Goal: Task Accomplishment & Management: Manage account settings

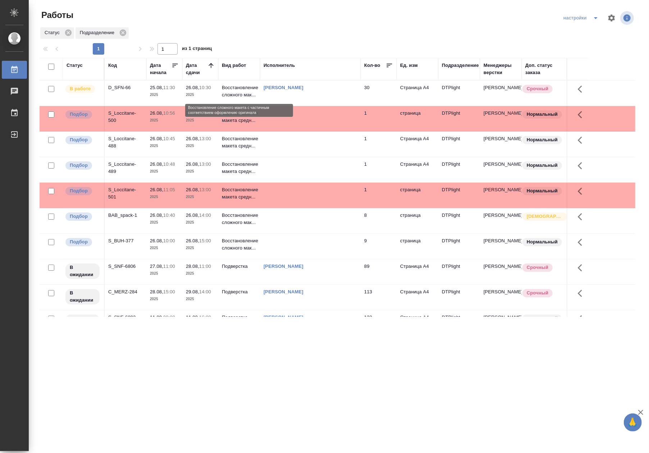
click at [227, 96] on p "Восстановление сложного мак..." at bounding box center [239, 91] width 34 height 14
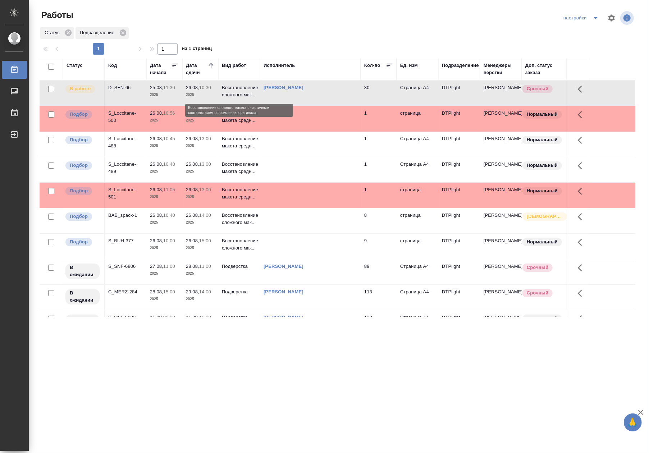
click at [227, 96] on p "Восстановление сложного мак..." at bounding box center [239, 91] width 34 height 14
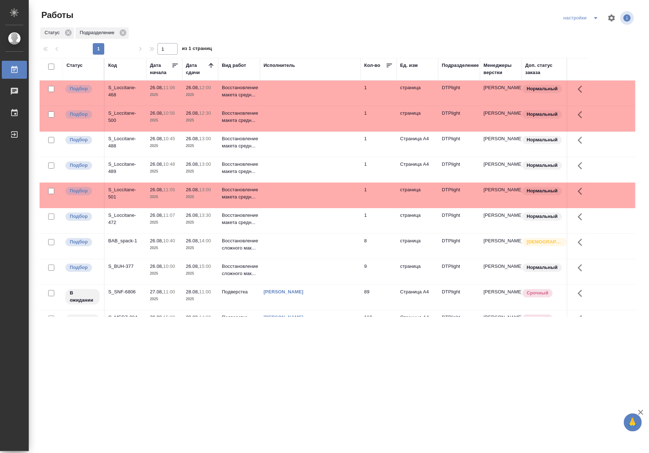
scroll to position [72, 0]
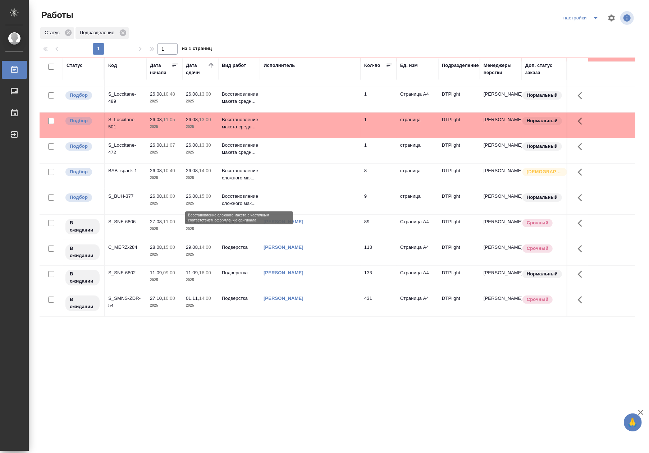
click at [241, 200] on p "Восстановление сложного мак..." at bounding box center [239, 200] width 34 height 14
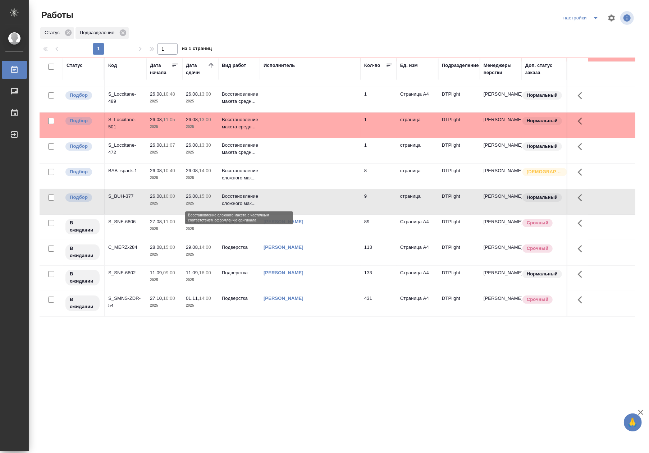
click at [241, 200] on p "Восстановление сложного мак..." at bounding box center [239, 200] width 34 height 14
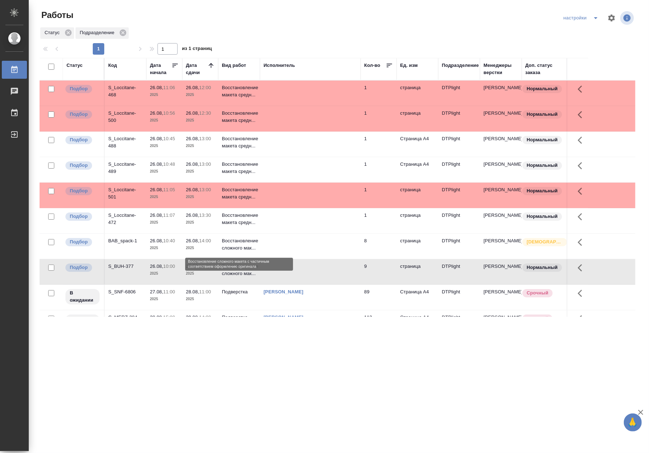
click at [230, 249] on p "Восстановление сложного мак..." at bounding box center [239, 244] width 34 height 14
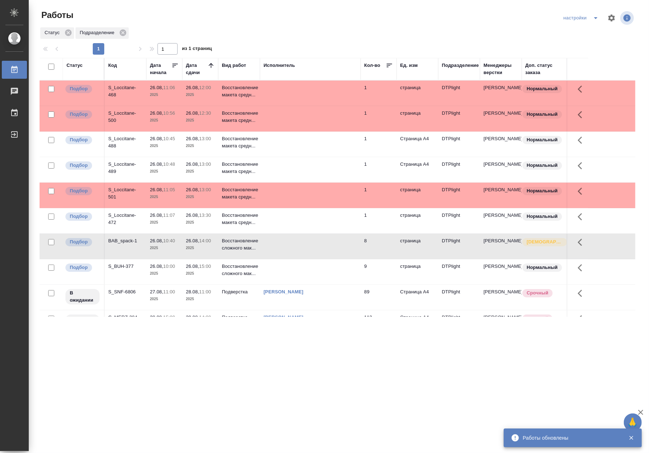
click at [370, 366] on div ".cls-1 fill:#fff; AWATERA Riianova Anna Работы 0 Чаты График Выйти Работы настр…" at bounding box center [324, 226] width 649 height 453
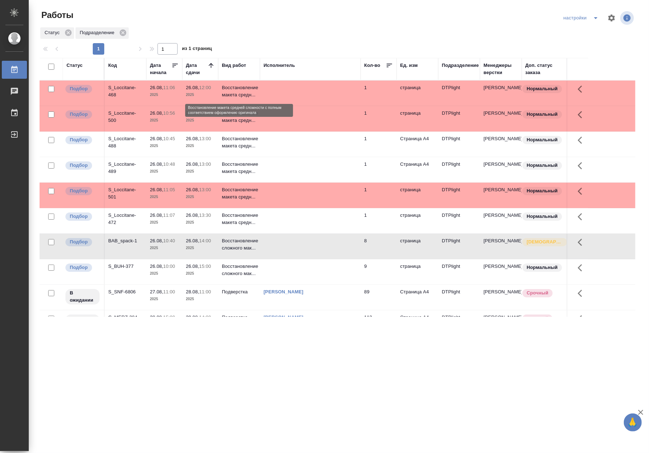
click at [232, 84] on p "Восстановление макета средн..." at bounding box center [239, 91] width 34 height 14
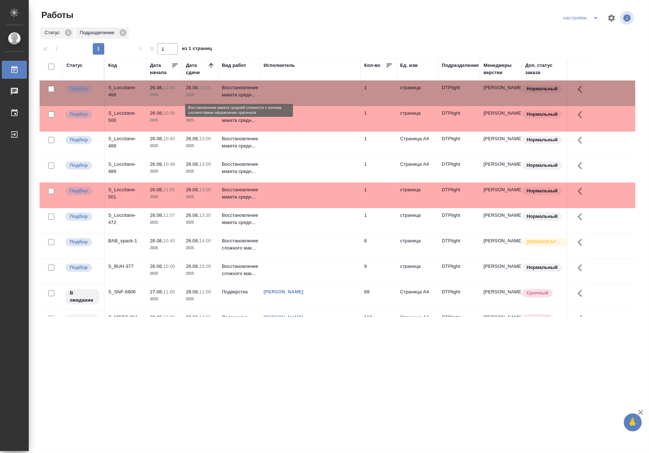
click at [232, 84] on p "Восстановление макета средн..." at bounding box center [239, 91] width 34 height 14
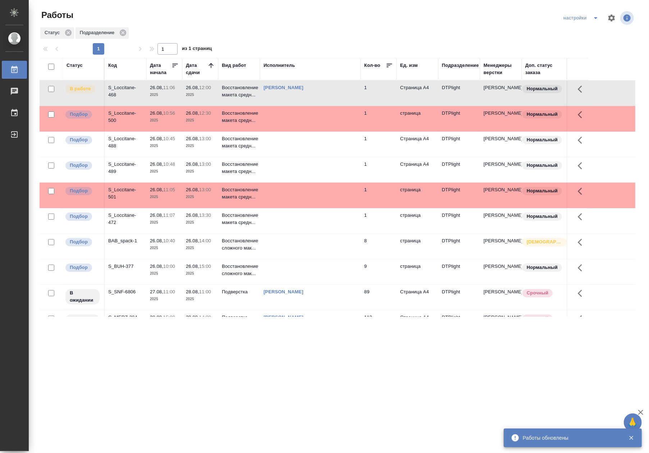
click at [194, 121] on p "2025" at bounding box center [200, 120] width 29 height 7
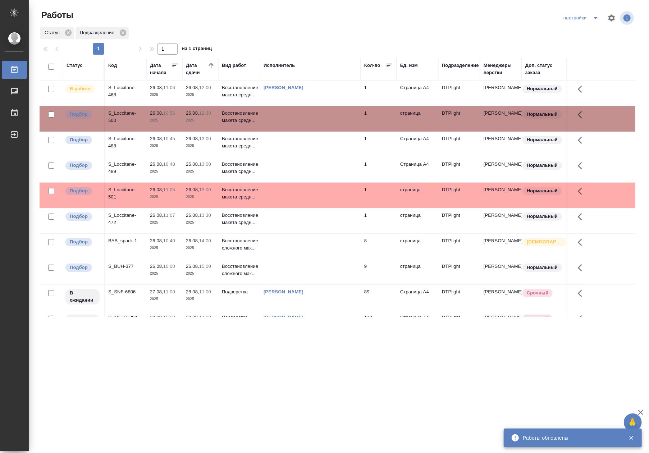
click at [194, 121] on p "2025" at bounding box center [200, 120] width 29 height 7
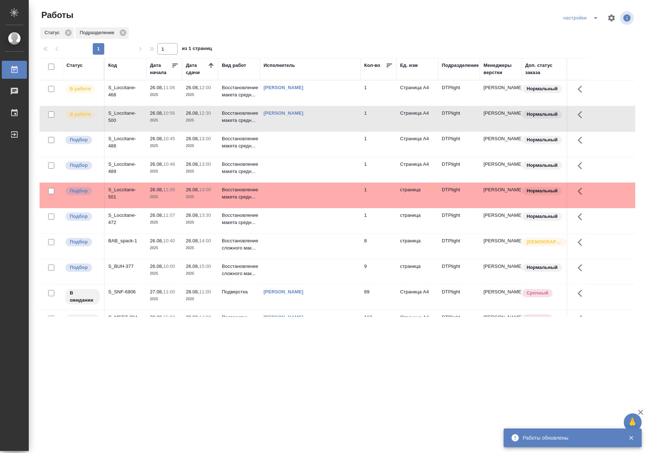
click at [207, 144] on p "2025" at bounding box center [200, 145] width 29 height 7
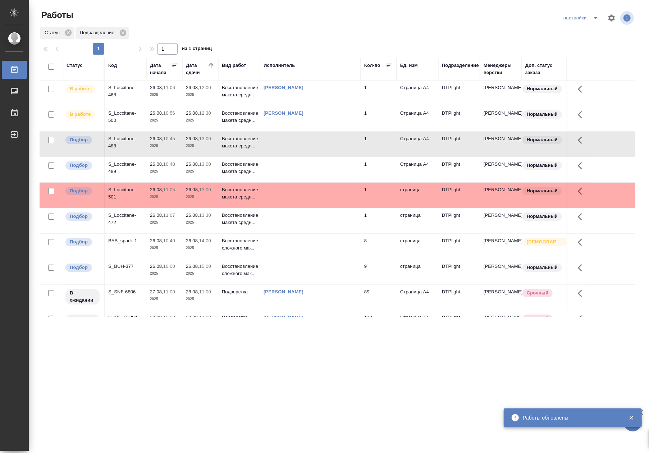
click at [168, 174] on p "2025" at bounding box center [164, 171] width 29 height 7
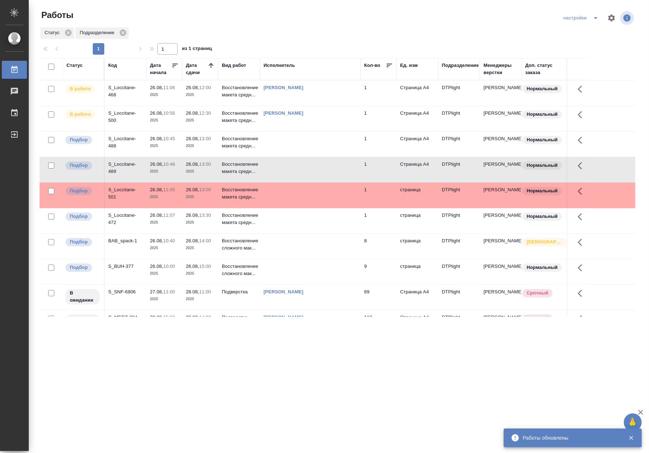
click at [168, 174] on p "2025" at bounding box center [164, 171] width 29 height 7
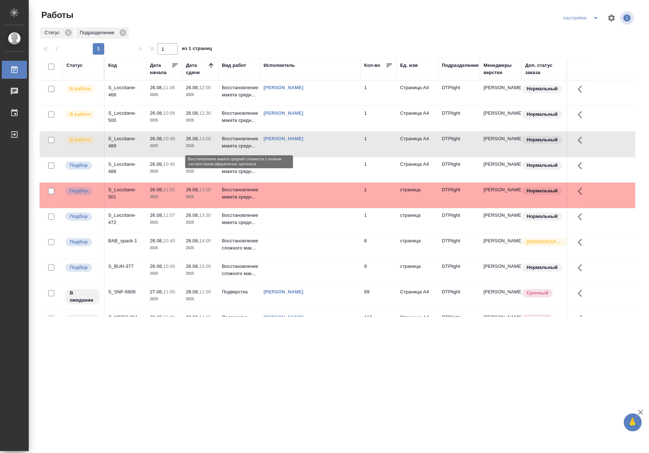
click at [236, 147] on p "Восстановление макета средн..." at bounding box center [239, 142] width 34 height 14
click at [170, 177] on td "26.08, 10:45 2025" at bounding box center [164, 169] width 36 height 25
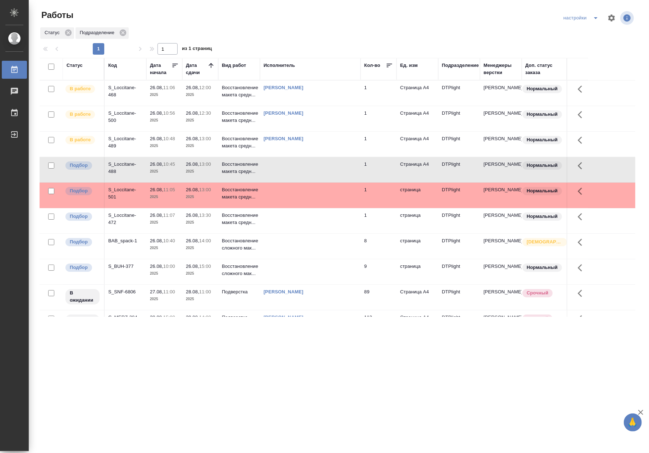
click at [170, 177] on td "26.08, 10:45 2025" at bounding box center [164, 169] width 36 height 25
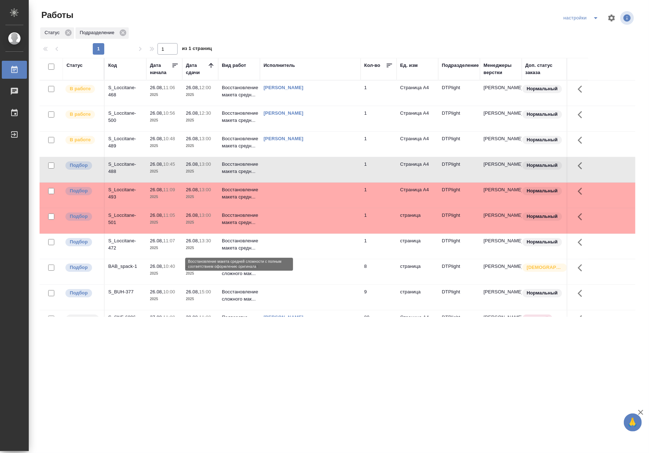
click at [243, 248] on p "Восстановление макета средн..." at bounding box center [239, 244] width 34 height 14
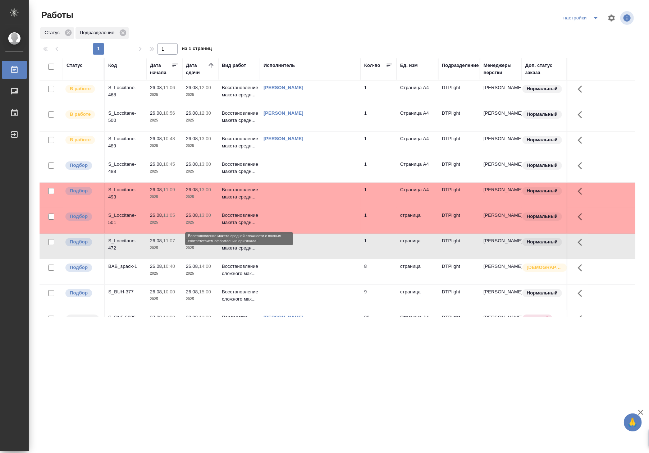
click at [230, 223] on p "Восстановление макета средн..." at bounding box center [239, 219] width 34 height 14
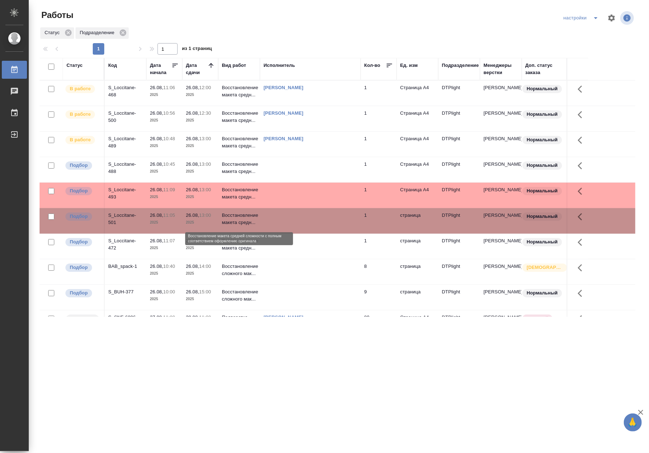
click at [230, 223] on p "Восстановление макета средн..." at bounding box center [239, 219] width 34 height 14
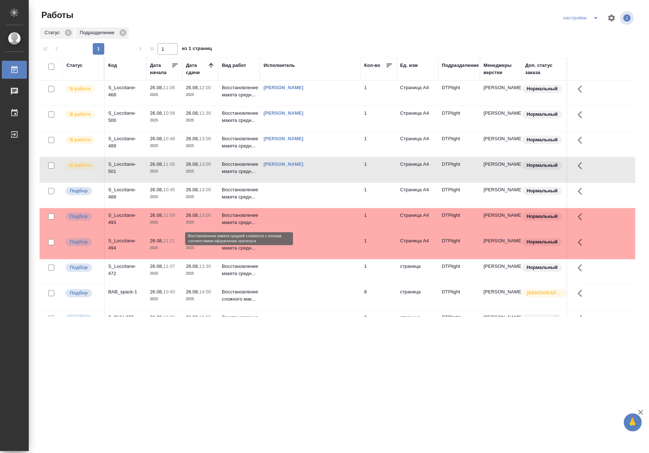
click at [243, 221] on p "Восстановление макета средн..." at bounding box center [239, 219] width 34 height 14
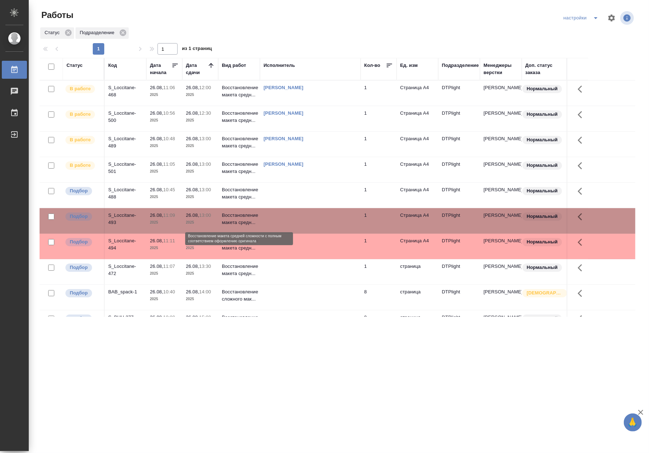
click at [242, 221] on p "Восстановление макета средн..." at bounding box center [239, 219] width 34 height 14
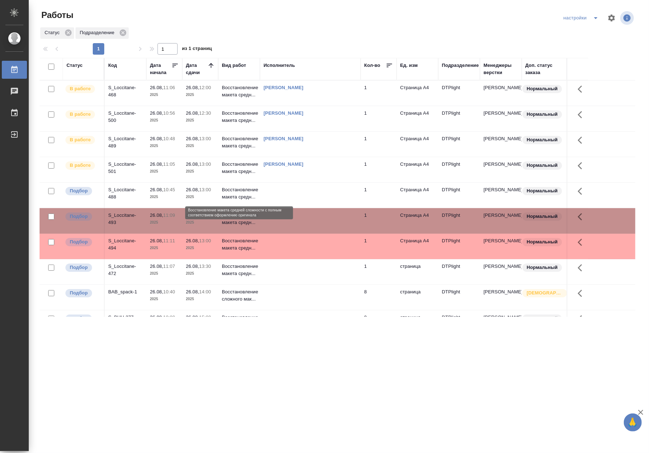
click at [232, 196] on p "Восстановление макета средн..." at bounding box center [239, 193] width 34 height 14
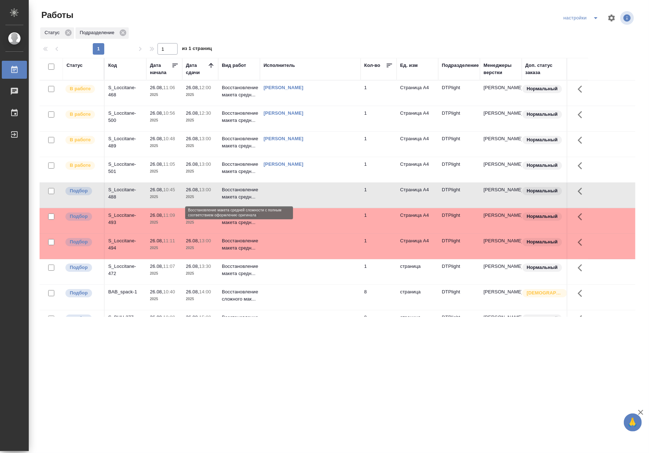
click at [232, 196] on p "Восстановление макета средн..." at bounding box center [239, 193] width 34 height 14
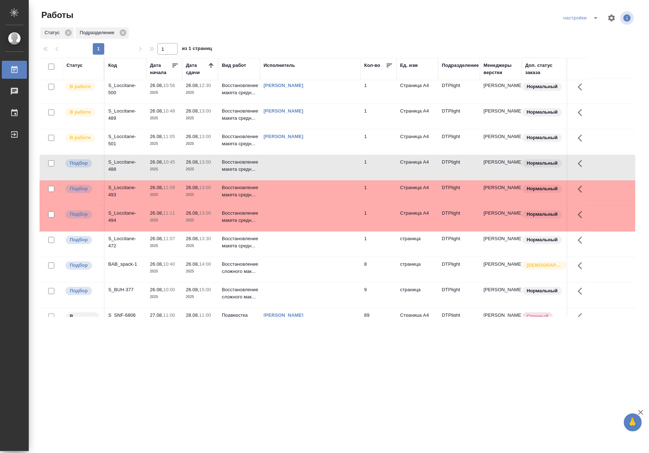
scroll to position [11, 0]
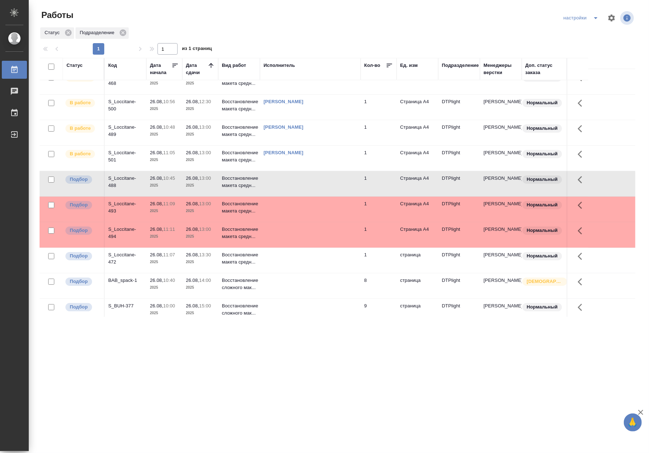
click at [189, 263] on p "2025" at bounding box center [200, 261] width 29 height 7
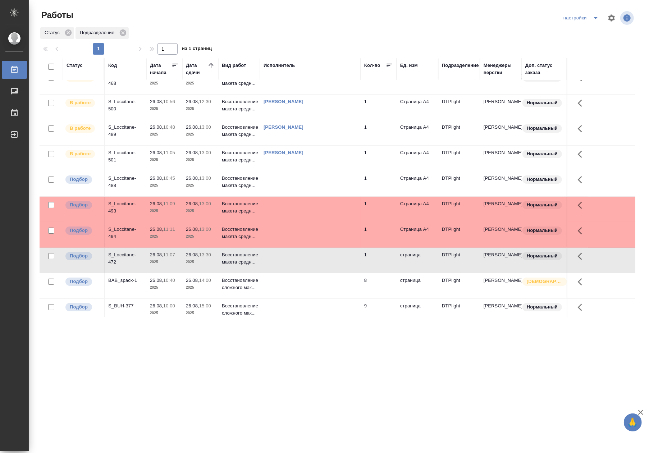
click at [189, 263] on p "2025" at bounding box center [200, 261] width 29 height 7
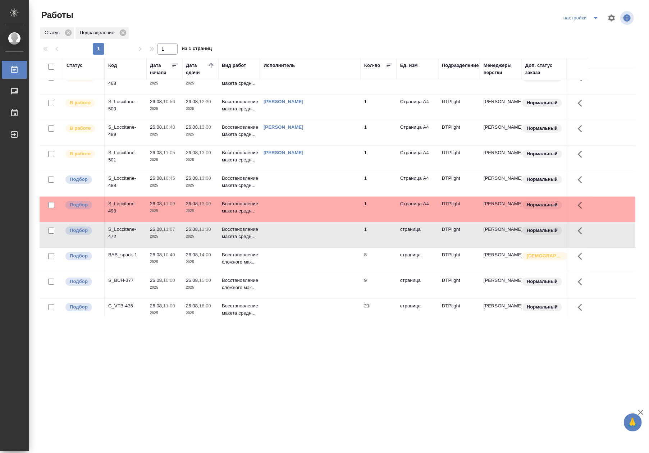
scroll to position [0, 0]
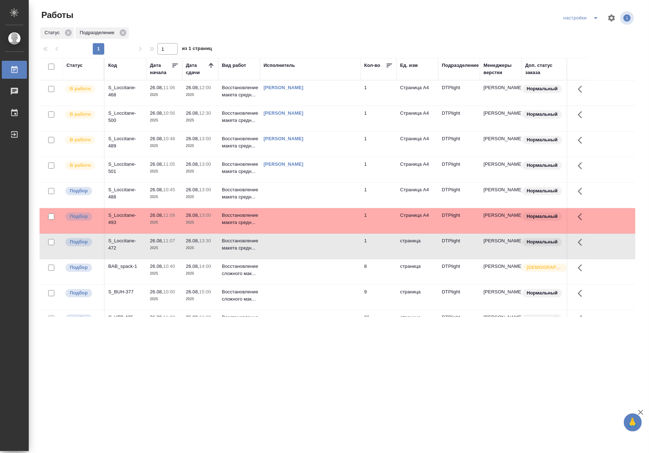
click at [187, 190] on p "26.08," at bounding box center [192, 189] width 13 height 5
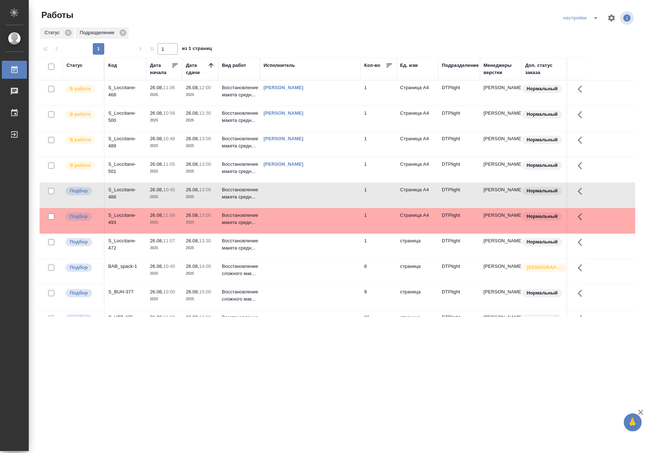
click at [187, 190] on p "26.08," at bounding box center [192, 189] width 13 height 5
click at [265, 358] on div ".cls-1 fill:#fff; AWATERA Riianova Anna Работы 0 Чаты График Выйти Работы настр…" at bounding box center [324, 226] width 649 height 453
click at [211, 88] on p "12:00" at bounding box center [205, 87] width 12 height 5
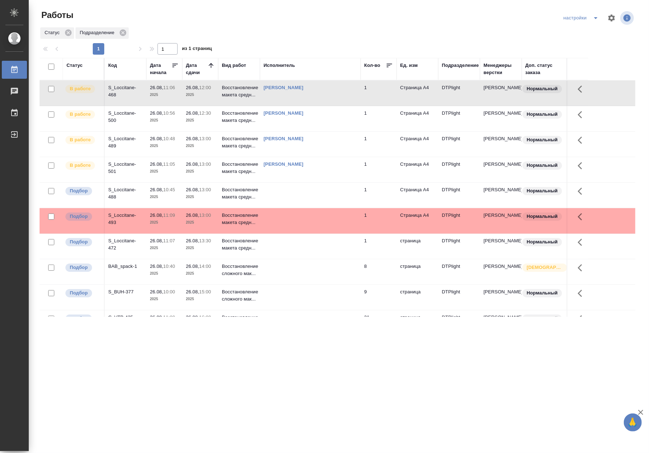
click at [211, 88] on p "12:00" at bounding box center [205, 87] width 12 height 5
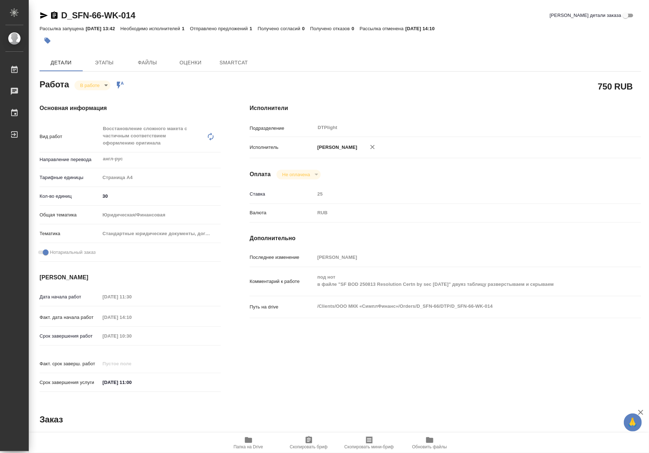
type textarea "x"
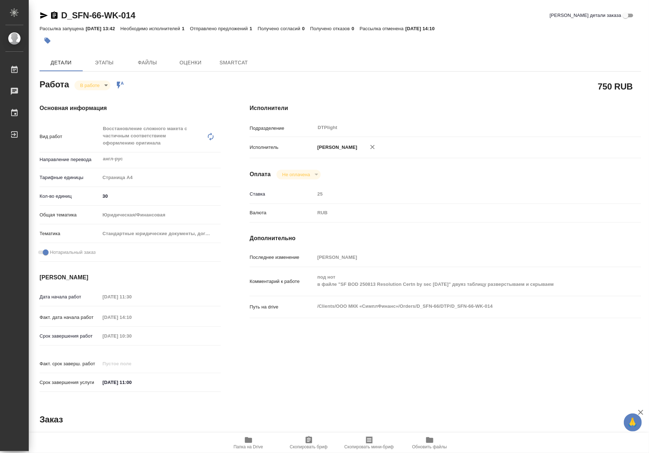
type textarea "x"
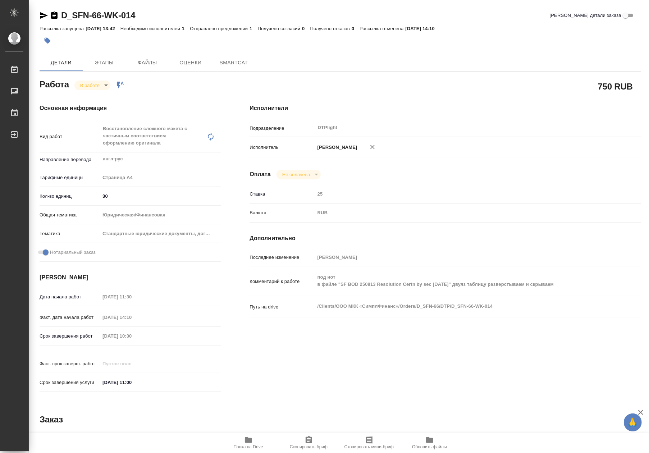
type textarea "x"
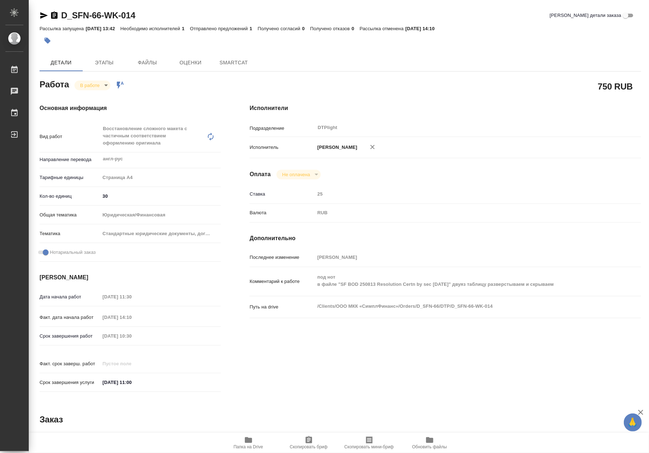
type textarea "x"
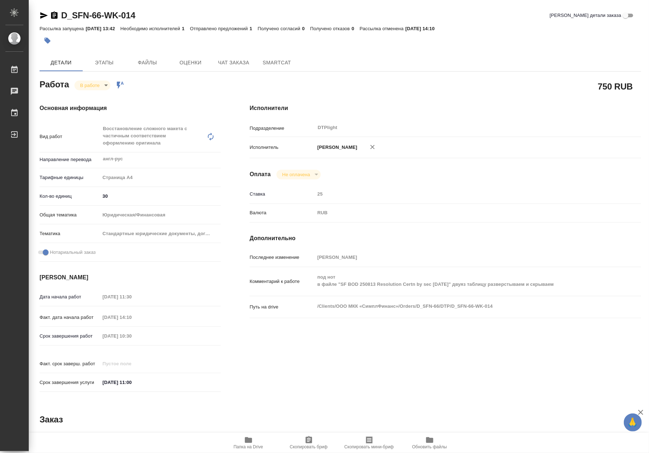
type textarea "x"
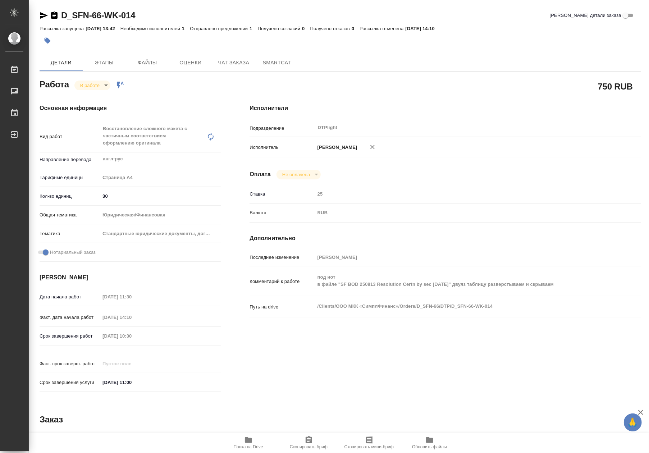
type textarea "x"
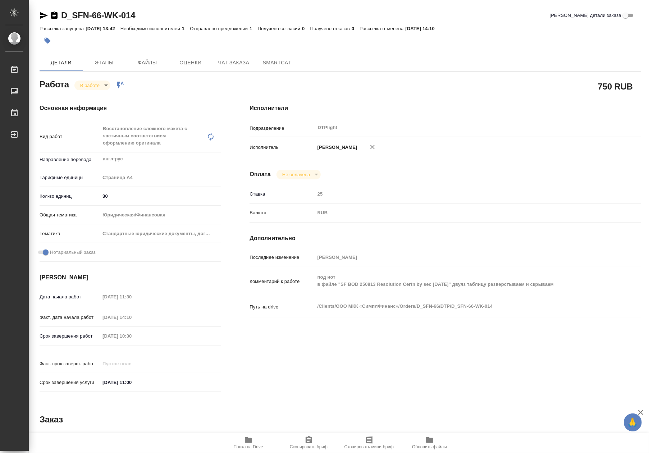
click at [253, 440] on span "Папка на Drive" at bounding box center [248, 442] width 52 height 14
click at [95, 88] on body "🙏 .cls-1 fill:#fff; AWATERA Riianova Anna Работы 0 Чаты График Выйти D_SFN-66-W…" at bounding box center [324, 226] width 649 height 453
click at [95, 97] on button "Выполнен" at bounding box center [93, 97] width 26 height 8
type textarea "x"
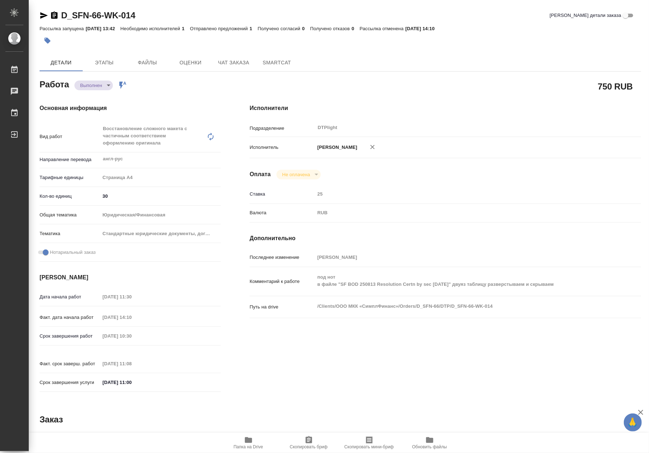
type textarea "x"
click at [244, 65] on span "Чат заказа" at bounding box center [233, 62] width 34 height 9
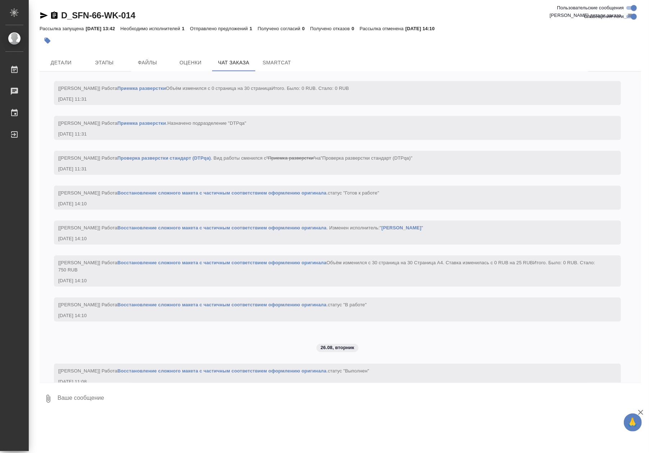
scroll to position [1393, 0]
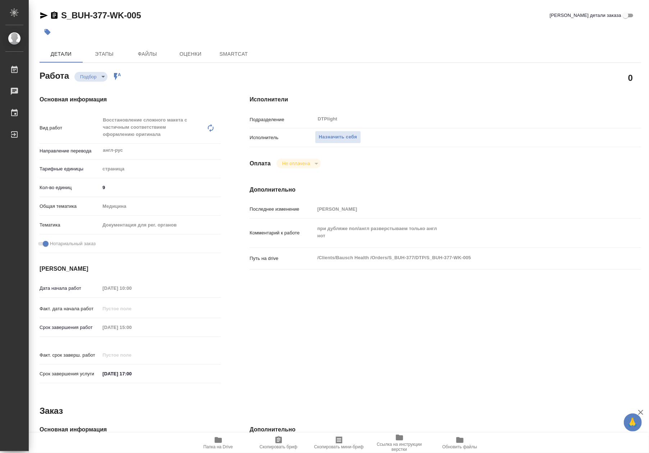
type textarea "x"
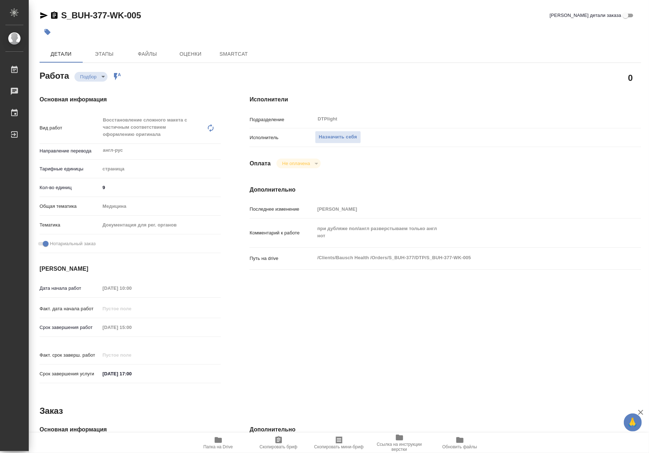
type textarea "x"
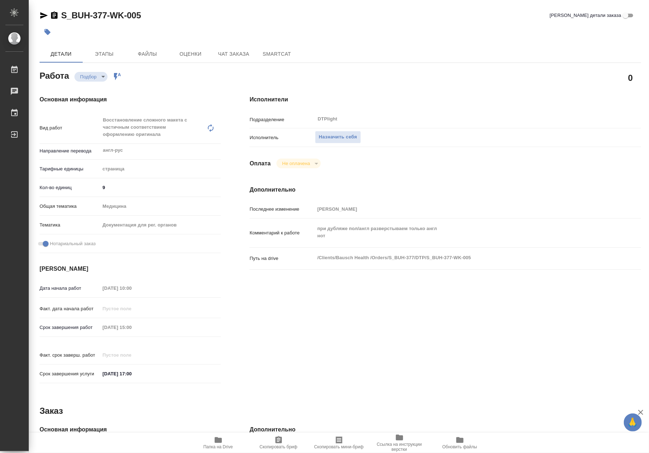
type textarea "x"
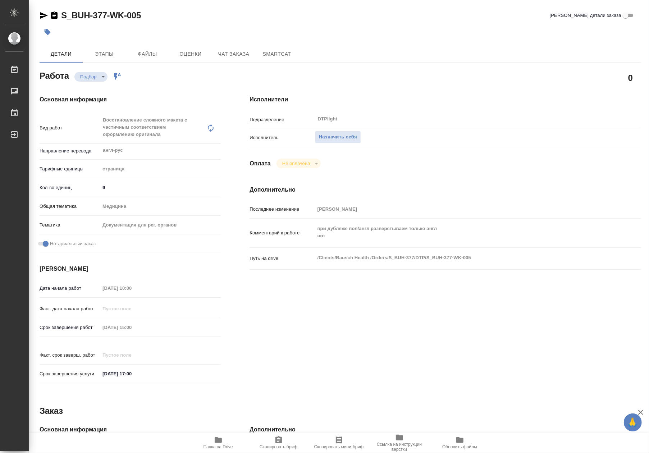
click at [222, 440] on span "Папка на Drive" at bounding box center [218, 442] width 52 height 14
type textarea "x"
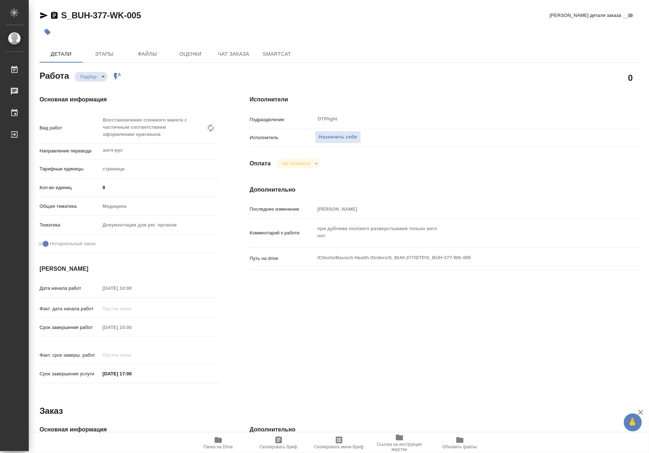
type textarea "x"
click at [217, 440] on icon "button" at bounding box center [218, 440] width 7 height 6
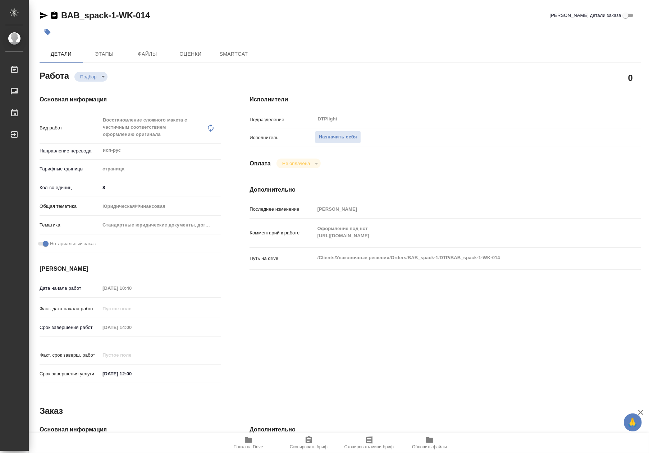
type textarea "x"
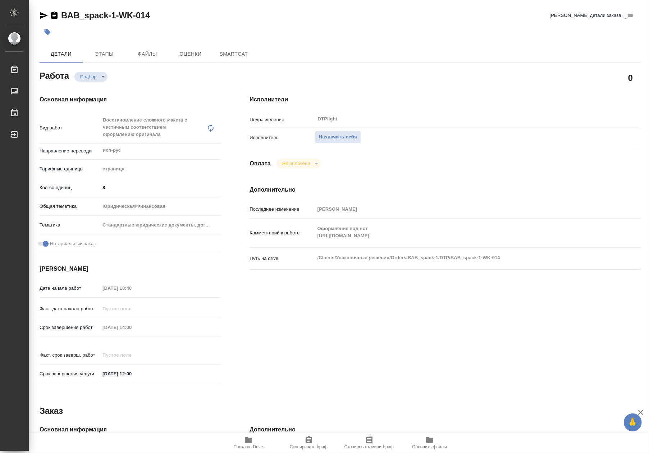
type textarea "x"
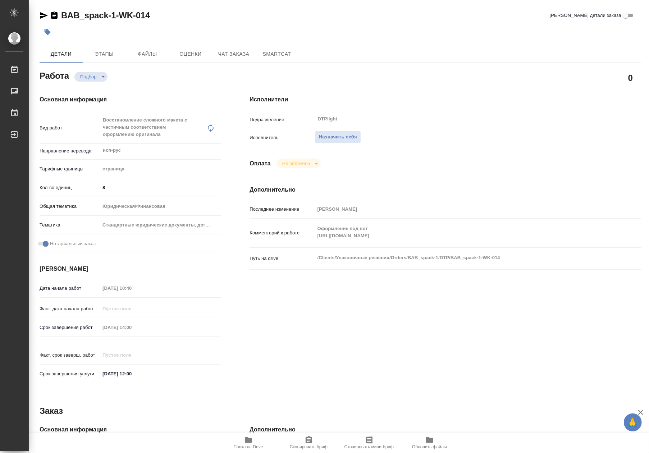
type textarea "x"
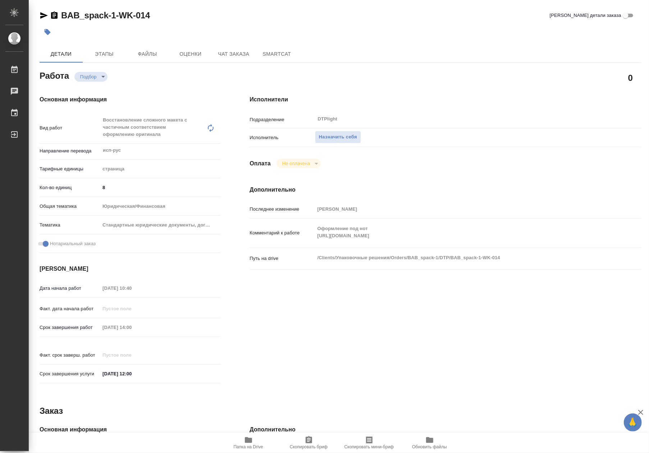
type textarea "x"
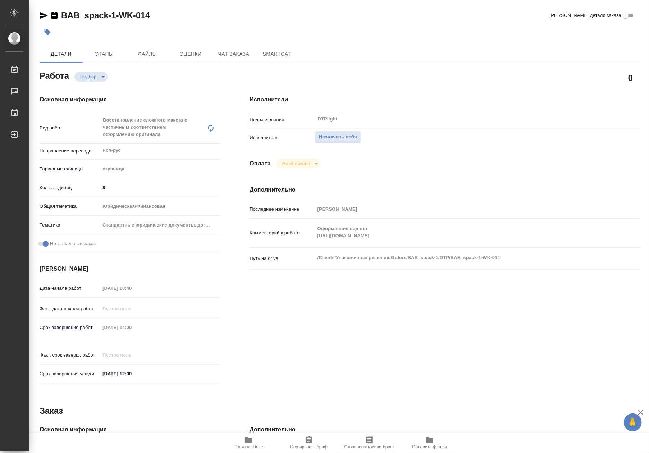
click at [246, 440] on icon "button" at bounding box center [248, 440] width 7 height 6
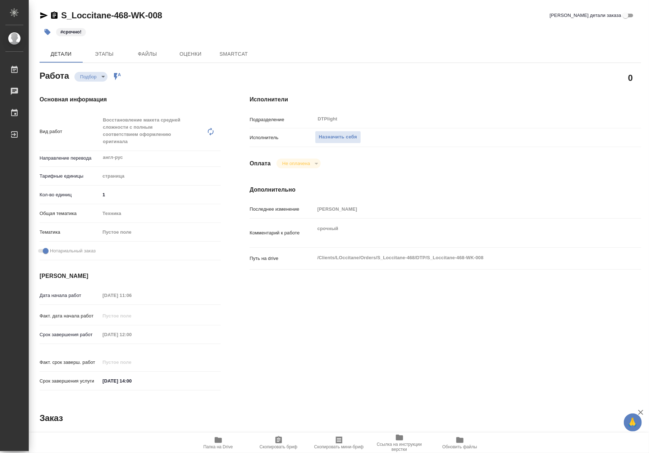
type textarea "x"
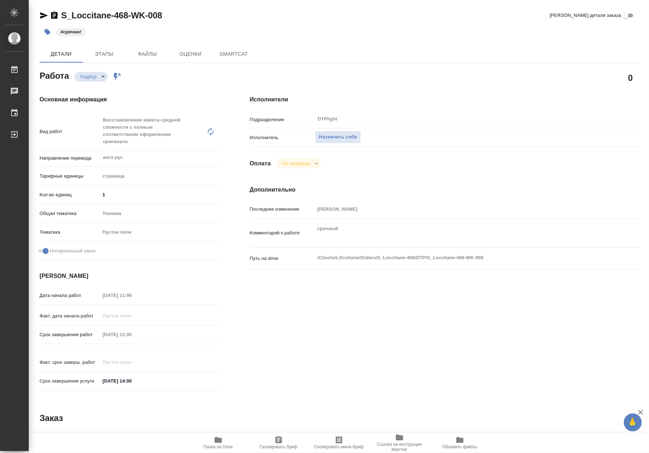
type textarea "x"
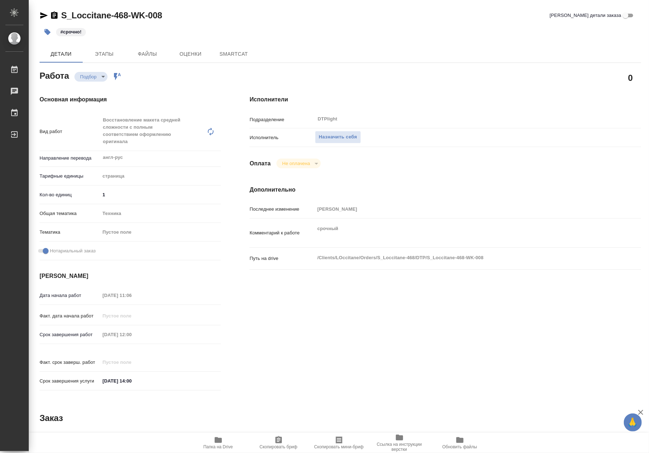
type textarea "x"
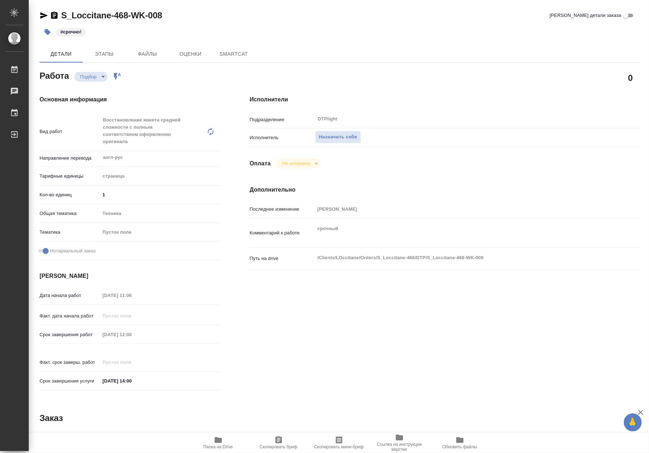
type textarea "x"
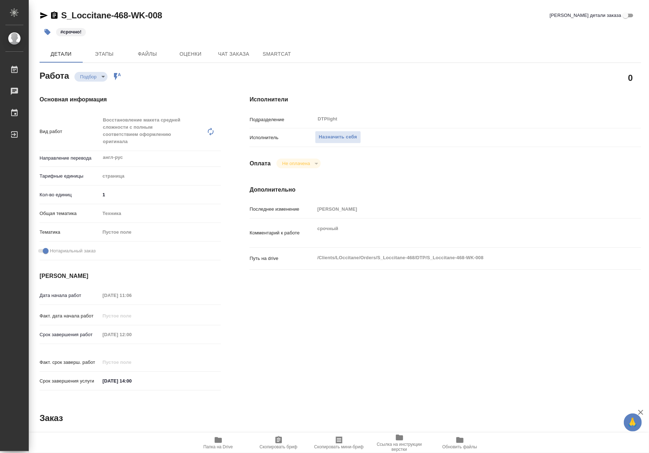
type textarea "x"
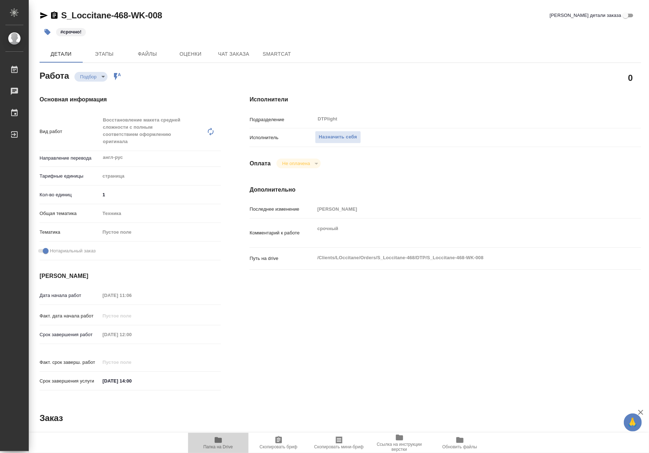
click at [233, 443] on span "Папка на Drive" at bounding box center [218, 442] width 52 height 14
type textarea "x"
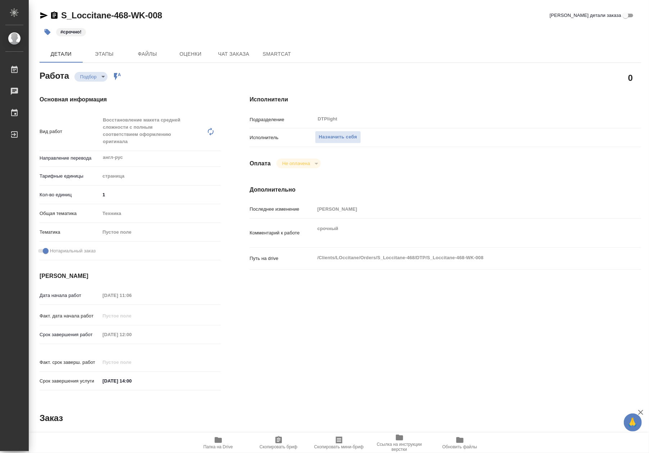
type textarea "x"
click at [331, 137] on span "Назначить себя" at bounding box center [338, 137] width 38 height 8
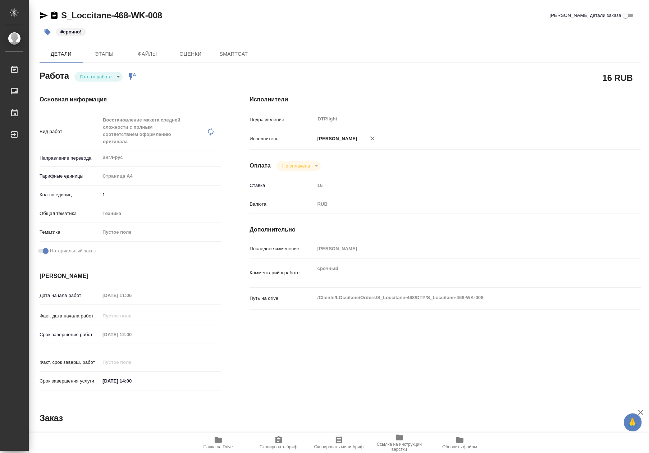
type textarea "x"
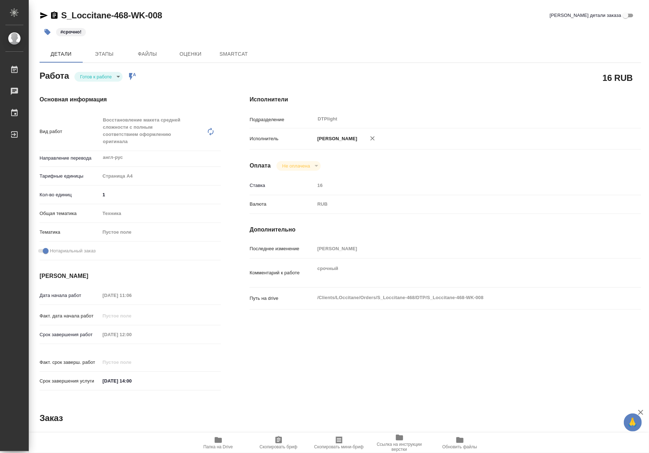
type textarea "x"
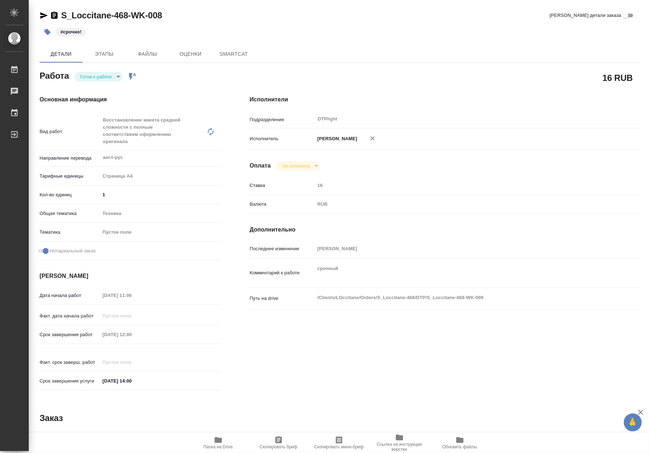
click at [90, 80] on body "🙏 .cls-1 fill:#fff; AWATERA Riianova [PERSON_NAME] Чаты График Выйти S_Loccitan…" at bounding box center [324, 226] width 649 height 453
type textarea "x"
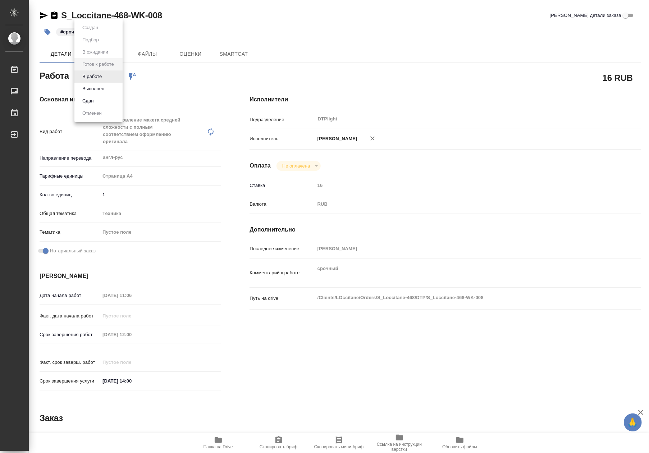
type textarea "x"
click at [94, 80] on li "В работе" at bounding box center [98, 76] width 48 height 12
type textarea "x"
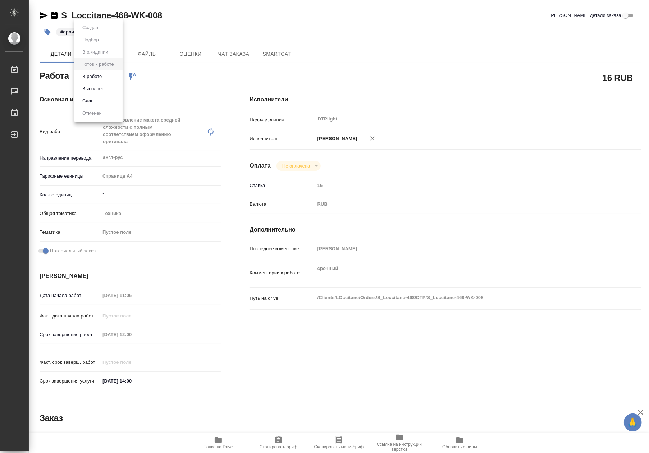
type textarea "x"
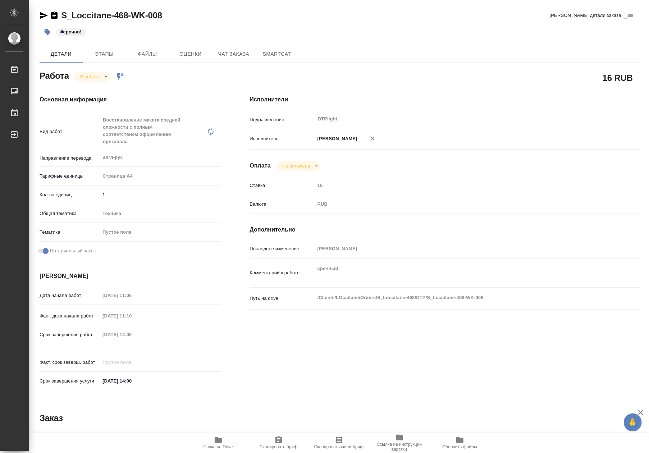
type textarea "x"
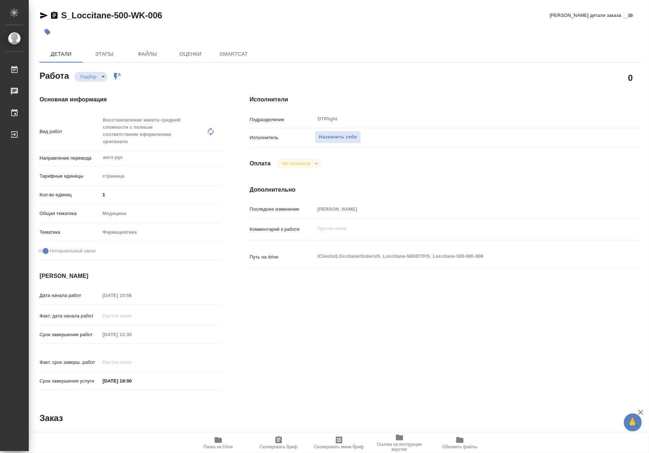
type textarea "x"
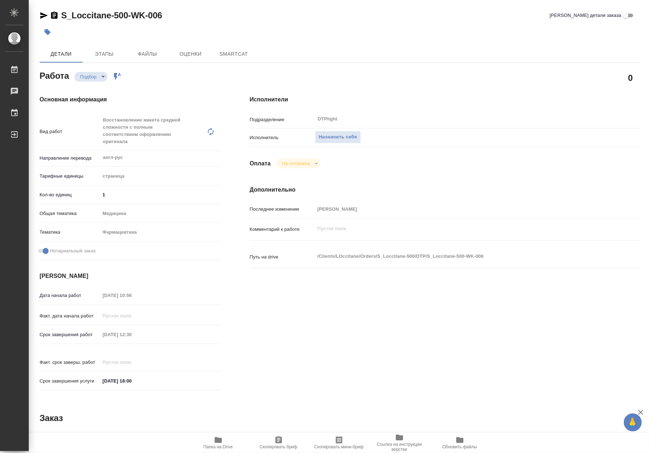
type textarea "x"
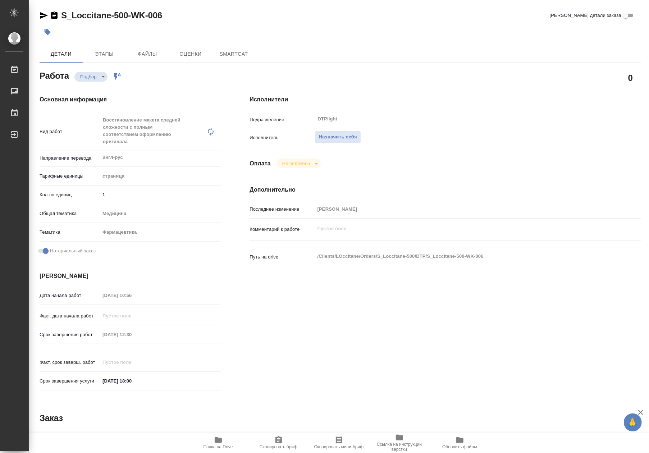
type textarea "x"
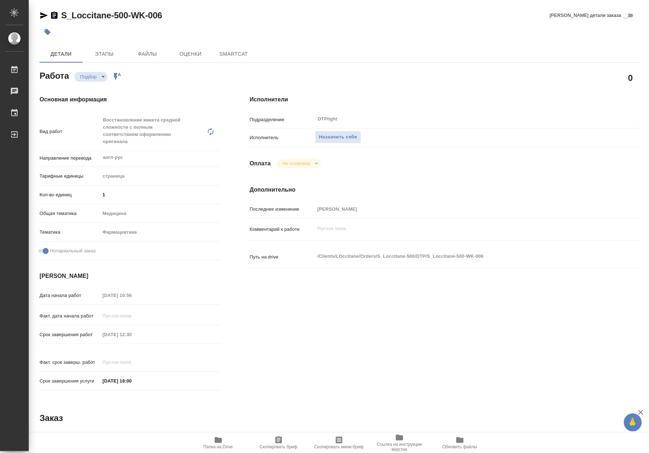
type textarea "x"
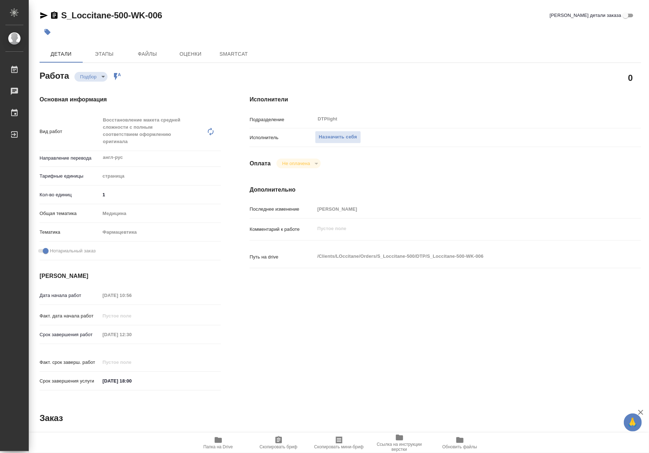
type textarea "x"
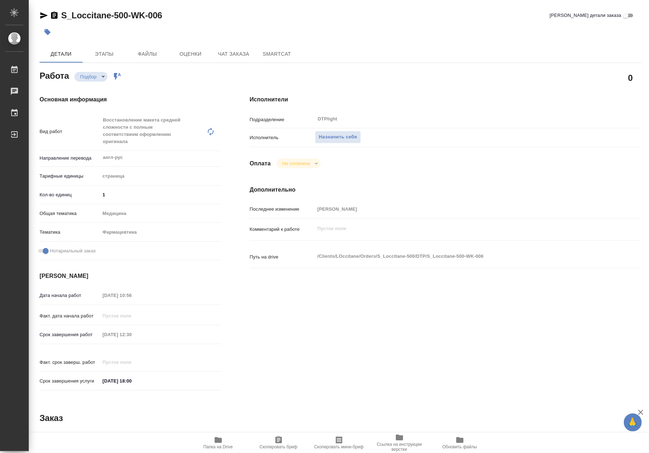
click at [224, 440] on span "Папка на Drive" at bounding box center [218, 442] width 52 height 14
type textarea "x"
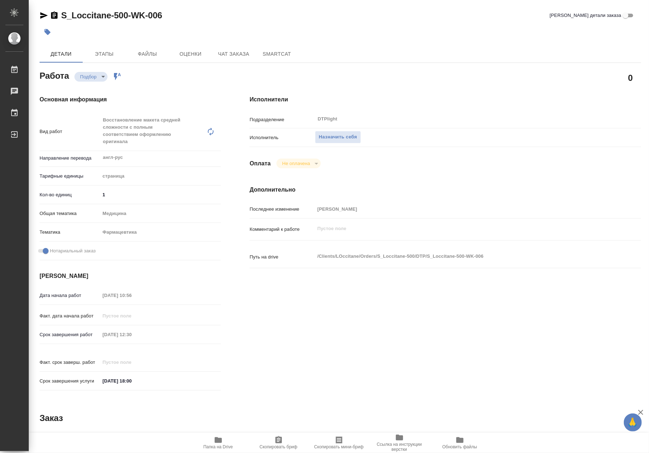
type textarea "x"
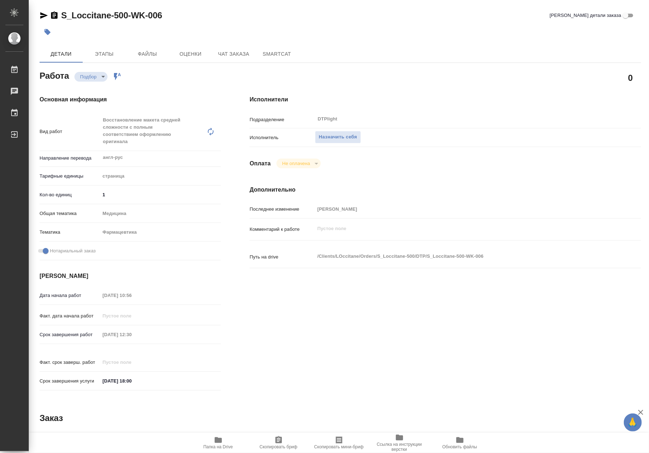
type textarea "x"
click at [336, 140] on span "Назначить себя" at bounding box center [338, 137] width 38 height 8
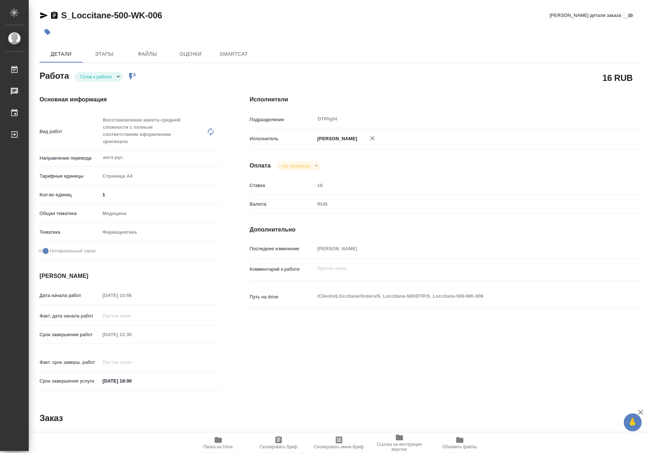
type textarea "x"
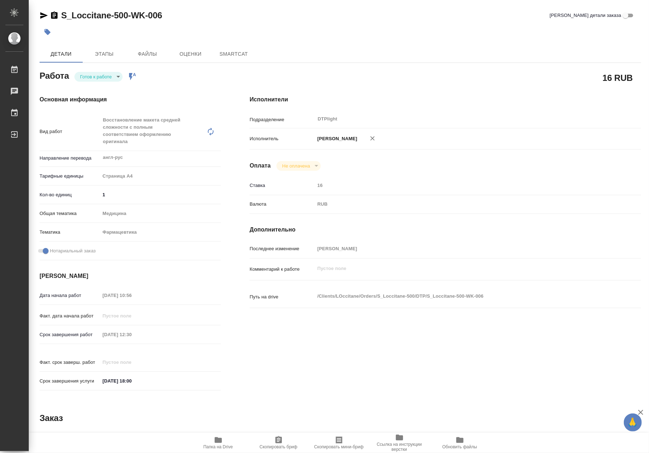
type textarea "x"
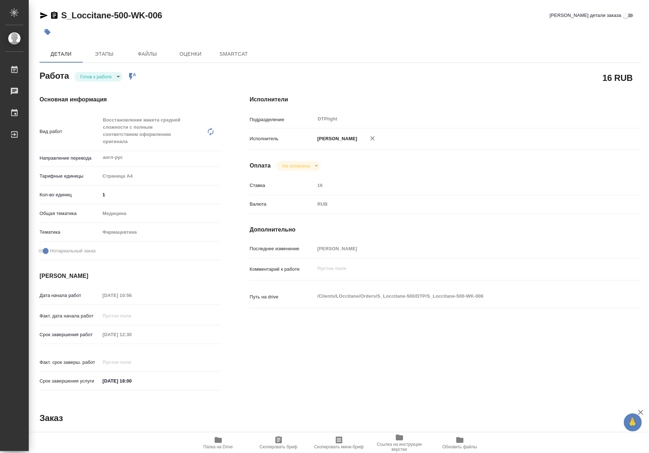
type textarea "x"
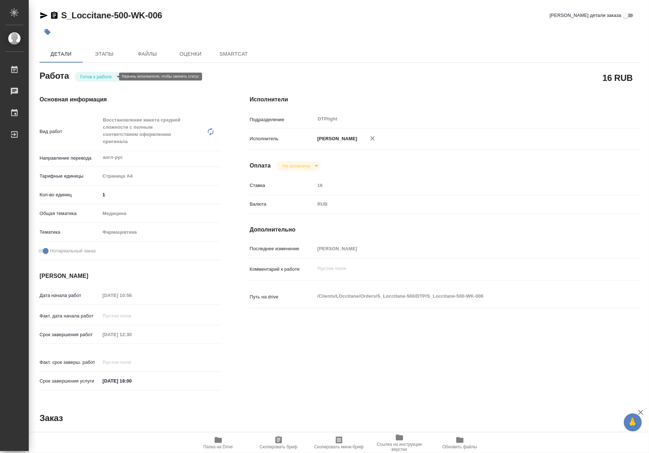
type textarea "x"
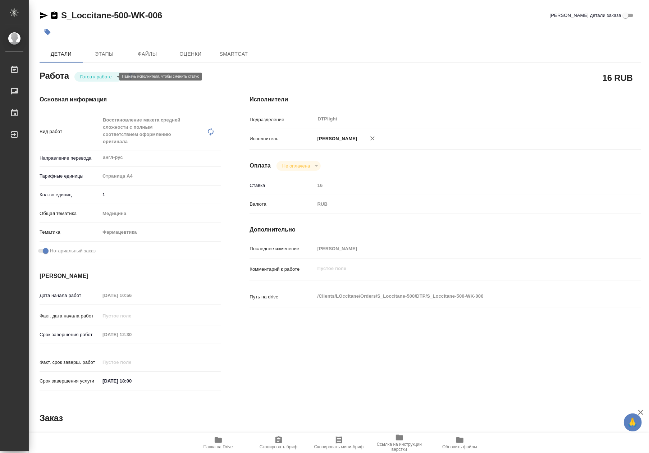
type textarea "x"
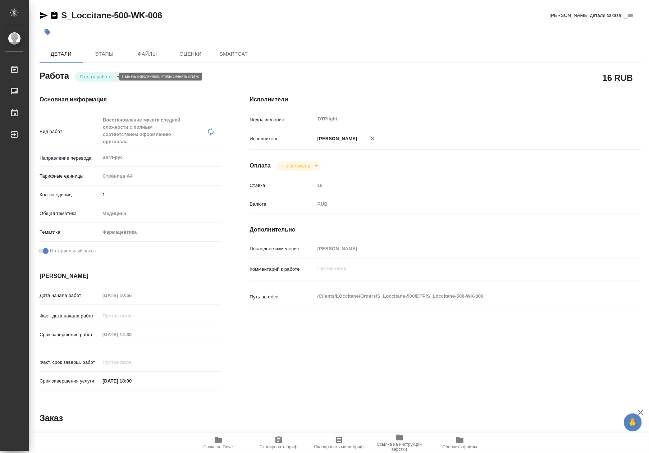
click at [98, 75] on body "🙏 .cls-1 fill:#fff; AWATERA Riianova Anna Работы Чаты График Выйти S_Loccitane-…" at bounding box center [324, 226] width 649 height 453
type textarea "x"
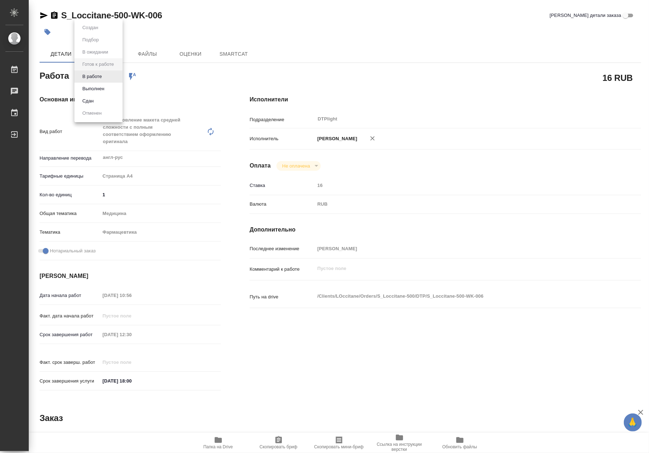
type textarea "x"
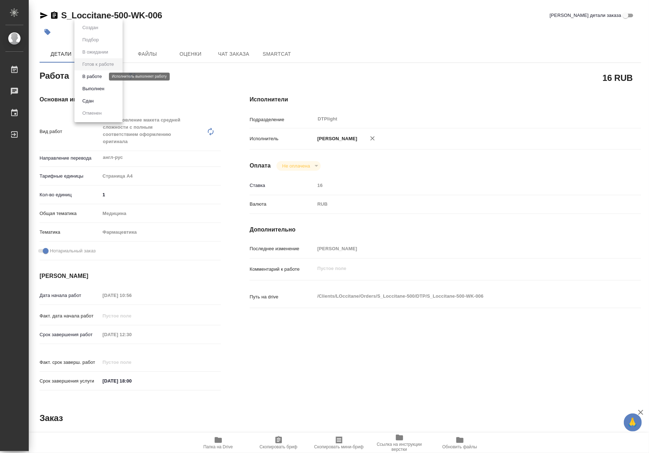
type textarea "x"
click at [96, 76] on button "В работе" at bounding box center [92, 77] width 24 height 8
type textarea "x"
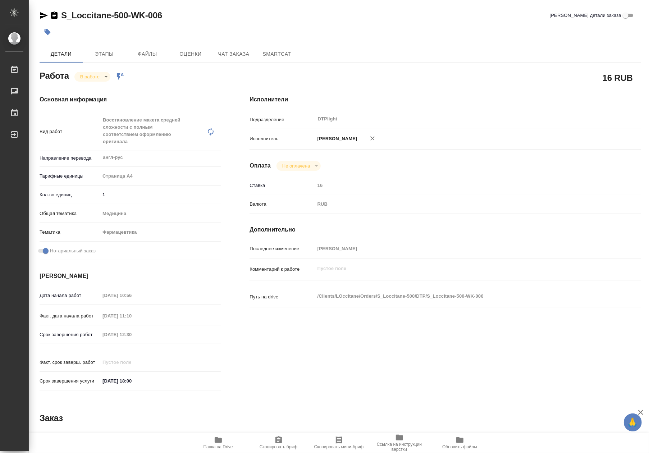
type textarea "x"
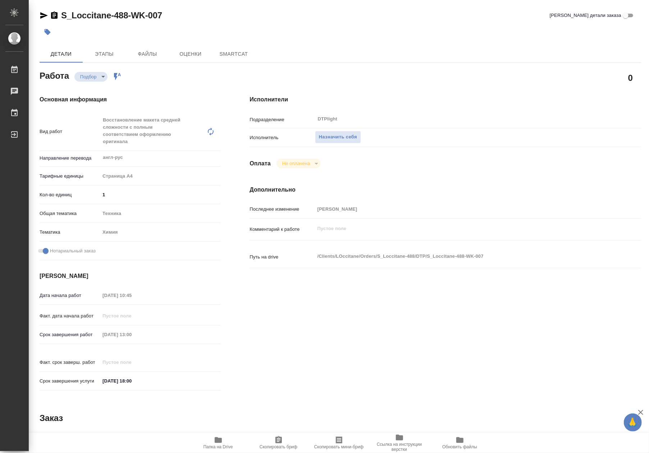
type textarea "x"
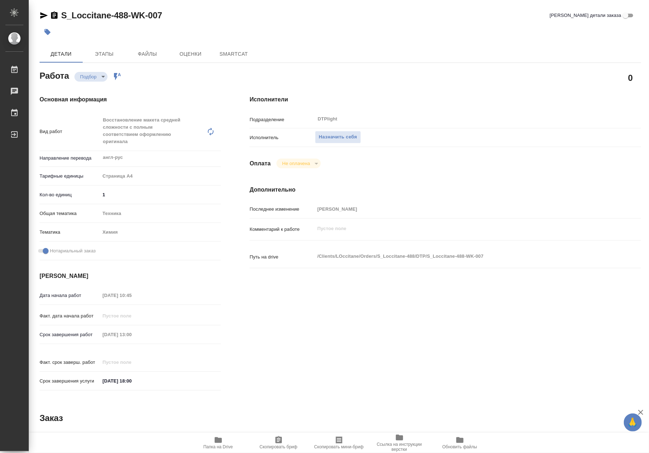
type textarea "x"
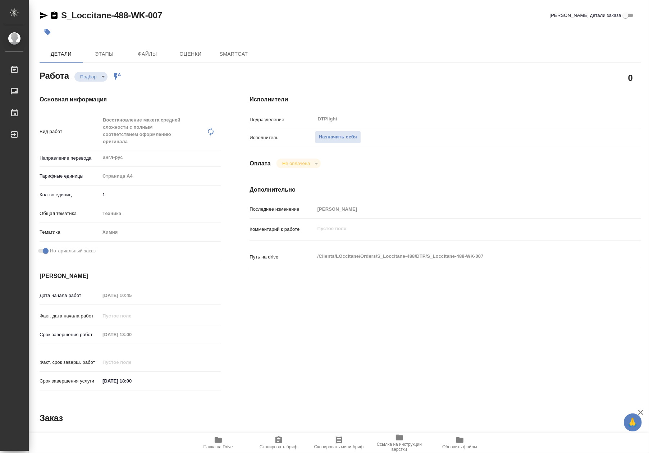
type textarea "x"
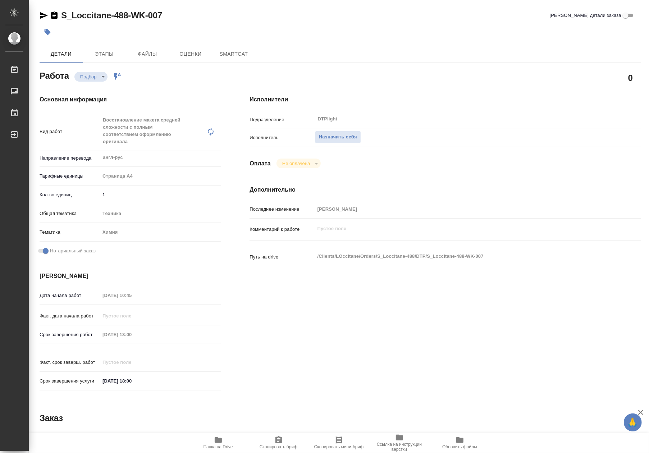
type textarea "x"
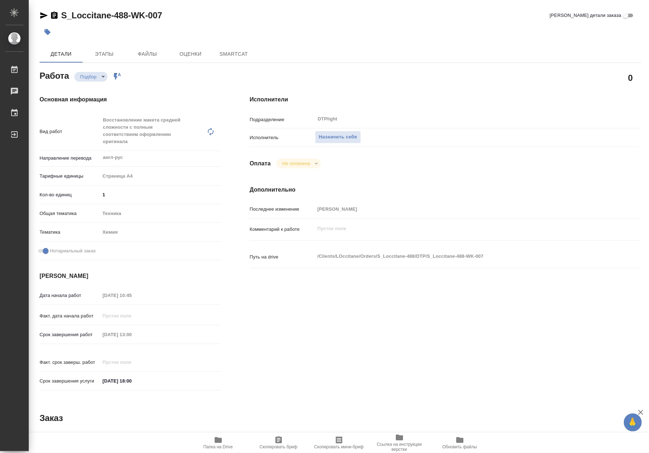
type textarea "x"
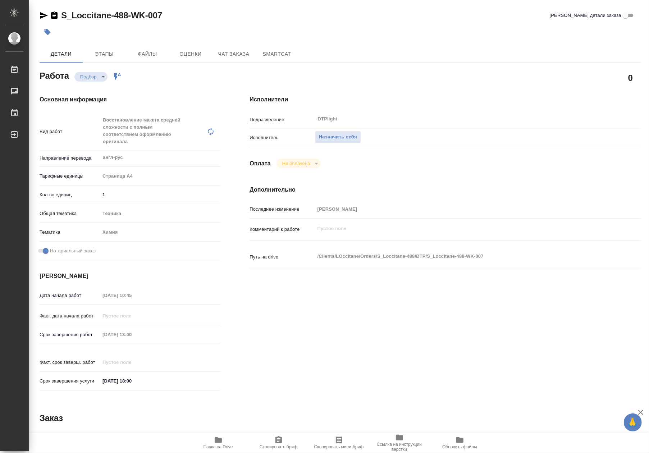
type textarea "x"
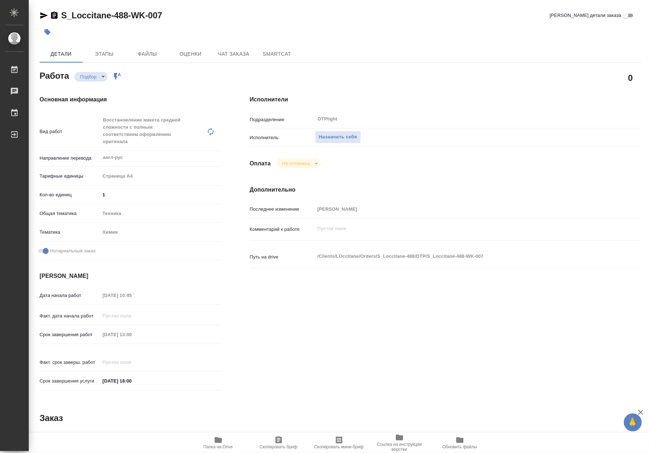
click at [228, 443] on span "Папка на Drive" at bounding box center [218, 442] width 52 height 14
type textarea "x"
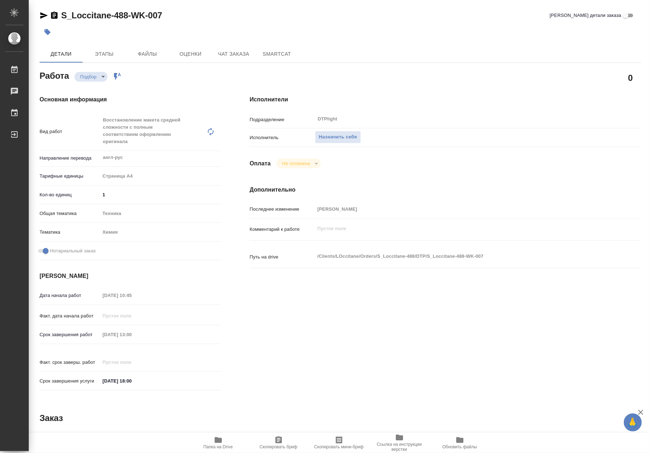
type textarea "x"
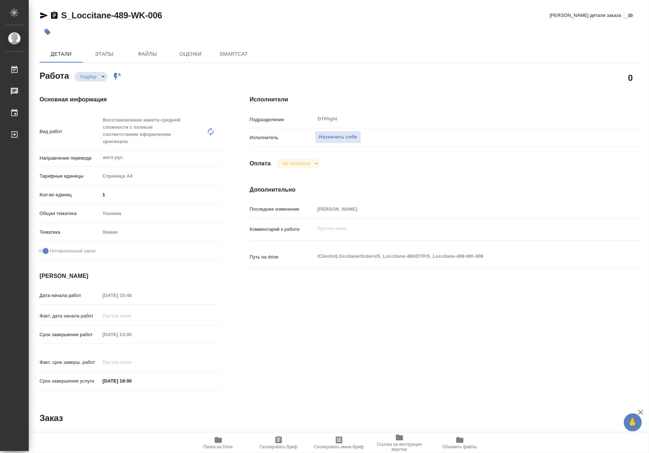
type textarea "x"
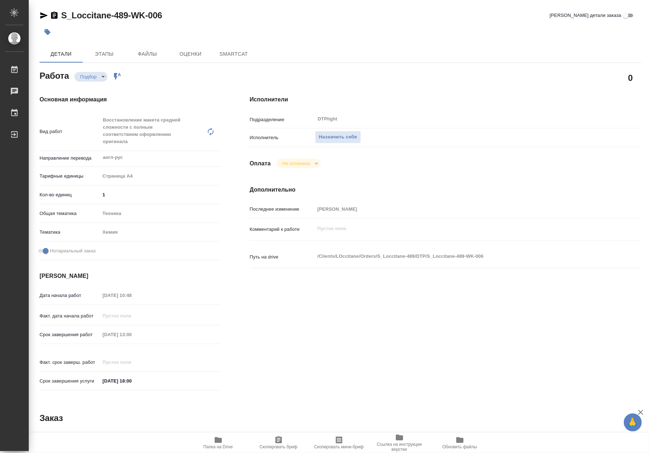
type textarea "x"
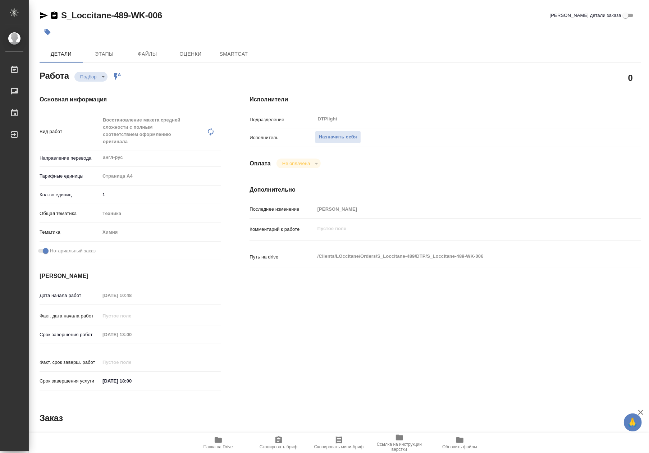
type textarea "x"
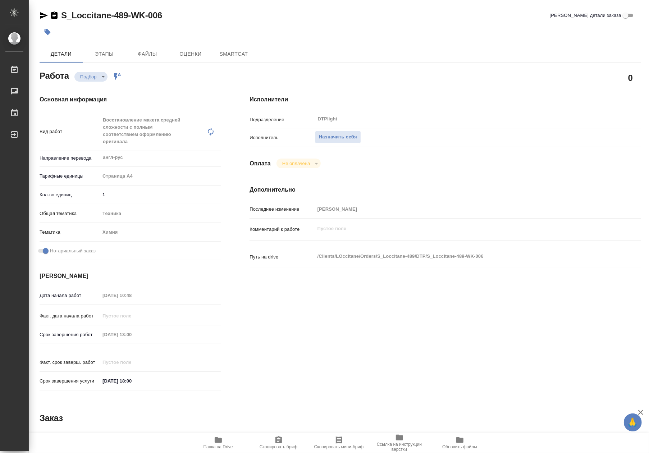
type textarea "x"
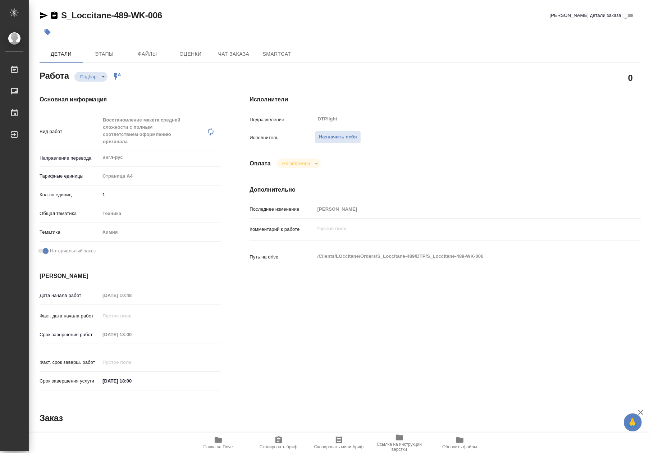
type textarea "x"
click at [226, 440] on span "Папка на Drive" at bounding box center [218, 442] width 52 height 14
type textarea "x"
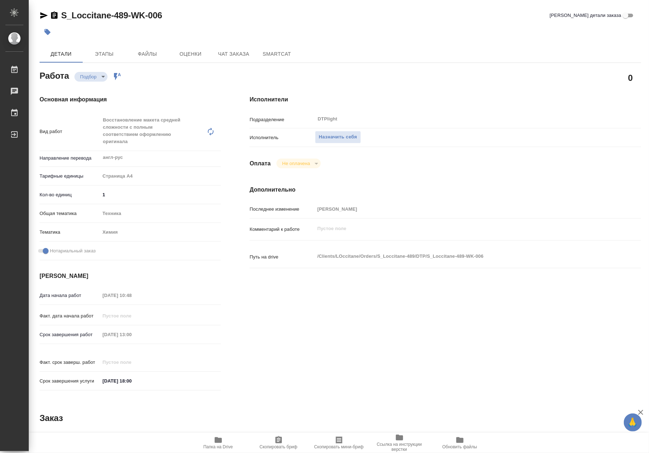
type textarea "x"
click at [321, 134] on span "Назначить себя" at bounding box center [338, 137] width 38 height 8
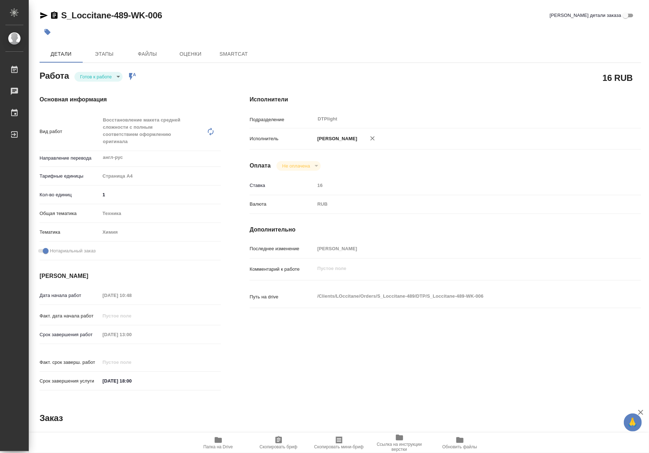
type textarea "x"
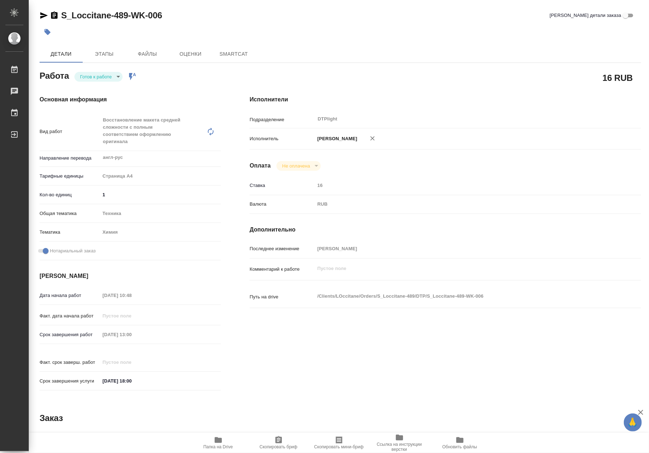
type textarea "x"
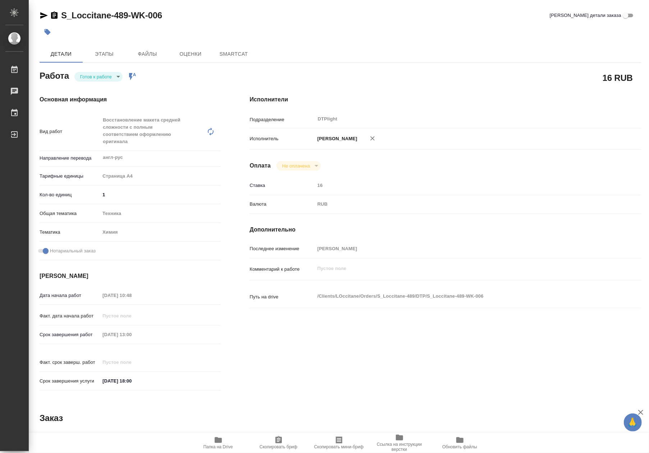
type textarea "x"
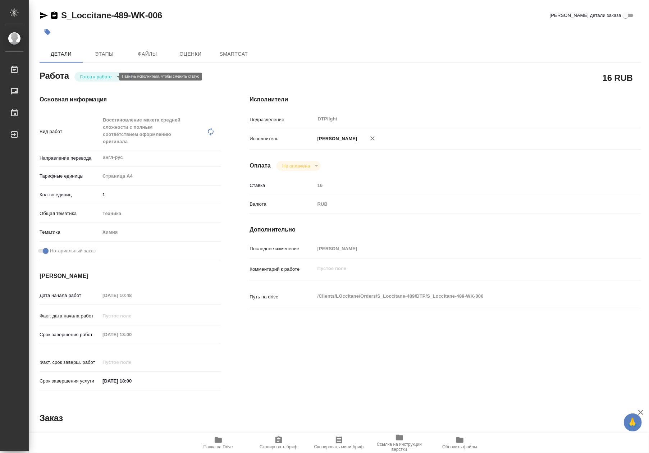
click at [91, 77] on body "🙏 .cls-1 fill:#fff; AWATERA Riianova [PERSON_NAME] Чаты График Выйти S_Loccitan…" at bounding box center [324, 226] width 649 height 453
type textarea "x"
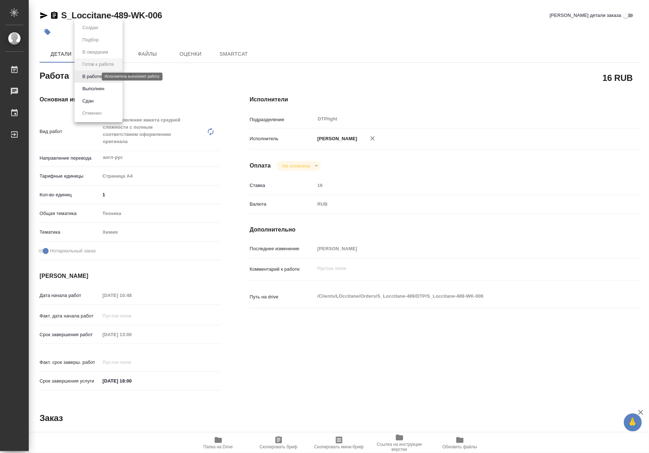
type textarea "x"
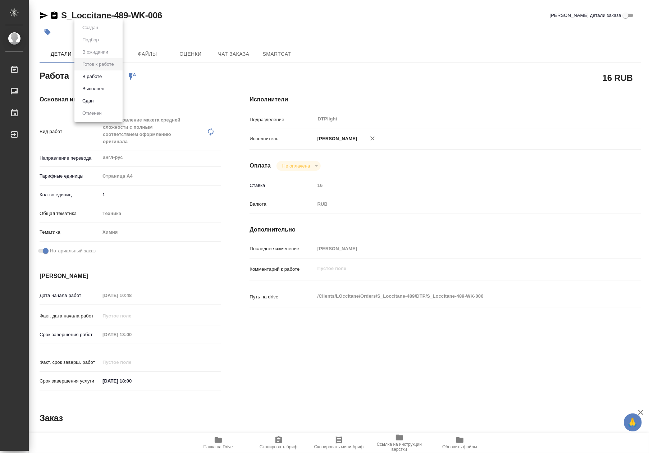
type textarea "x"
click at [91, 79] on button "В работе" at bounding box center [92, 77] width 24 height 8
type textarea "x"
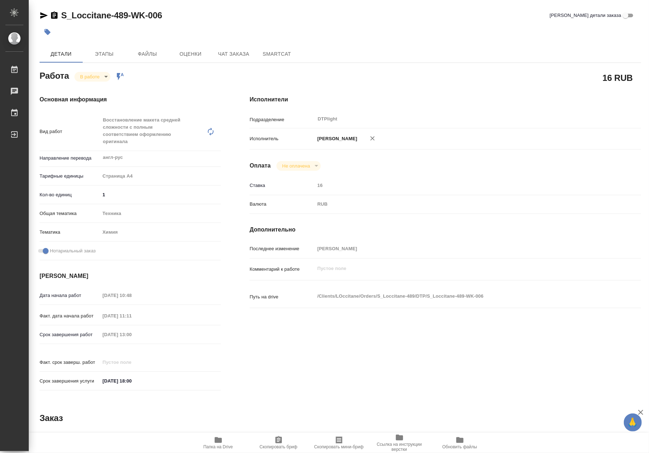
type textarea "x"
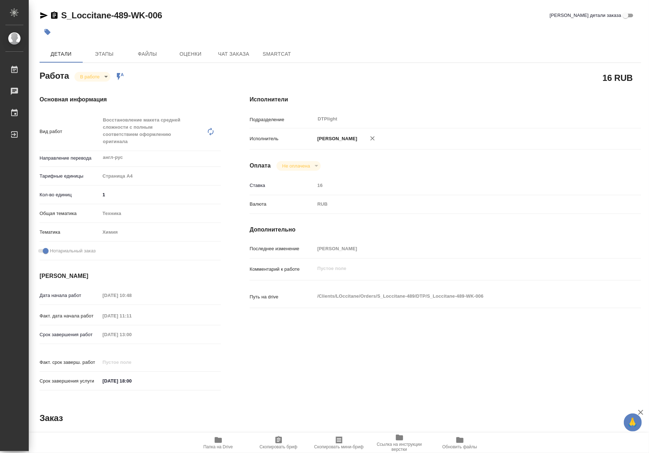
type textarea "x"
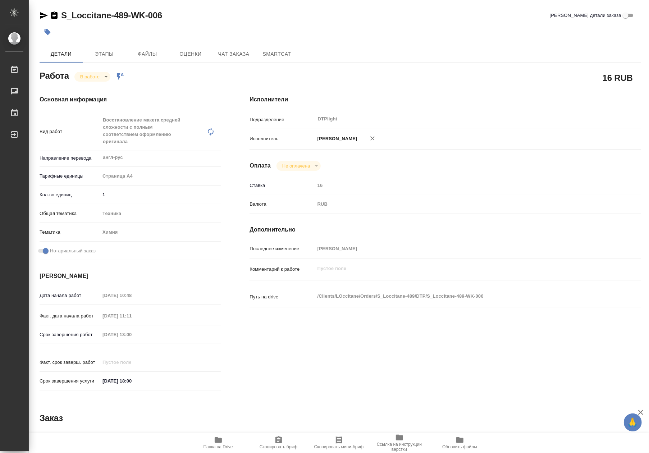
type textarea "x"
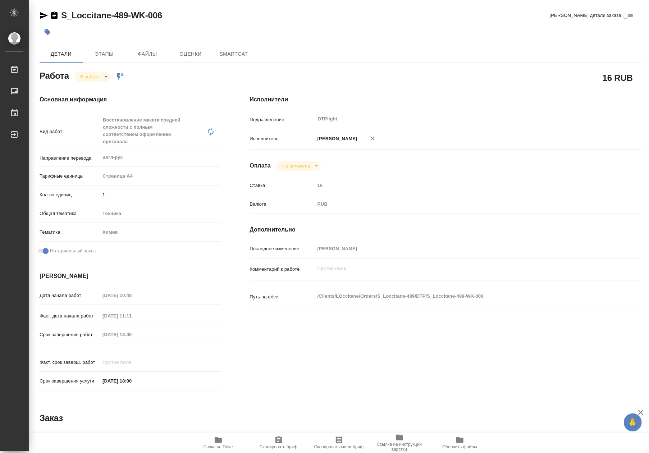
type textarea "x"
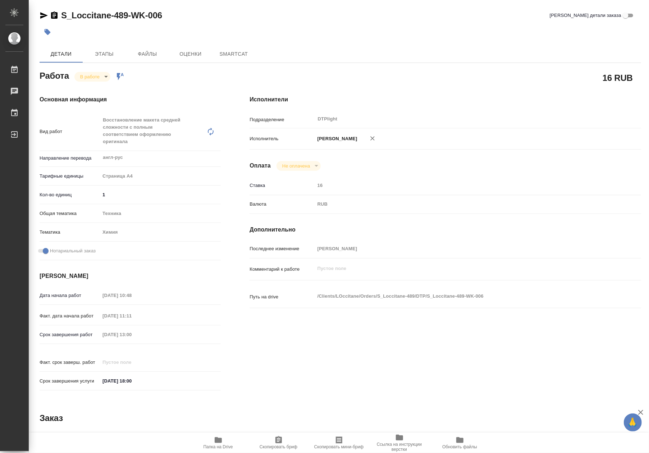
type textarea "x"
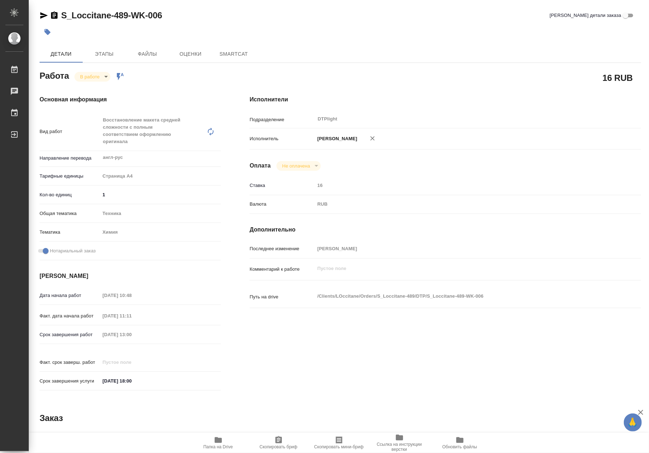
type textarea "x"
click at [223, 438] on span "Папка на Drive" at bounding box center [218, 442] width 52 height 14
type textarea "x"
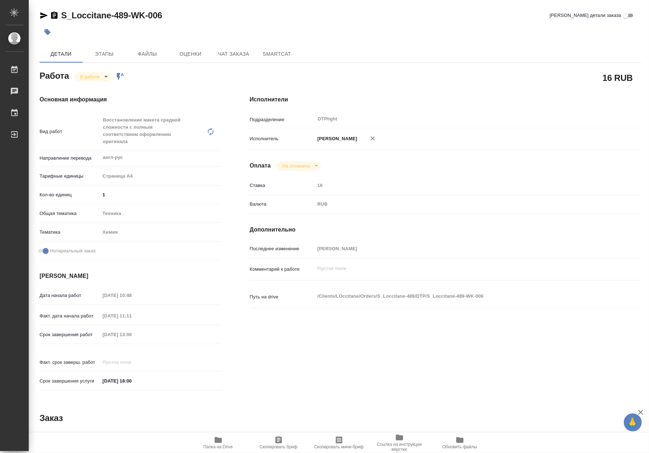
type textarea "x"
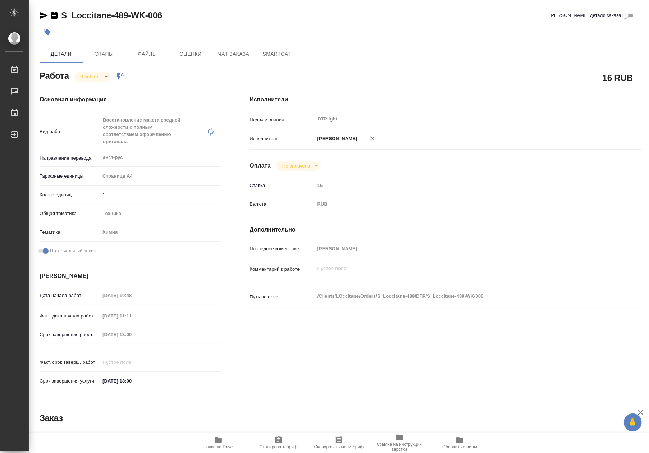
type textarea "x"
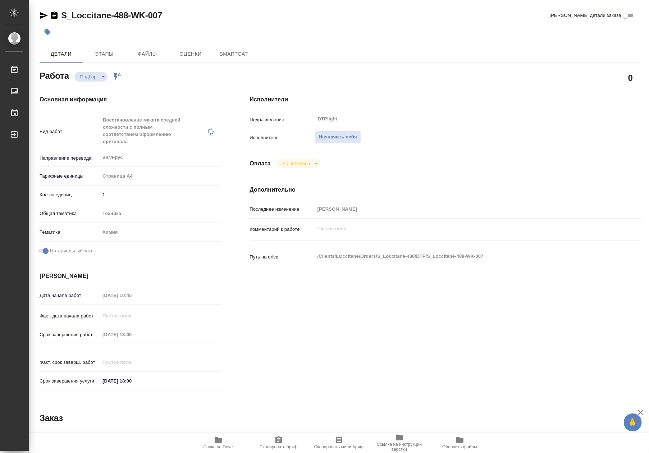
type textarea "x"
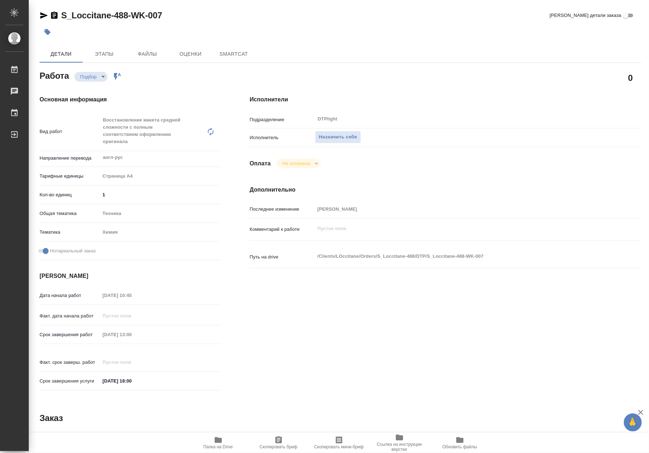
type textarea "x"
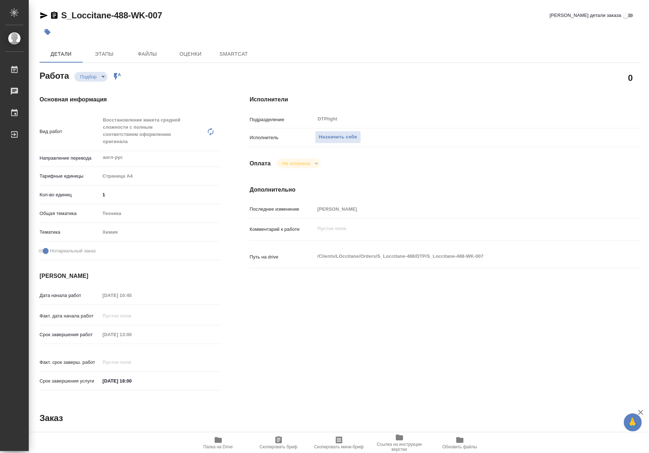
type textarea "x"
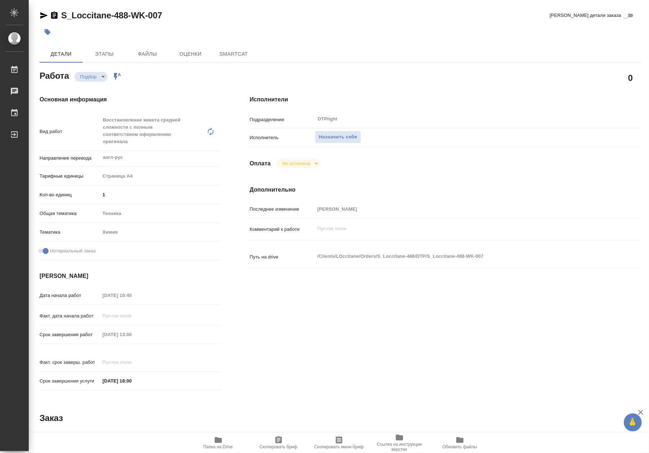
type textarea "x"
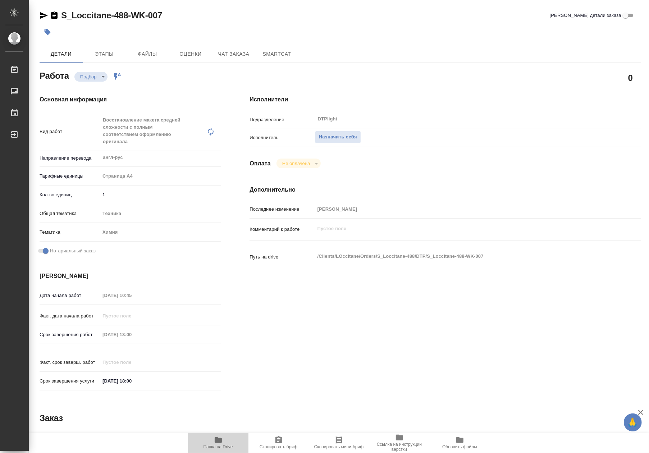
click at [222, 440] on icon "button" at bounding box center [218, 439] width 9 height 9
type textarea "x"
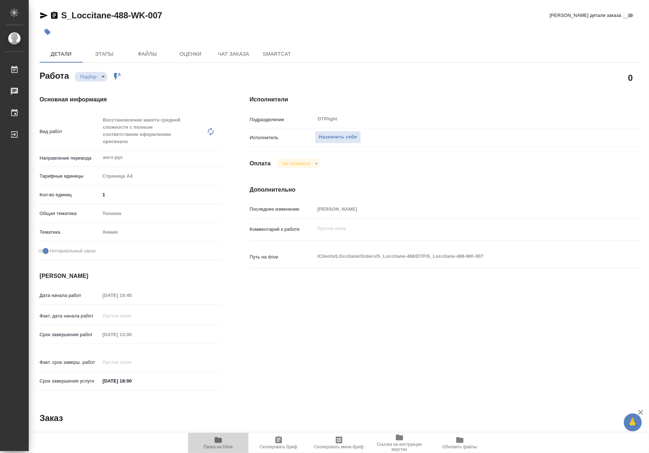
type textarea "x"
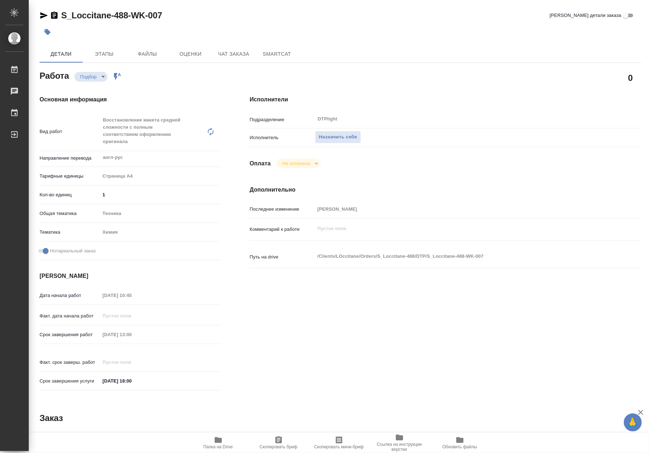
type textarea "x"
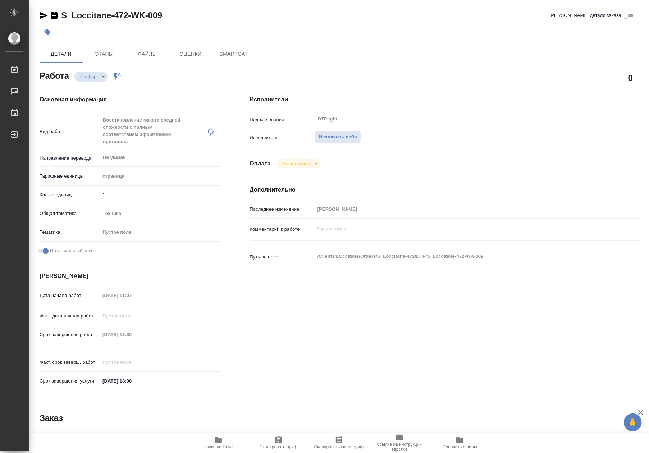
type textarea "x"
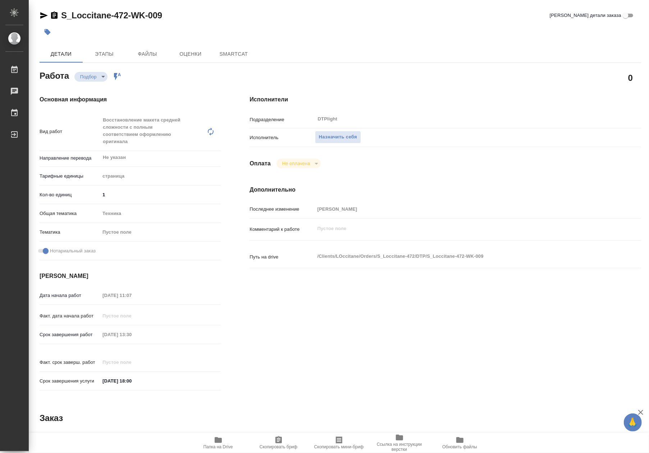
type textarea "x"
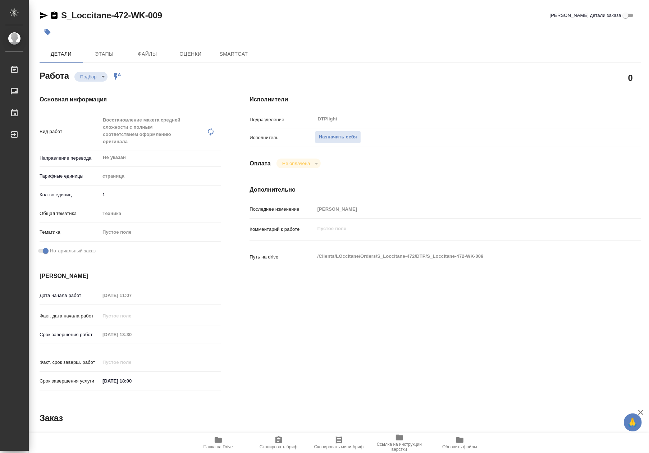
type textarea "x"
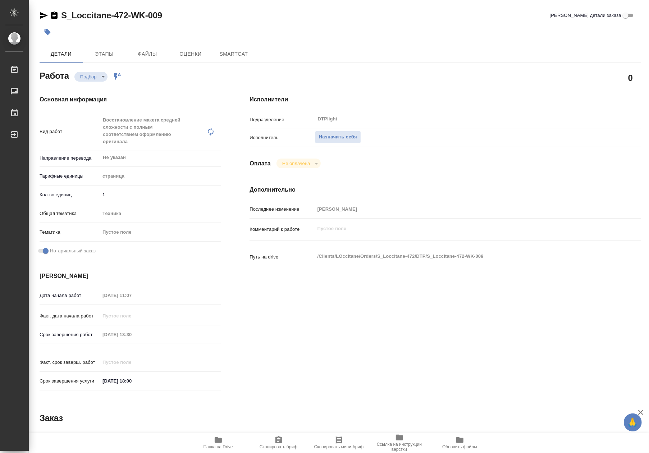
type textarea "x"
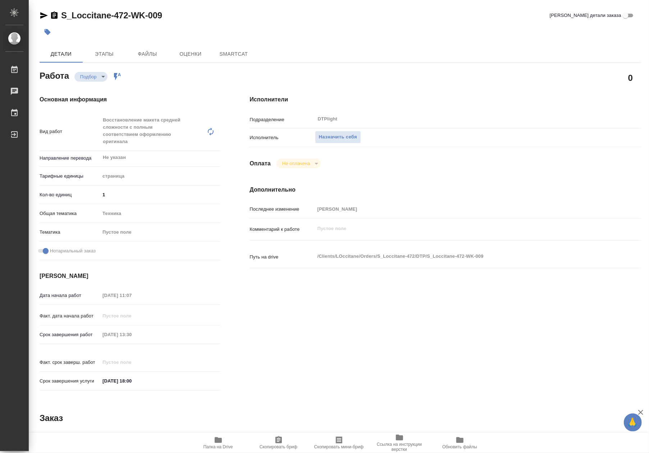
type textarea "x"
click at [227, 442] on span "Папка на Drive" at bounding box center [218, 442] width 52 height 14
type textarea "x"
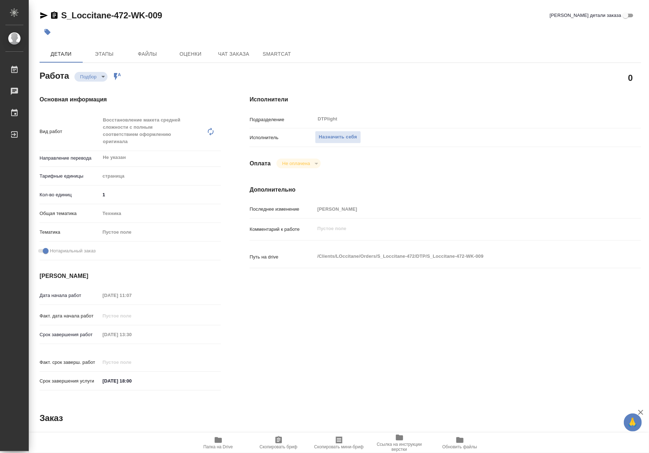
type textarea "x"
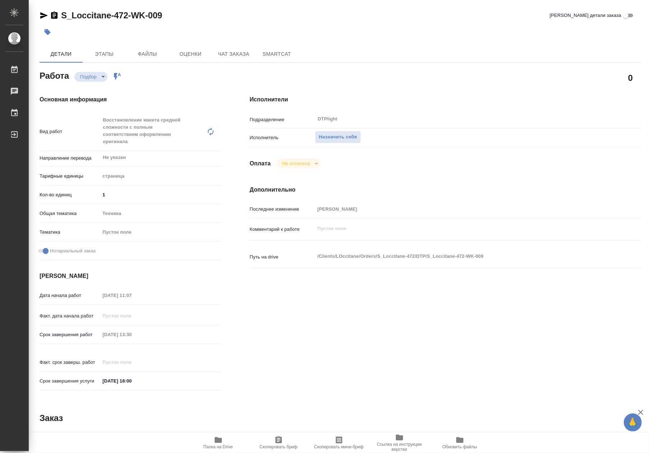
type textarea "x"
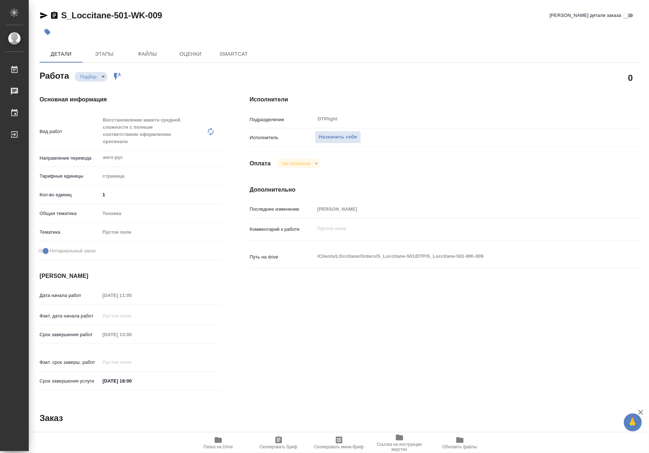
type textarea "x"
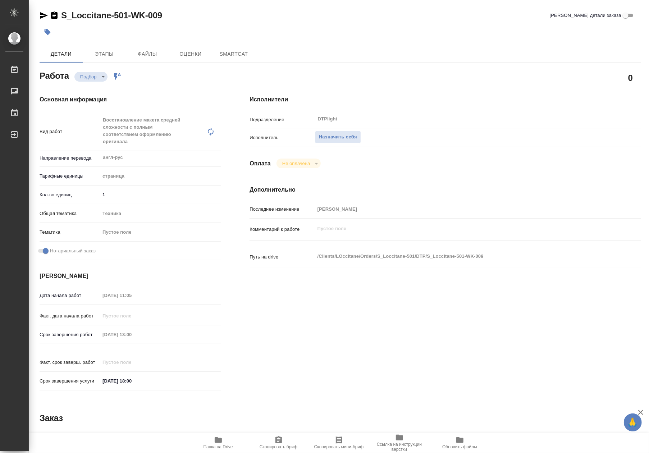
type textarea "x"
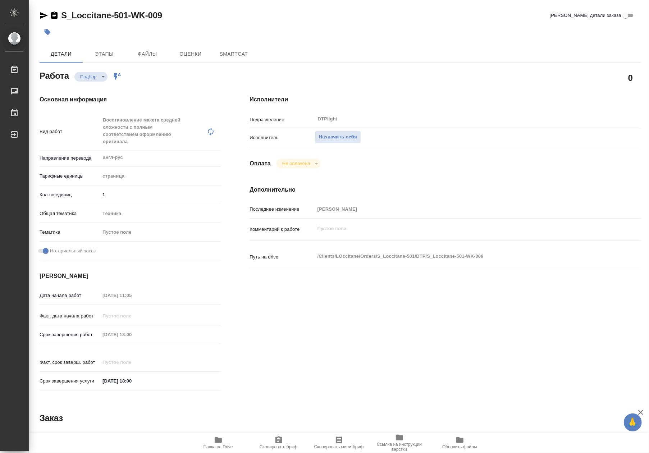
type textarea "x"
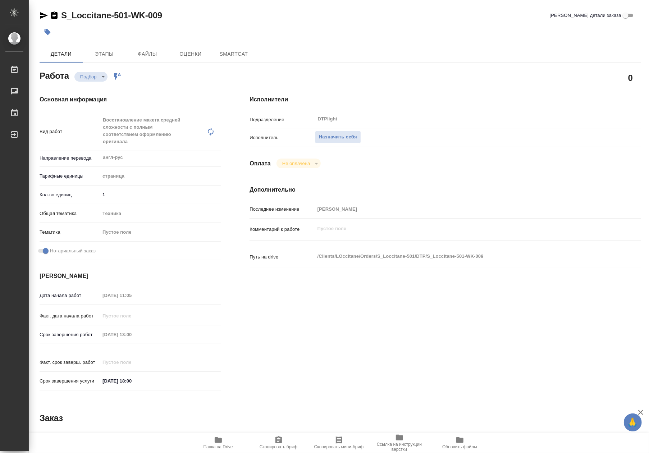
type textarea "x"
click at [217, 440] on icon "button" at bounding box center [218, 440] width 7 height 6
type textarea "x"
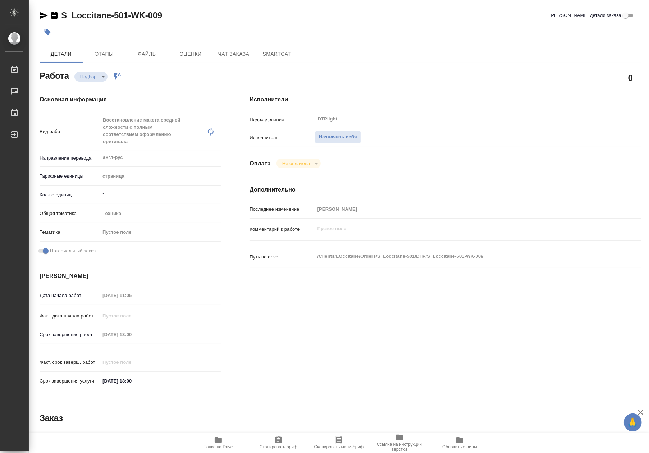
type textarea "x"
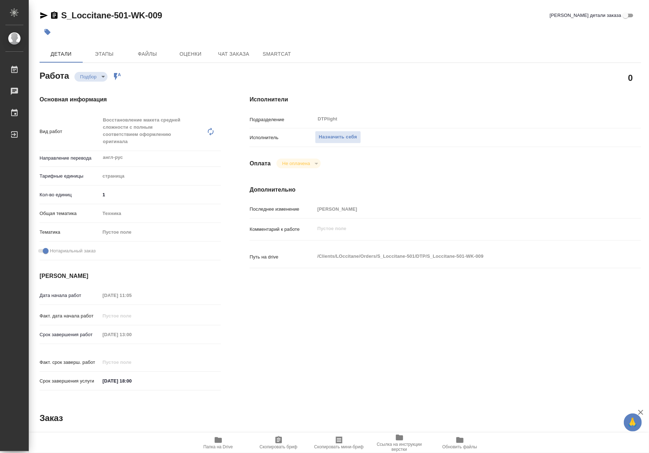
type textarea "x"
click at [331, 139] on span "Назначить себя" at bounding box center [338, 137] width 38 height 8
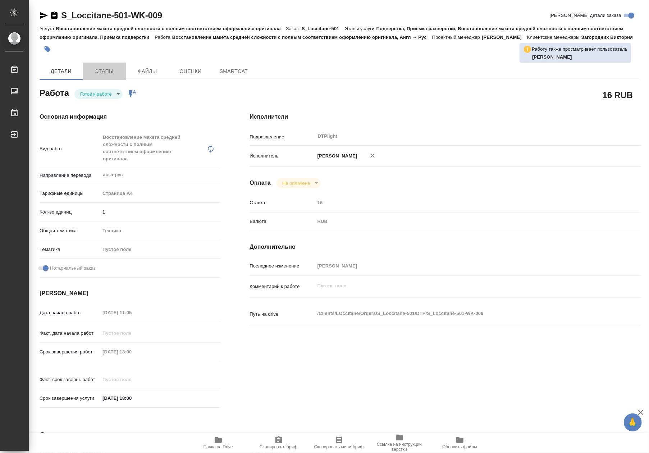
type textarea "x"
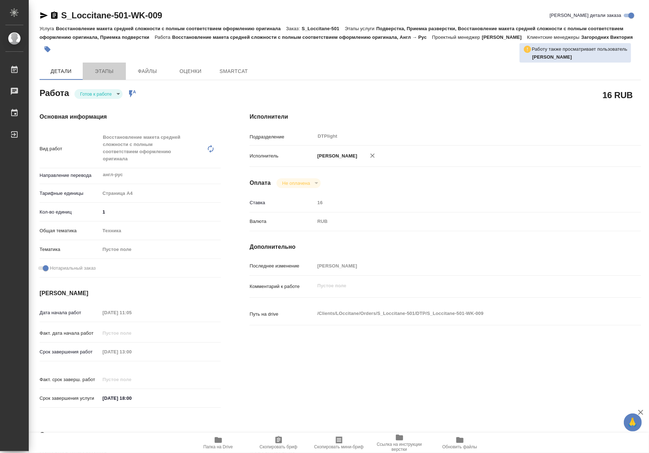
type textarea "x"
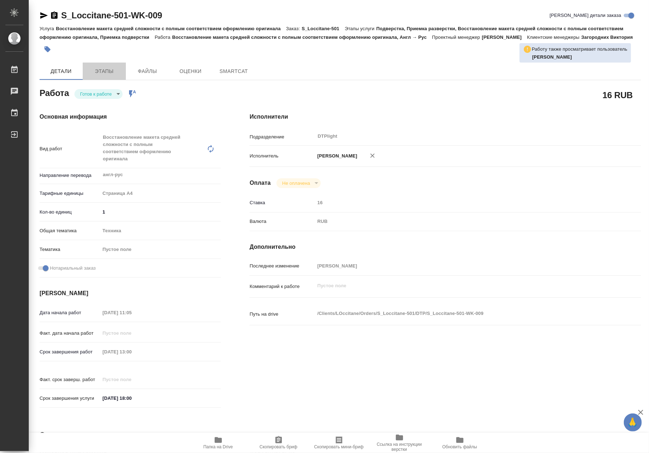
type textarea "x"
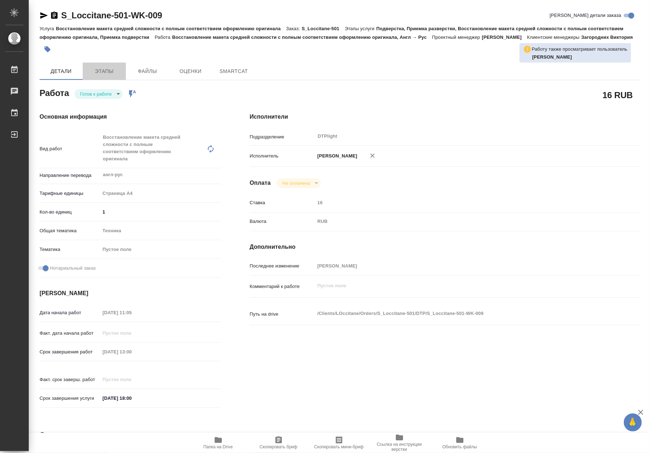
type textarea "x"
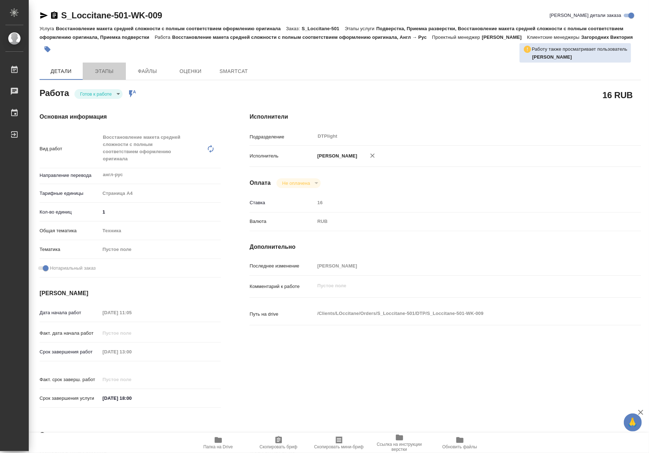
type textarea "x"
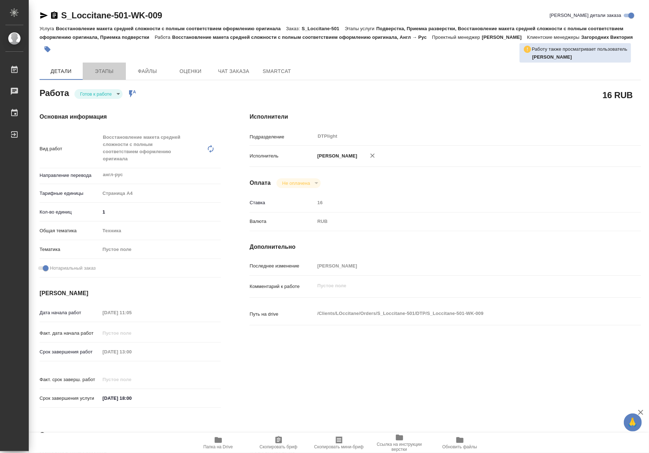
click at [99, 77] on button "Этапы" at bounding box center [104, 71] width 43 height 17
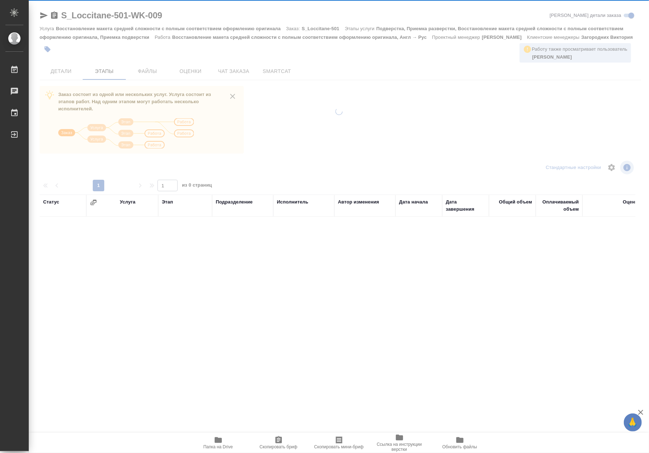
click at [98, 91] on div at bounding box center [339, 187] width 620 height 374
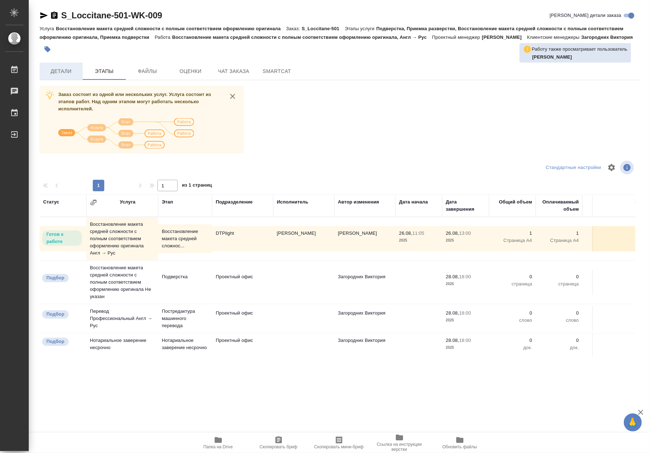
click at [69, 74] on span "Детали" at bounding box center [61, 71] width 34 height 9
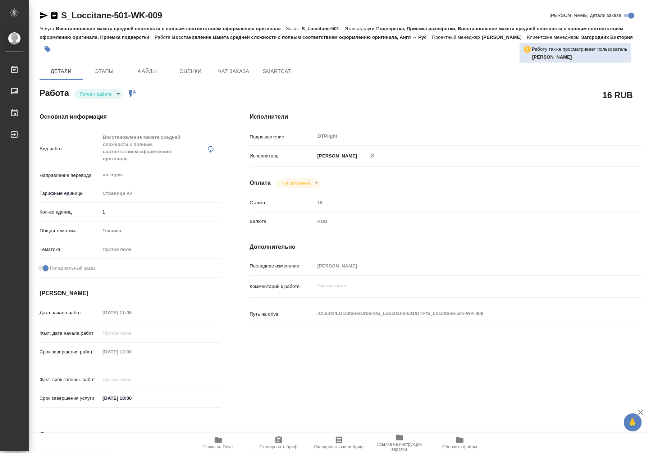
type textarea "x"
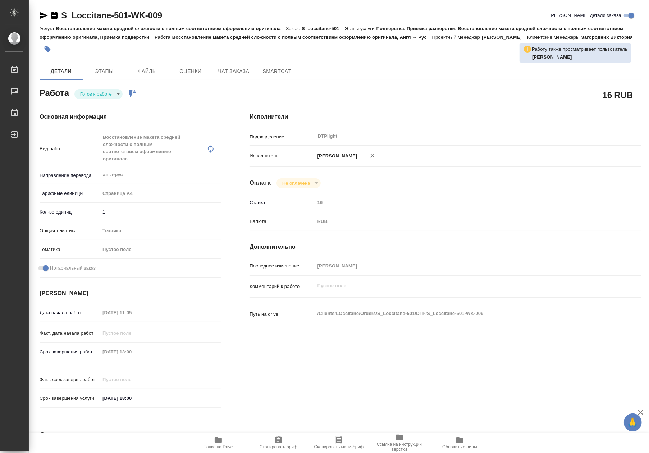
type textarea "x"
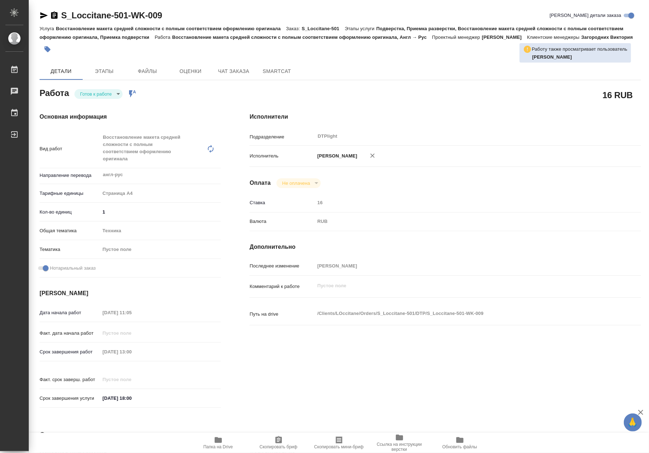
click at [103, 91] on body "🙏 .cls-1 fill:#fff; AWATERA Riianova Anna Работы Чаты График Выйти S_Loccitane-…" at bounding box center [324, 226] width 649 height 453
type textarea "x"
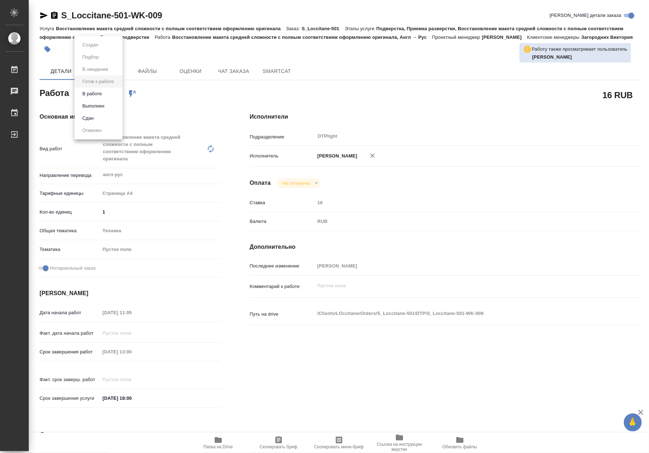
type textarea "x"
click at [104, 98] on li "В работе" at bounding box center [98, 94] width 48 height 12
type textarea "x"
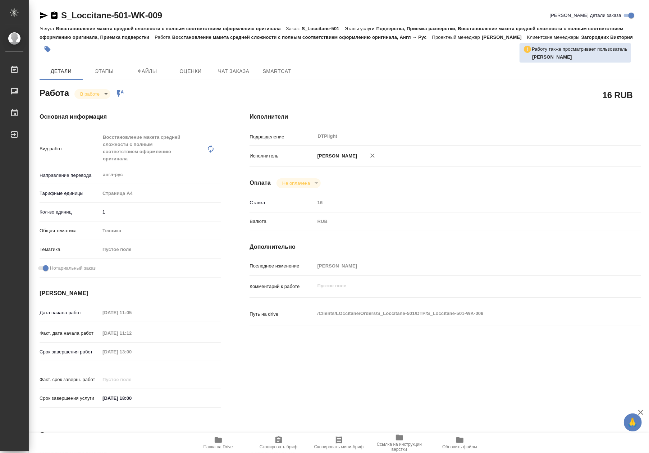
type textarea "x"
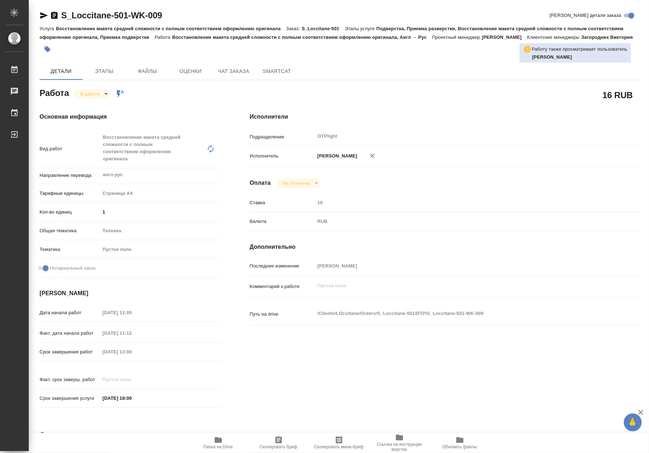
type textarea "x"
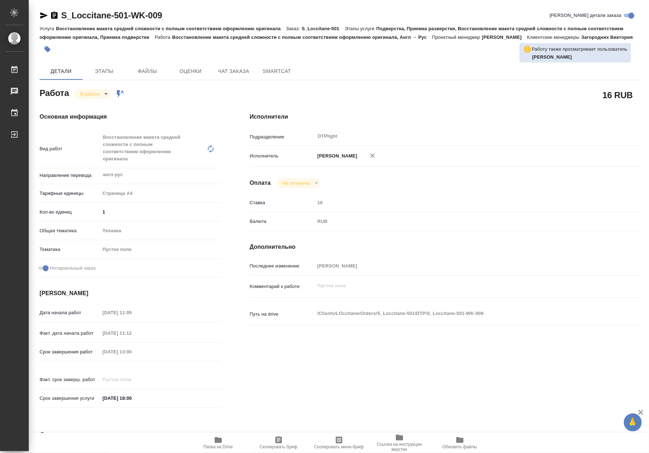
type textarea "x"
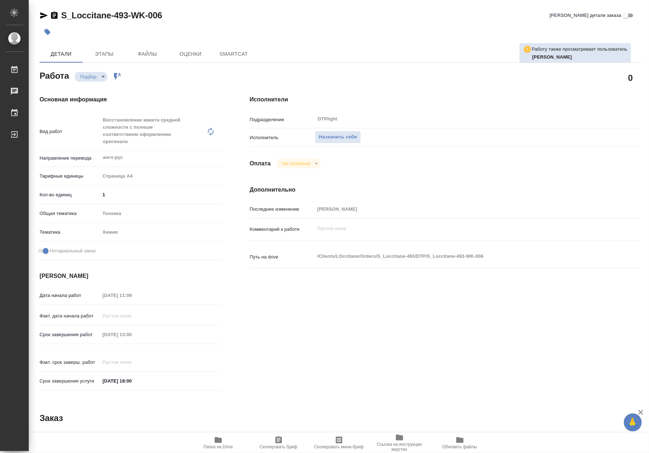
type textarea "x"
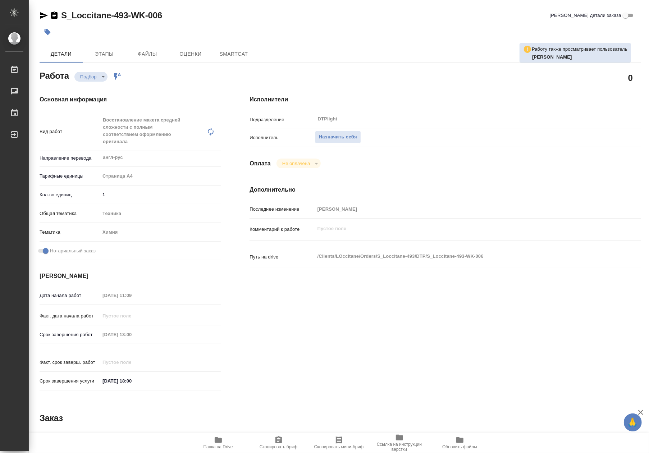
type textarea "x"
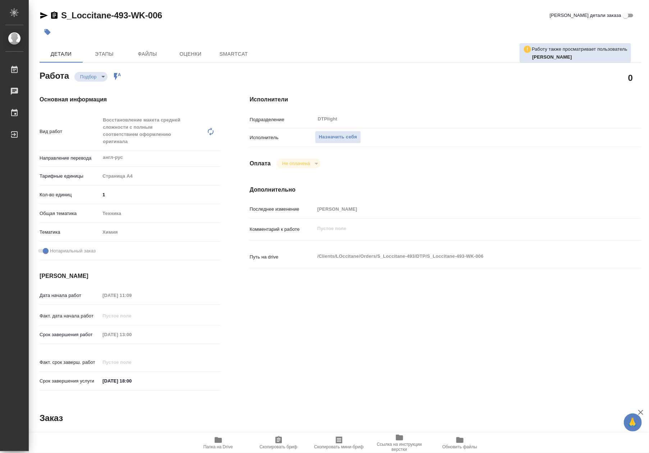
type textarea "x"
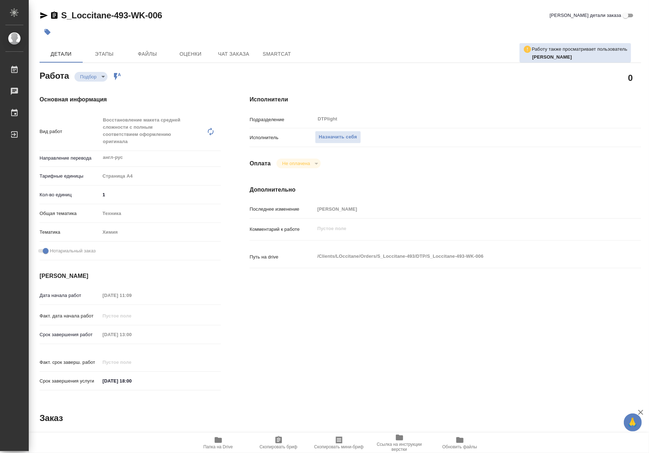
click at [227, 444] on span "Папка на Drive" at bounding box center [217, 446] width 29 height 5
type textarea "x"
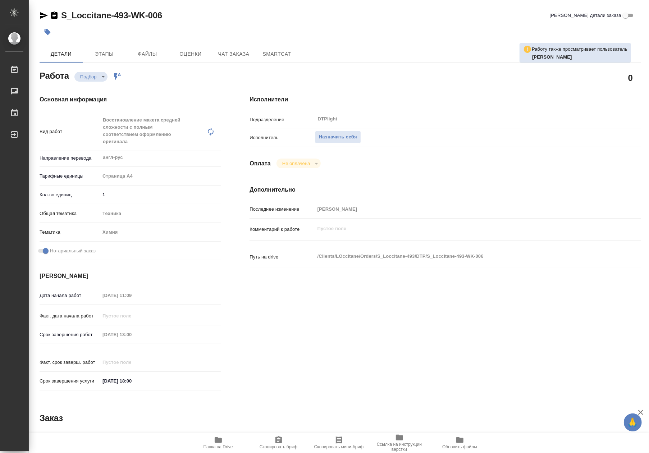
type textarea "x"
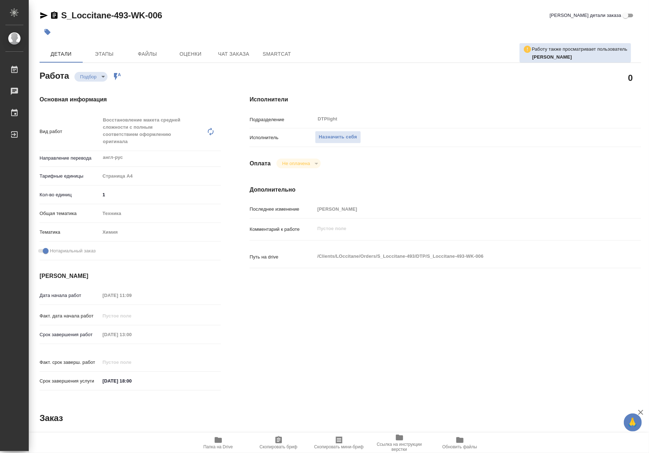
type textarea "x"
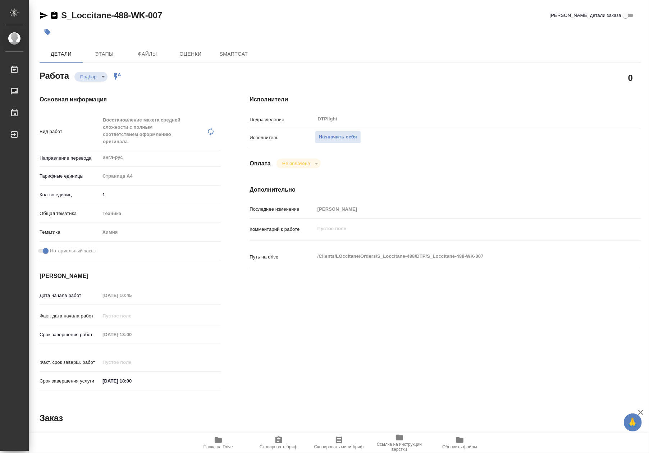
type textarea "x"
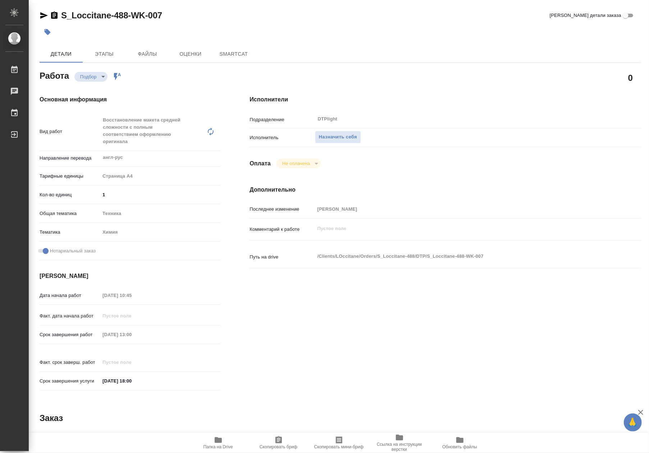
type textarea "x"
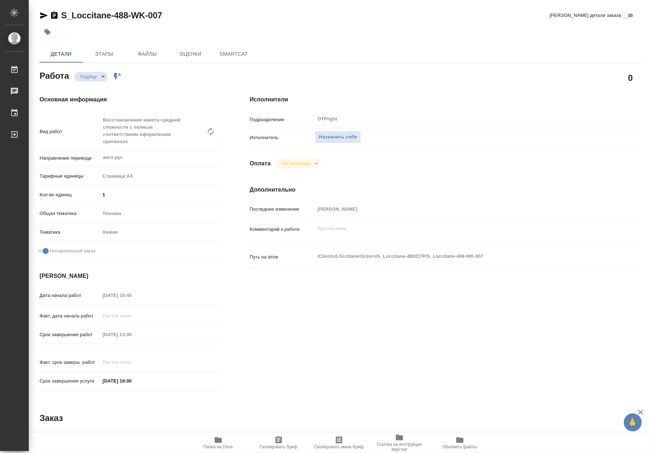
type textarea "x"
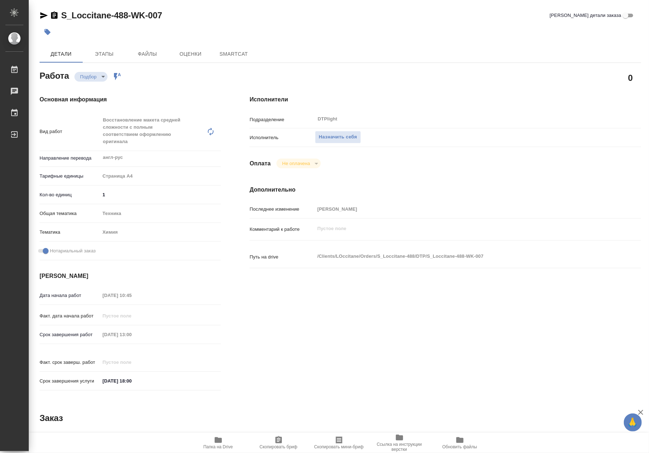
type textarea "x"
click at [221, 441] on icon "button" at bounding box center [218, 440] width 7 height 6
type textarea "x"
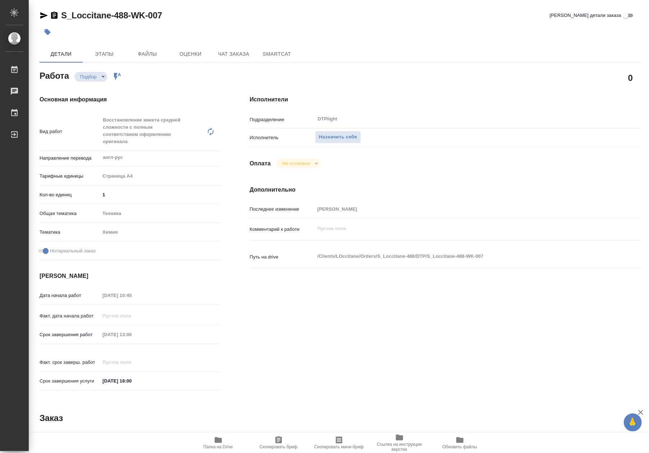
type textarea "x"
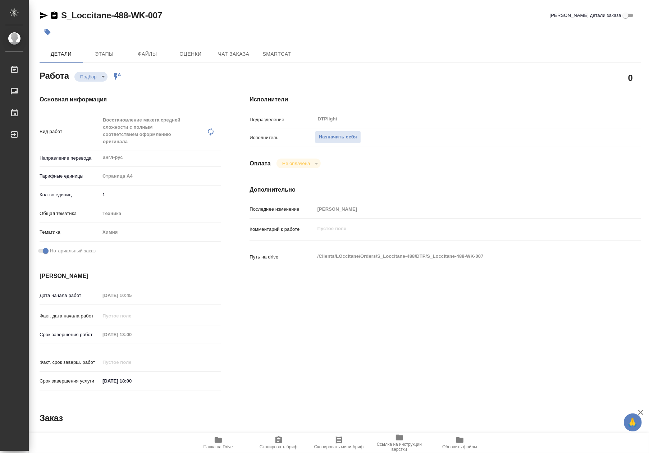
type textarea "x"
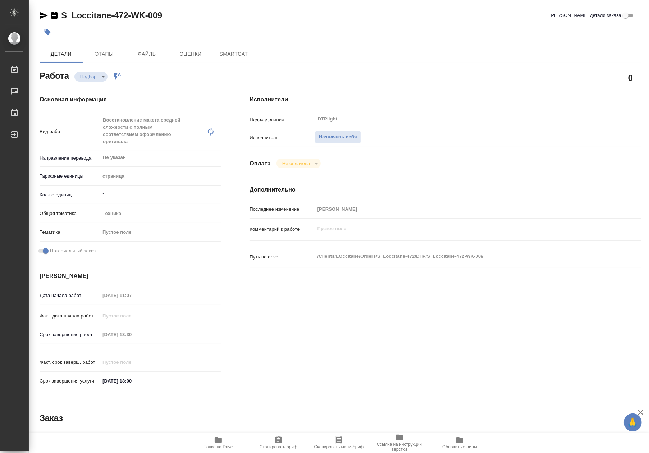
type textarea "x"
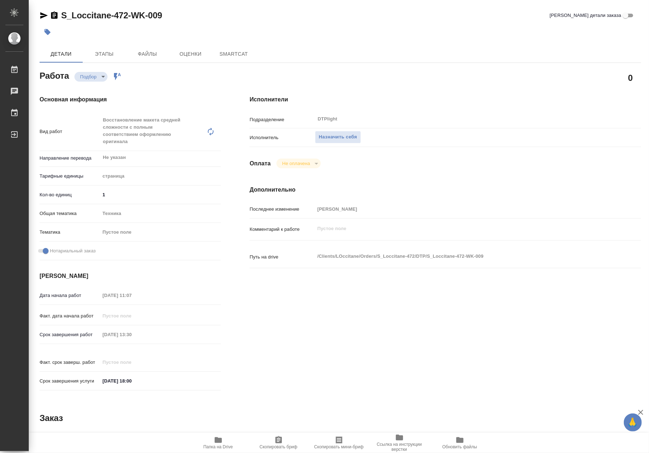
type textarea "x"
click at [223, 439] on span "Папка на Drive" at bounding box center [218, 442] width 52 height 14
type textarea "x"
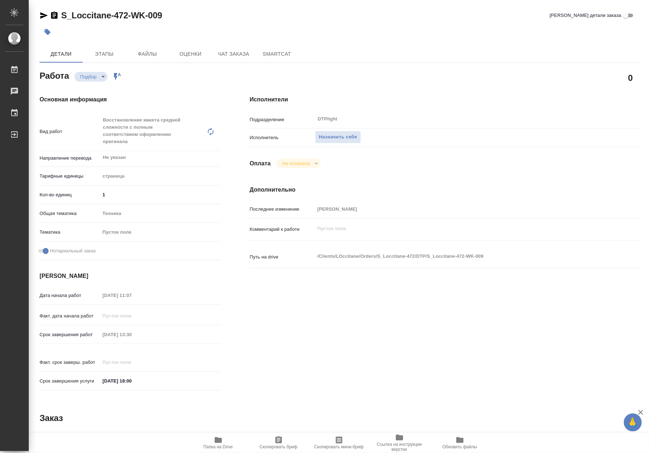
type textarea "x"
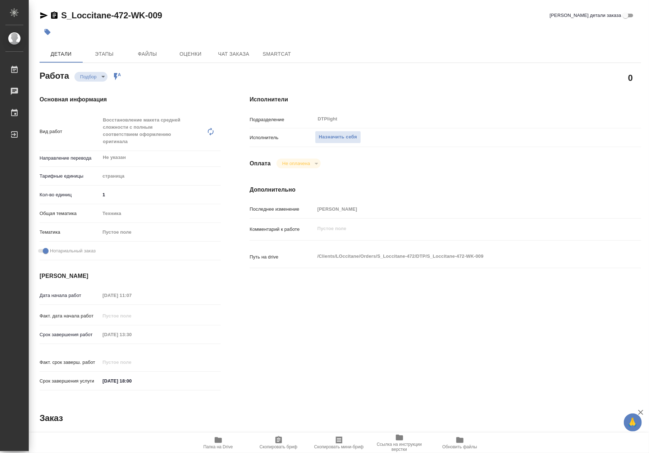
type textarea "x"
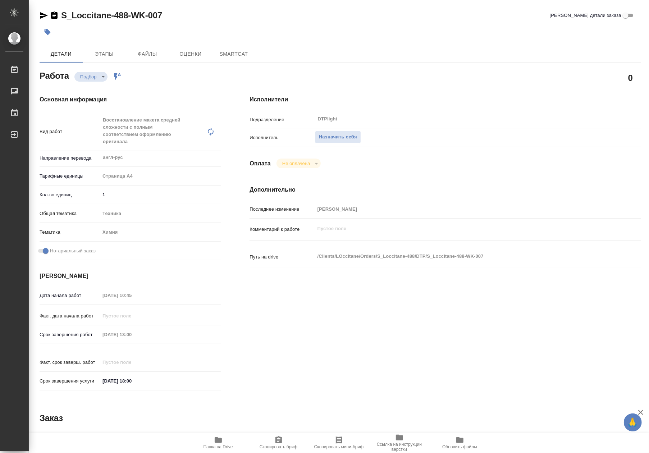
type textarea "x"
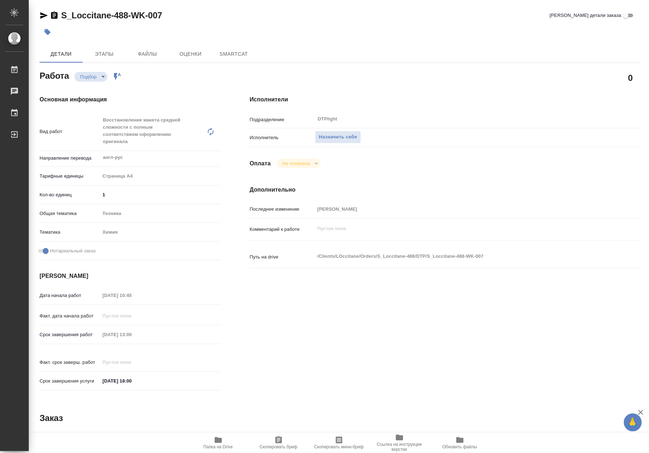
type textarea "x"
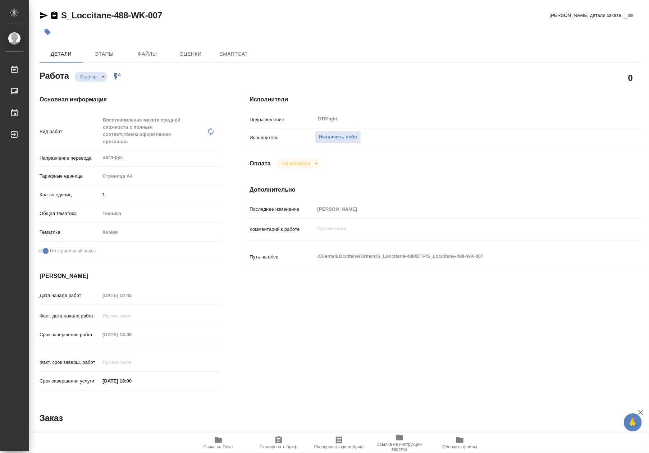
type textarea "x"
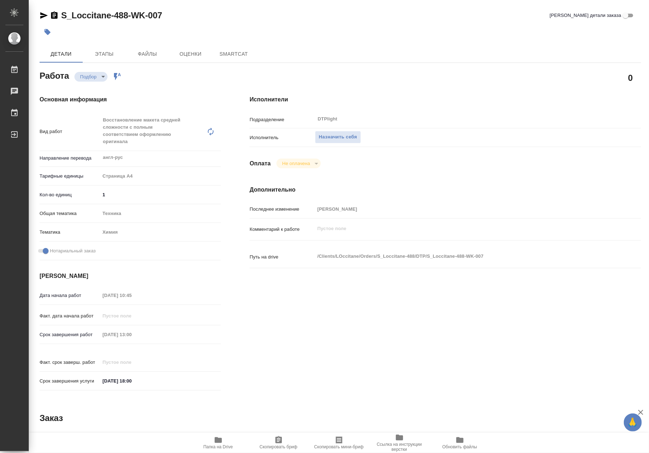
type textarea "x"
click at [227, 445] on span "Папка на Drive" at bounding box center [217, 446] width 29 height 5
type textarea "x"
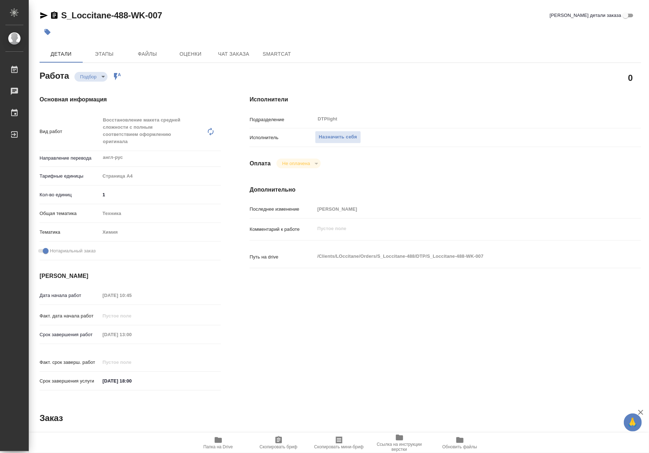
type textarea "x"
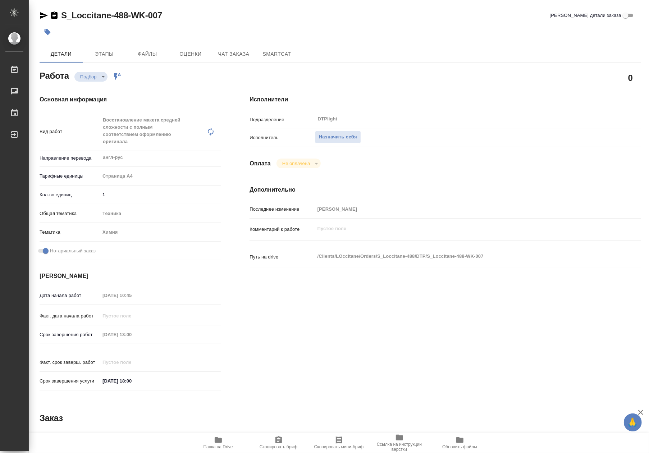
type textarea "x"
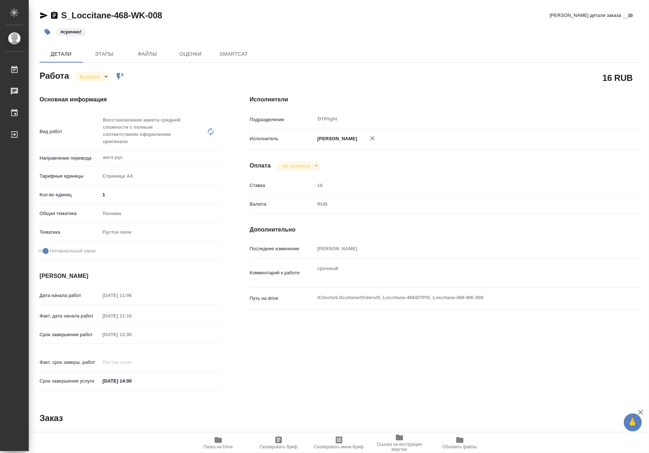
type textarea "x"
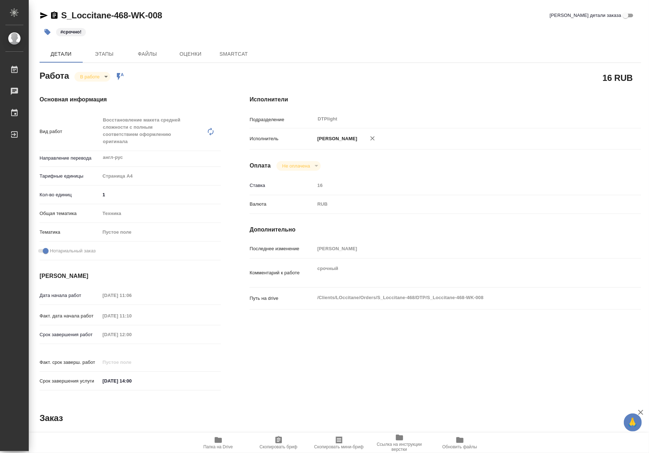
type textarea "x"
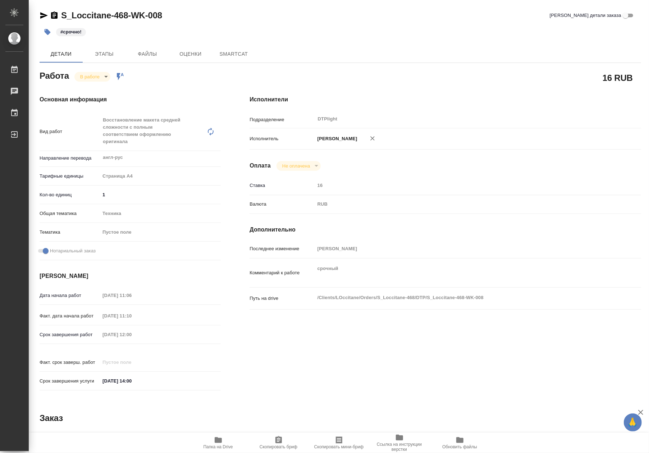
type textarea "x"
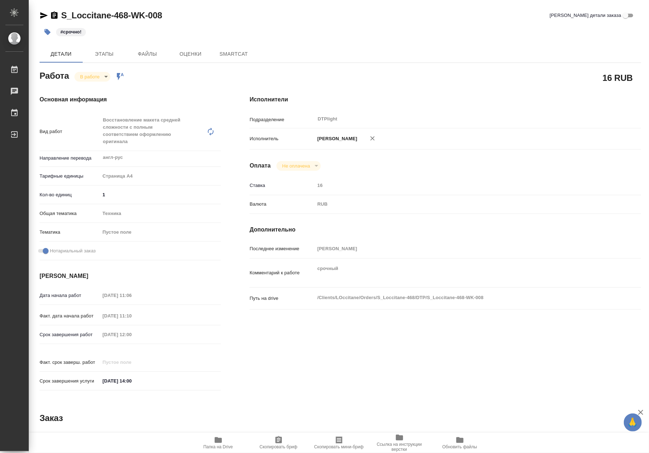
type textarea "x"
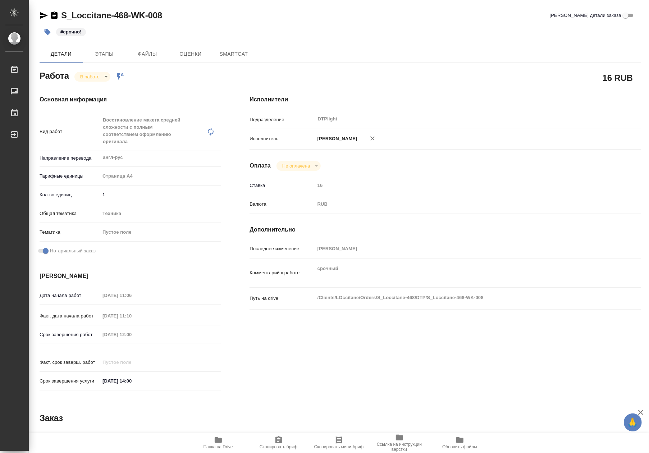
type textarea "x"
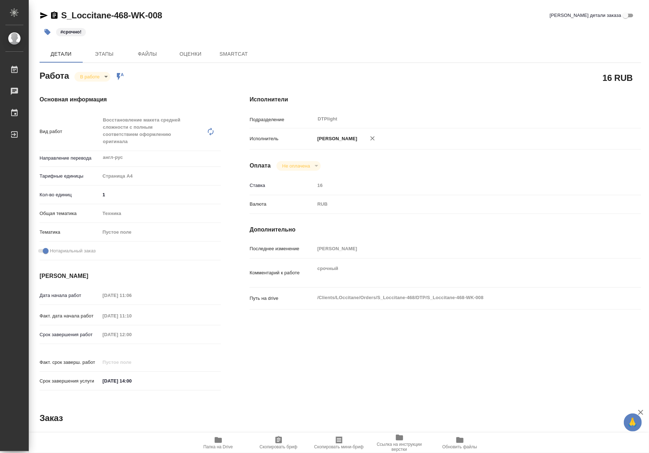
type textarea "x"
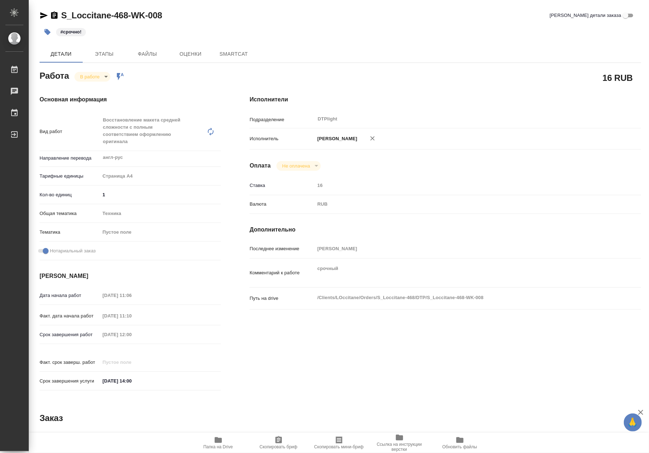
type textarea "x"
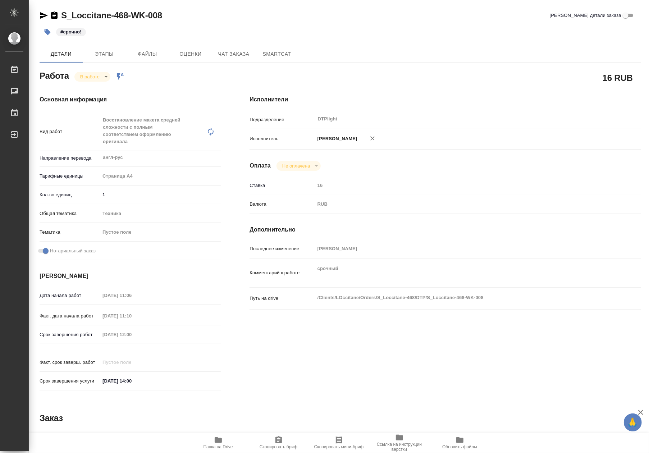
type textarea "x"
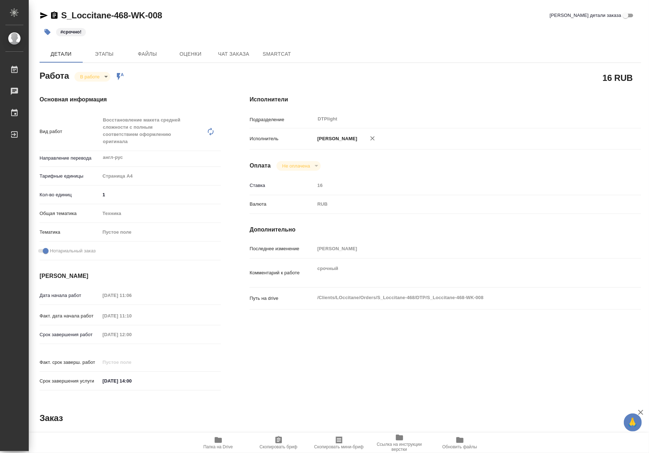
type textarea "x"
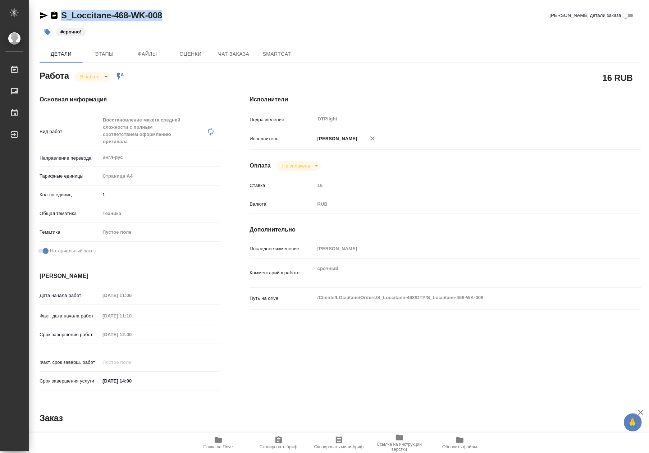
drag, startPoint x: 163, startPoint y: 15, endPoint x: 63, endPoint y: 18, distance: 99.9
click at [63, 18] on div "S_Loccitane-468-WK-008 [PERSON_NAME] детали заказа" at bounding box center [340, 15] width 601 height 11
copy link "S_Loccitane-468-WK-008"
click at [538, 208] on div "RUB" at bounding box center [461, 204] width 293 height 12
click at [402, 15] on div "S_Loccitane-468-WK-008 [PERSON_NAME] детали заказа" at bounding box center [340, 15] width 601 height 11
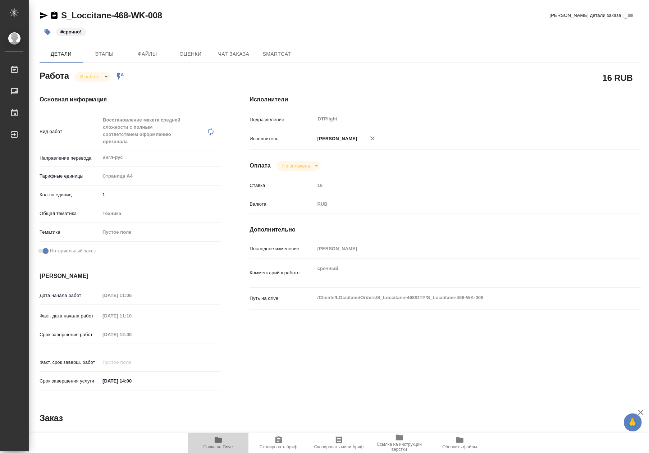
click at [225, 443] on span "Папка на Drive" at bounding box center [218, 442] width 52 height 14
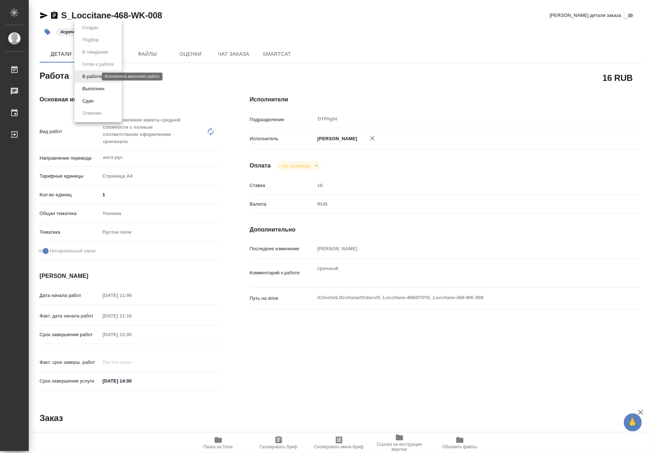
click at [96, 77] on body "🙏 .cls-1 fill:#fff; AWATERA Riianova [PERSON_NAME] 0 Чаты График Выйти S_Loccit…" at bounding box center [324, 226] width 649 height 453
click at [98, 86] on button "Выполнен" at bounding box center [93, 89] width 26 height 8
type textarea "x"
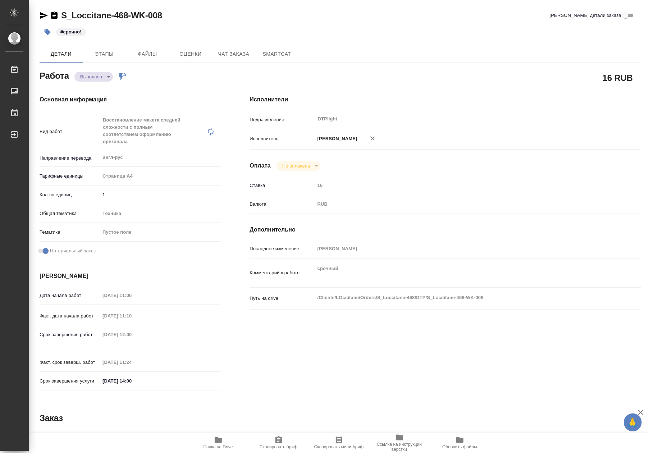
type textarea "x"
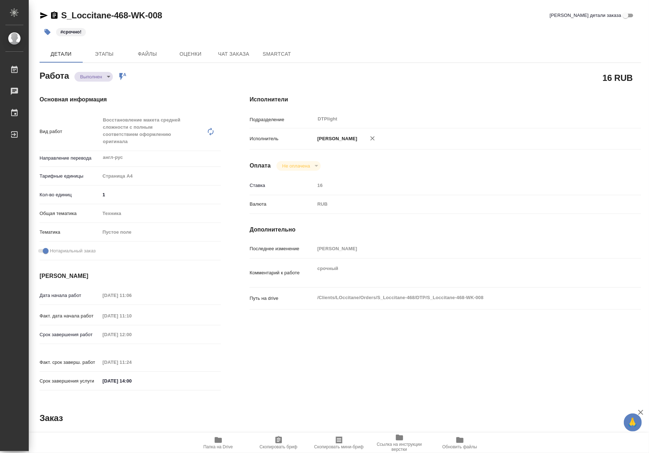
type textarea "x"
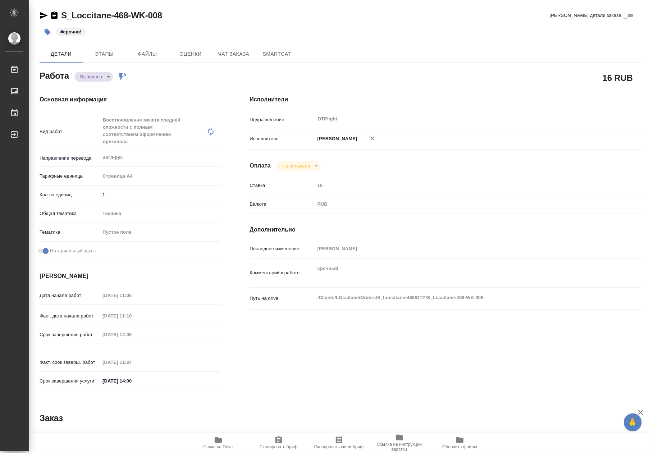
type textarea "x"
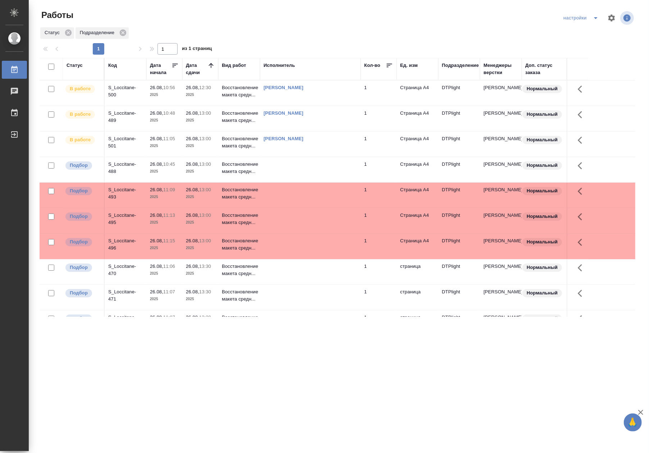
scroll to position [111, 0]
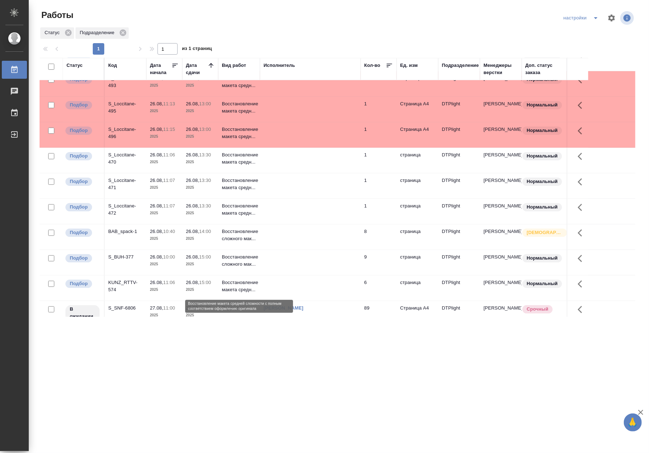
click at [236, 287] on p "Восстановление макета средн..." at bounding box center [239, 286] width 34 height 14
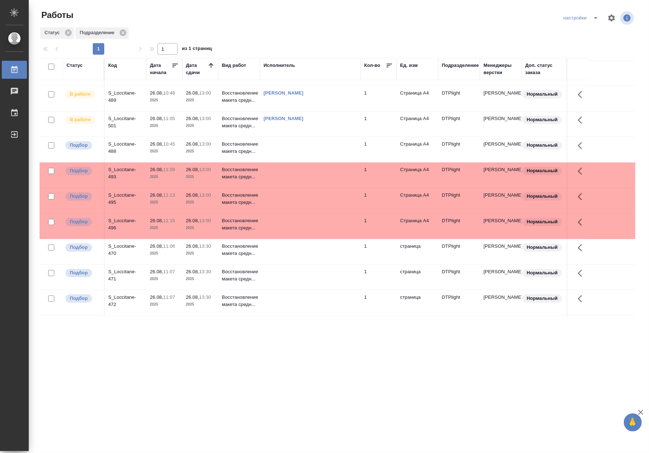
scroll to position [0, 0]
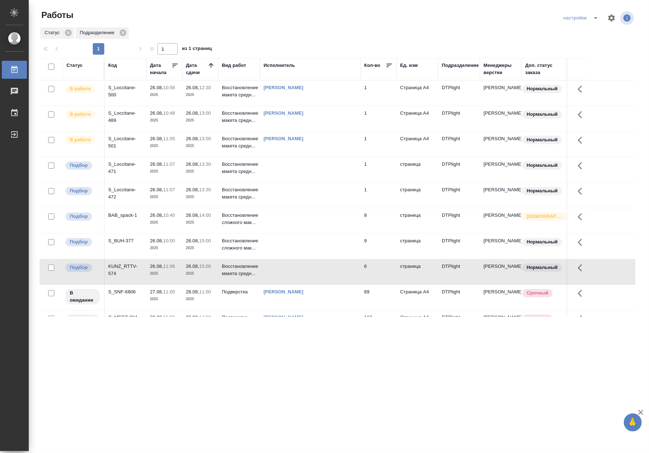
click at [133, 95] on div "S_Loccitane-500" at bounding box center [125, 91] width 34 height 14
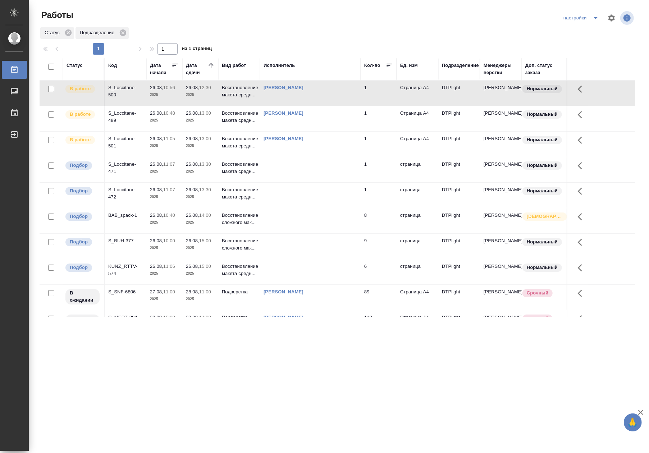
click at [133, 95] on div "S_Loccitane-500" at bounding box center [125, 91] width 34 height 14
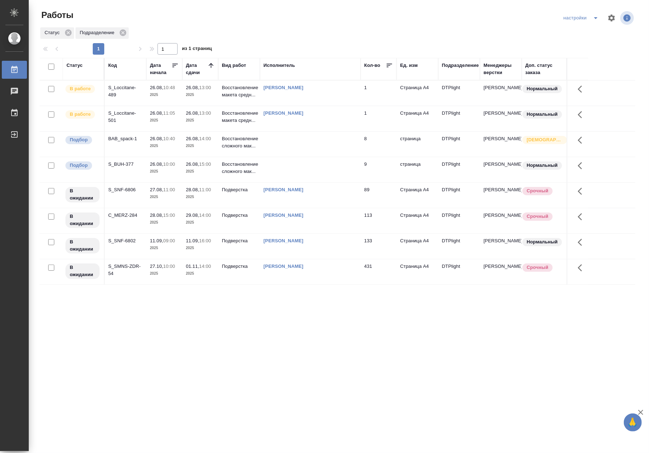
click at [112, 93] on div "S_Loccitane-489" at bounding box center [125, 91] width 34 height 14
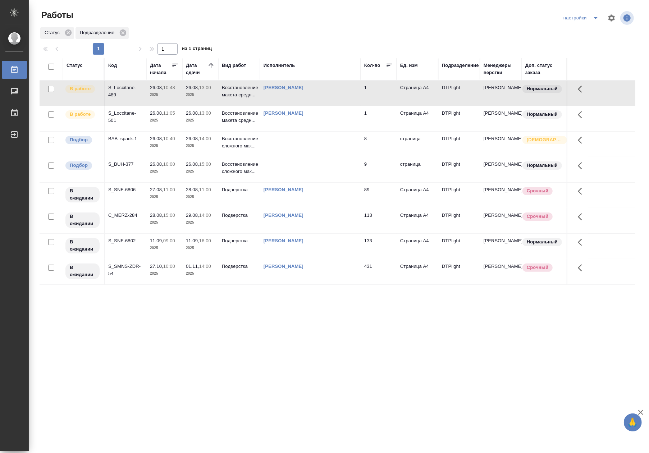
click at [112, 93] on div "S_Loccitane-489" at bounding box center [125, 91] width 34 height 14
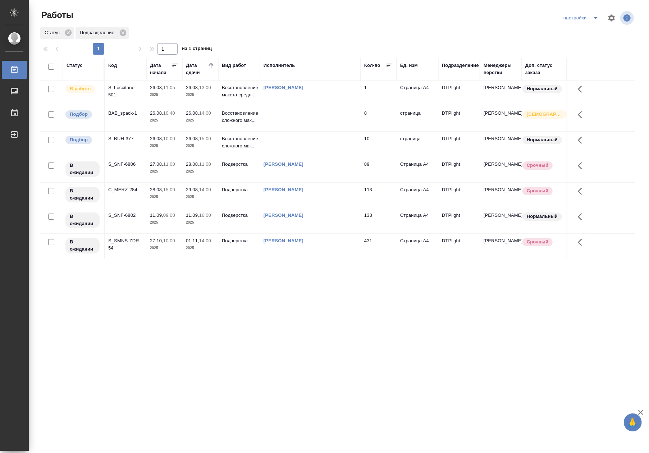
click at [218, 144] on td "Восстановление сложного мак..." at bounding box center [239, 144] width 42 height 25
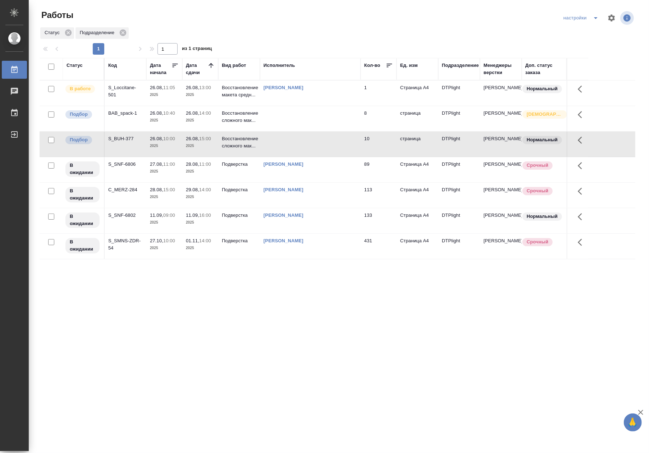
click at [218, 144] on td "Восстановление сложного мак..." at bounding box center [239, 144] width 42 height 25
click at [203, 95] on p "2025" at bounding box center [200, 94] width 29 height 7
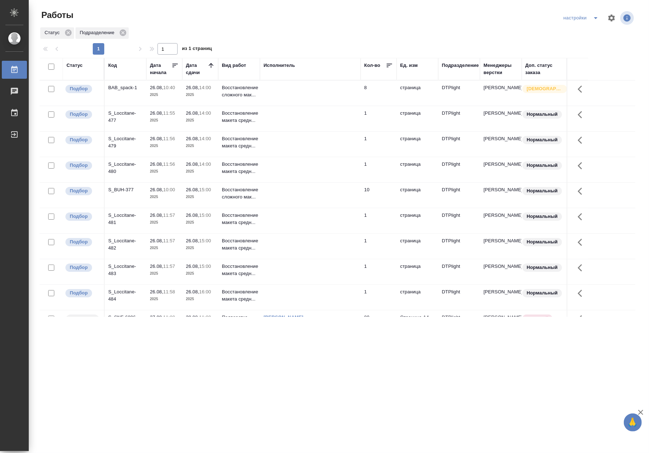
click at [361, 355] on div ".cls-1 fill:#fff; AWATERA Riianova Anna Работы 0 Чаты График Выйти Работы настр…" at bounding box center [324, 226] width 649 height 453
click at [240, 114] on p "Восстановление макета средн..." at bounding box center [239, 117] width 34 height 14
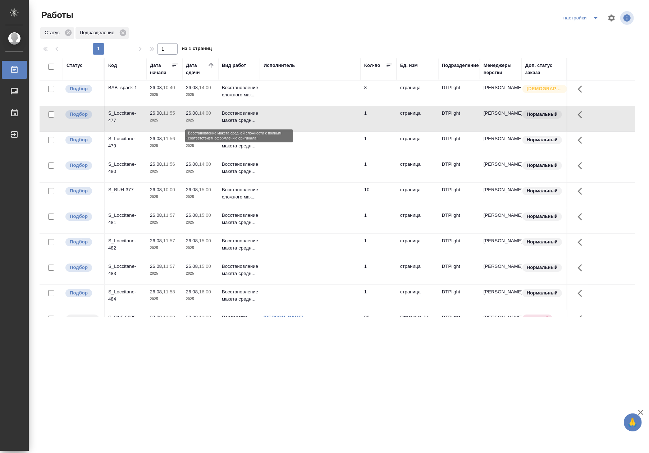
click at [240, 114] on p "Восстановление макета средн..." at bounding box center [239, 117] width 34 height 14
click at [166, 148] on p "2025" at bounding box center [164, 145] width 29 height 7
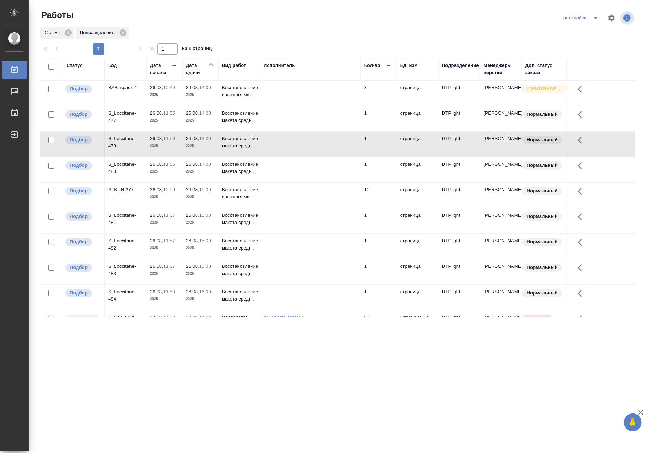
click at [165, 148] on p "2025" at bounding box center [164, 145] width 29 height 7
click at [193, 230] on td "26.08, 15:00 2025" at bounding box center [200, 220] width 36 height 25
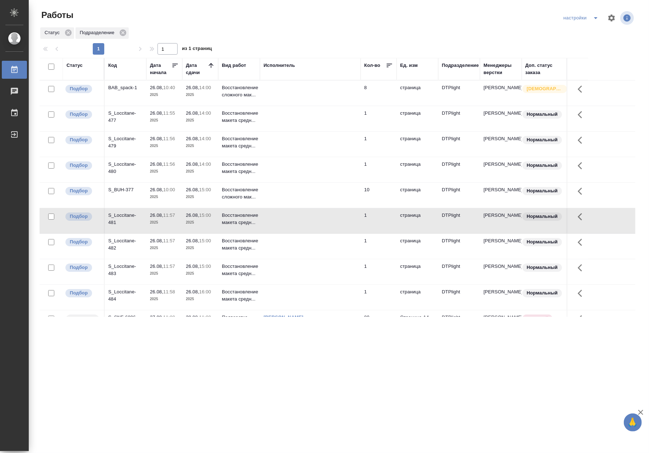
click at [193, 230] on td "26.08, 15:00 2025" at bounding box center [200, 220] width 36 height 25
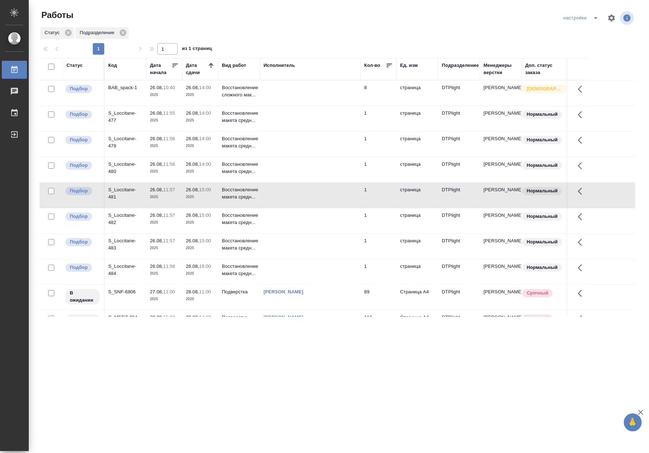
click at [385, 343] on div ".cls-1 fill:#fff; AWATERA Riianova Anna Работы 0 Чаты График Выйти Работы настр…" at bounding box center [324, 226] width 649 height 453
click at [393, 320] on div ".cls-1 fill:#fff; AWATERA Riianova Anna Работы 0 Чаты График Выйти Работы настр…" at bounding box center [324, 226] width 649 height 453
click at [252, 92] on p "Восстановление сложного мак..." at bounding box center [239, 91] width 34 height 14
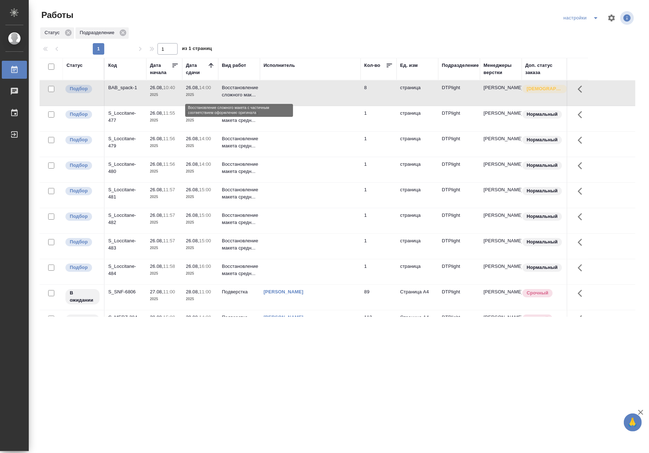
click at [252, 92] on p "Восстановление сложного мак..." at bounding box center [239, 91] width 34 height 14
click at [158, 277] on p "2025" at bounding box center [164, 273] width 29 height 7
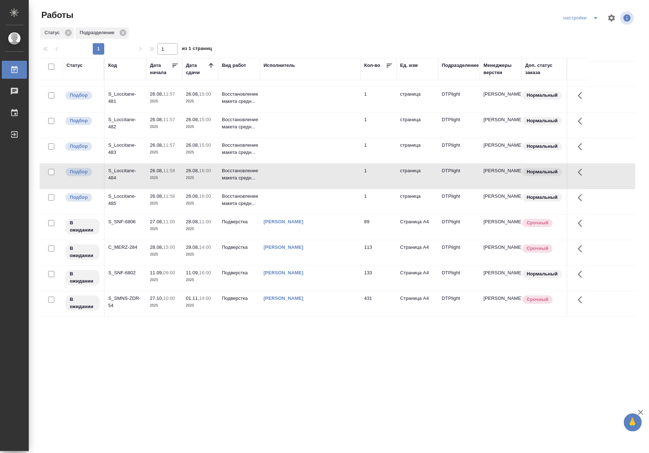
scroll to position [123, 0]
click at [386, 280] on td "133" at bounding box center [378, 278] width 36 height 25
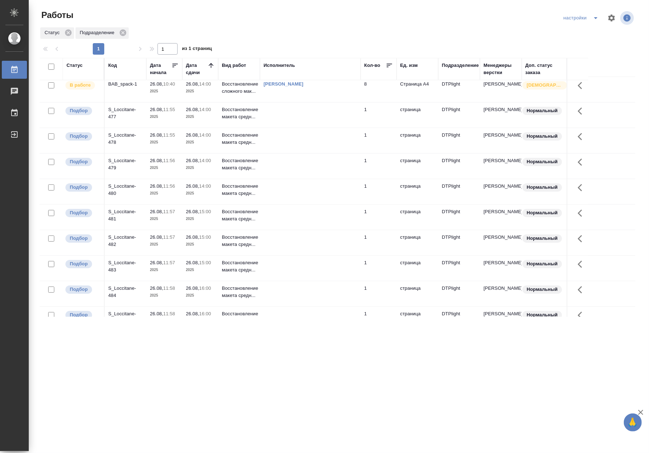
scroll to position [0, 0]
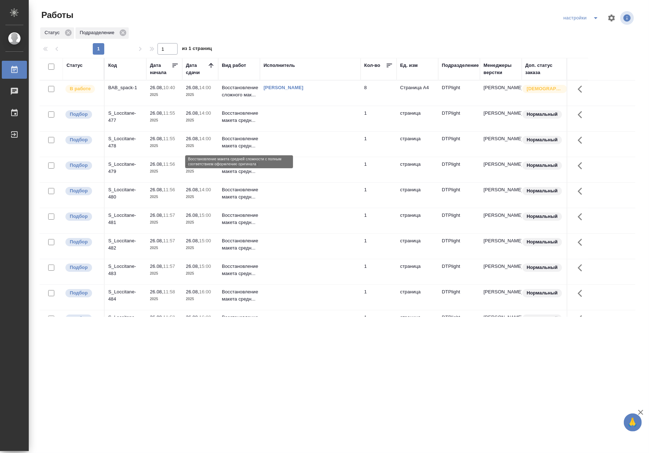
click at [235, 144] on p "Восстановление макета средн..." at bounding box center [239, 142] width 34 height 14
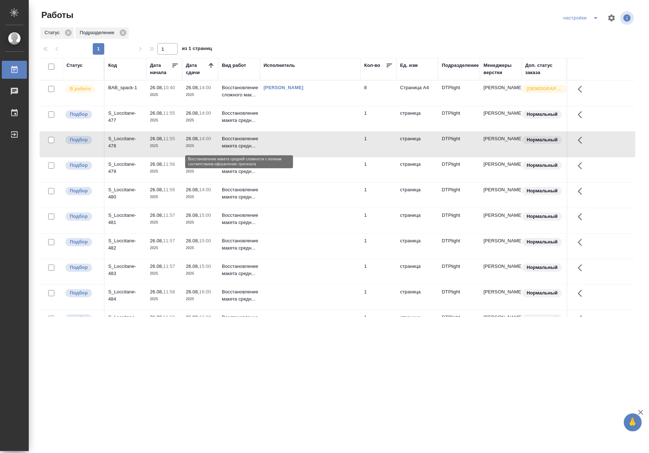
click at [235, 144] on p "Восстановление макета средн..." at bounding box center [239, 142] width 34 height 14
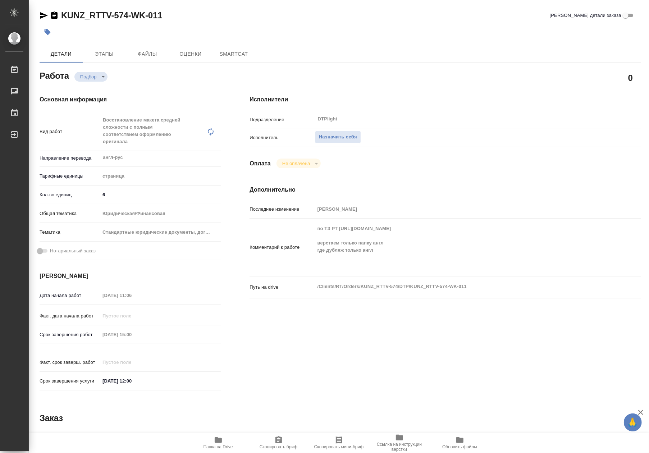
type textarea "x"
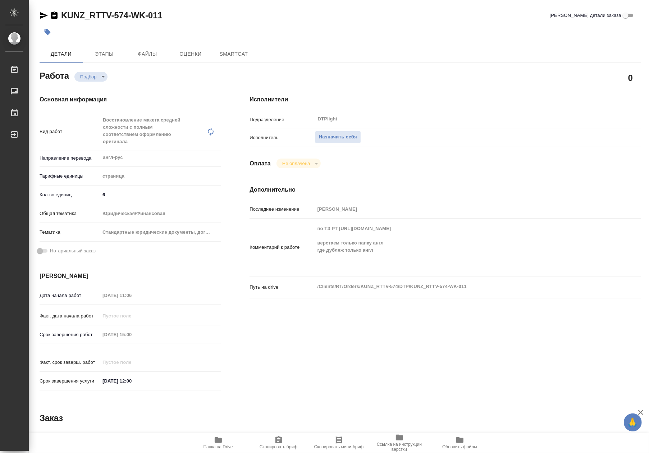
type textarea "x"
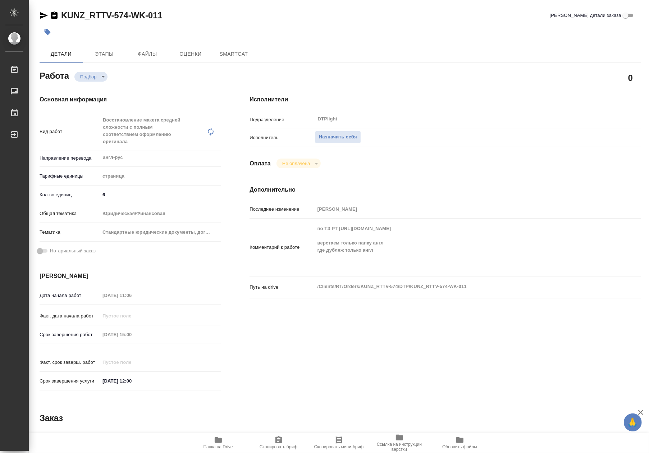
type textarea "x"
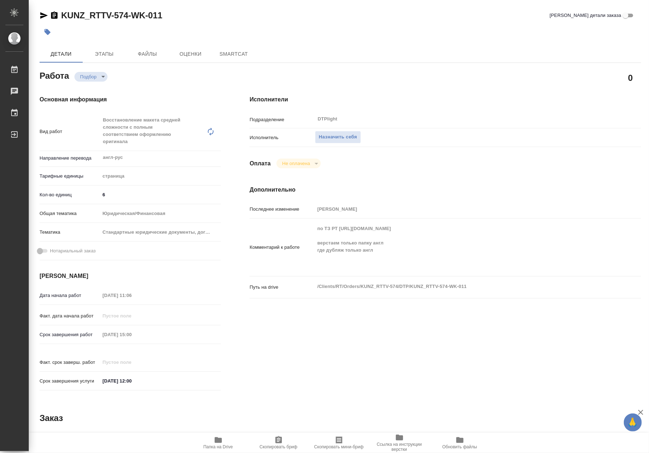
type textarea "x"
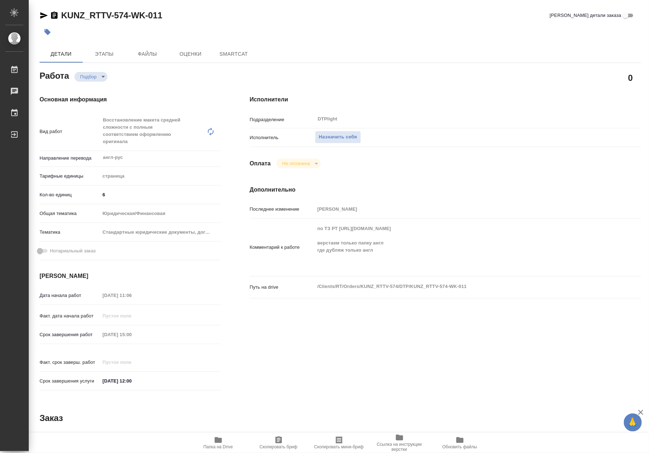
type textarea "x"
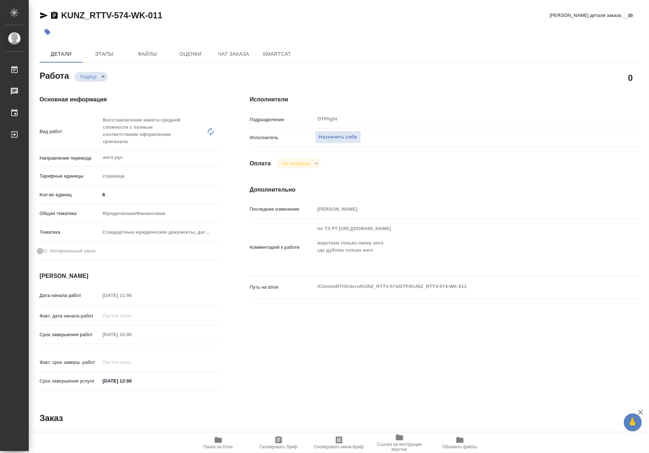
click at [220, 440] on icon "button" at bounding box center [218, 440] width 7 height 6
type textarea "x"
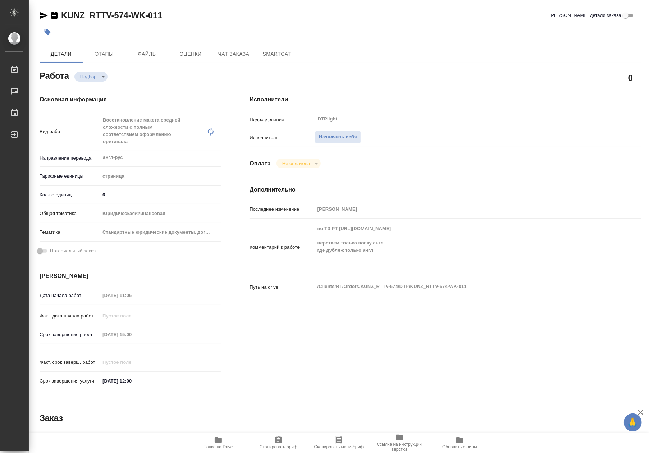
type textarea "x"
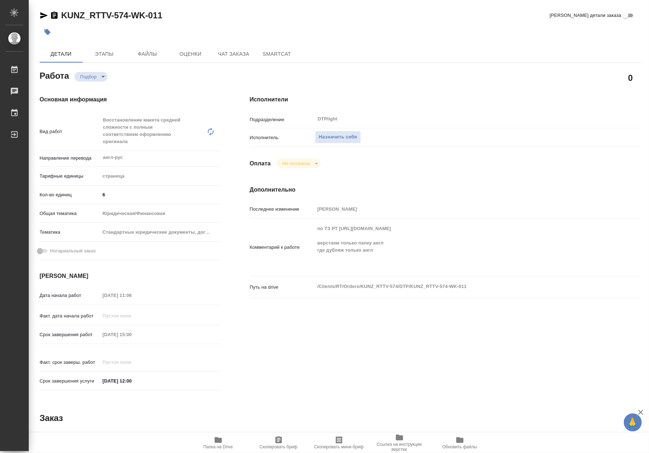
type textarea "x"
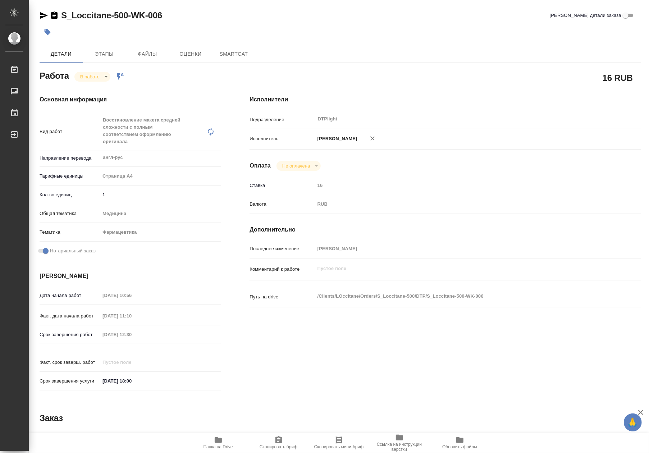
type textarea "x"
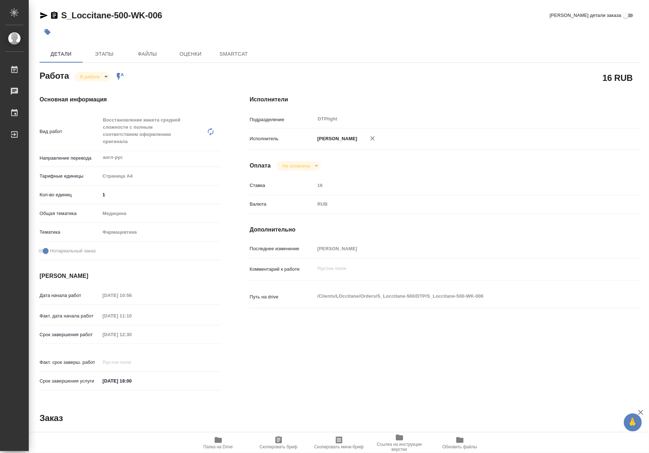
type textarea "x"
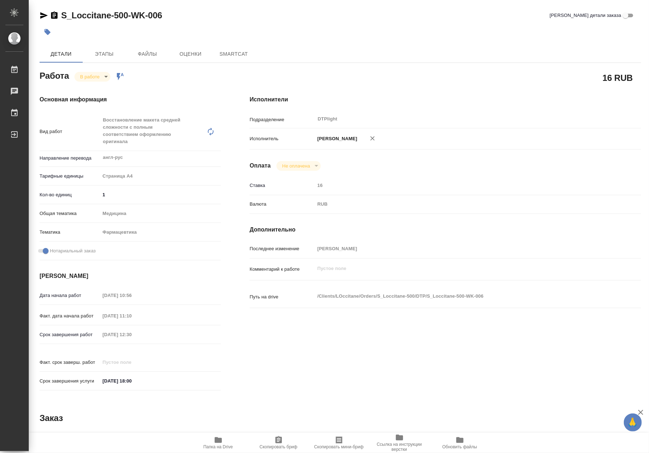
type textarea "x"
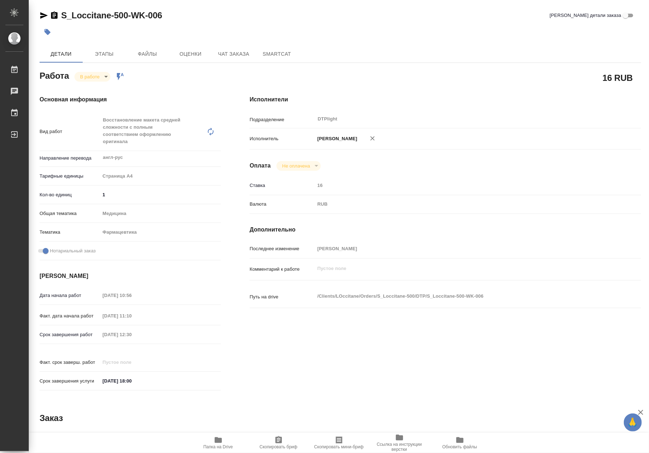
type textarea "x"
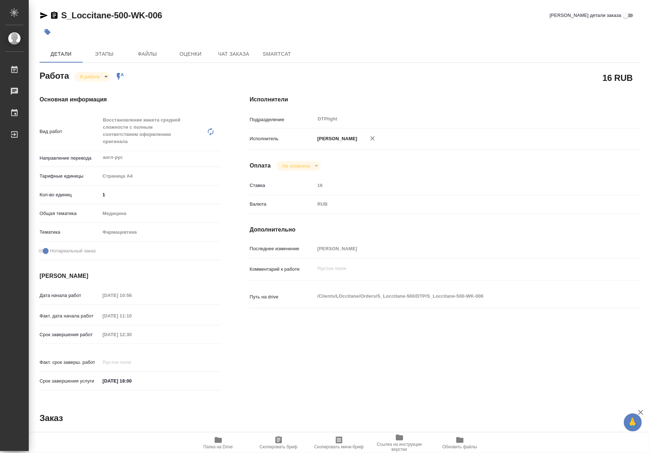
type textarea "x"
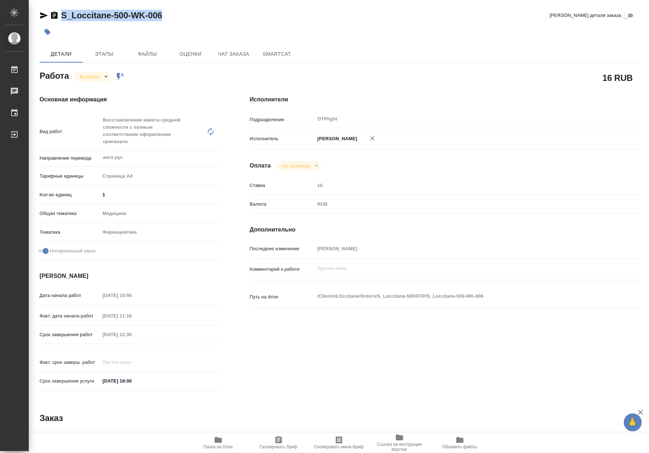
drag, startPoint x: 169, startPoint y: 17, endPoint x: 63, endPoint y: 16, distance: 106.4
click at [63, 16] on div "S_Loccitane-500-WK-006 Кратко детали заказа" at bounding box center [340, 15] width 601 height 11
copy link "S_Loccitane-500-WK-006"
click at [218, 437] on icon "button" at bounding box center [218, 439] width 9 height 9
click at [85, 81] on div "Основная информация Вид работ Восстановление макета средней сложности с полным …" at bounding box center [130, 245] width 210 height 328
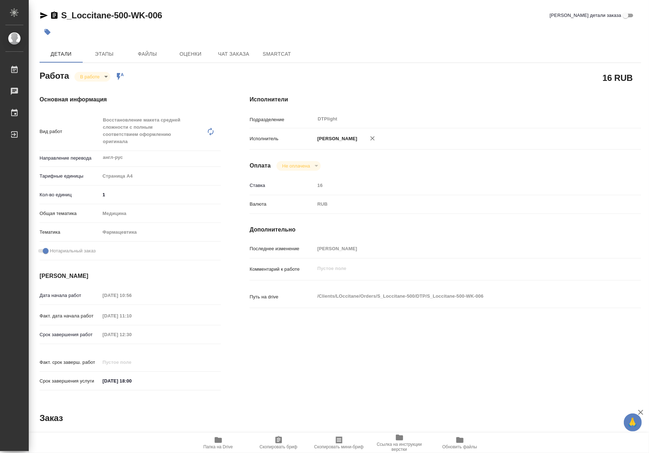
click at [87, 78] on body "🙏 .cls-1 fill:#fff; AWATERA Riianova Anna Работы 0 Чаты График Выйти S_Loccitan…" at bounding box center [324, 226] width 649 height 453
click at [89, 91] on button "Выполнен" at bounding box center [93, 89] width 26 height 8
type textarea "x"
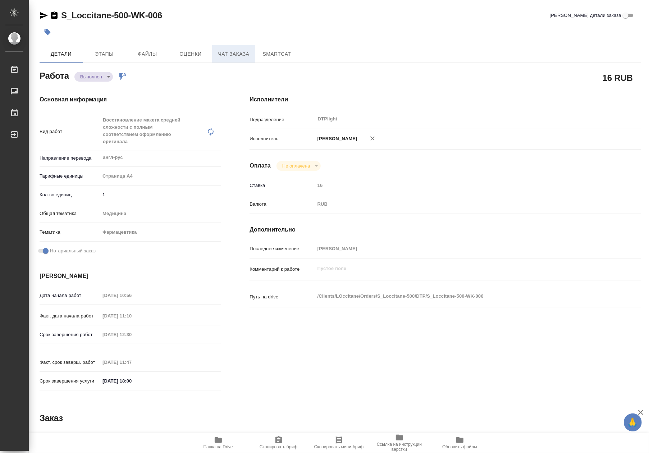
type textarea "x"
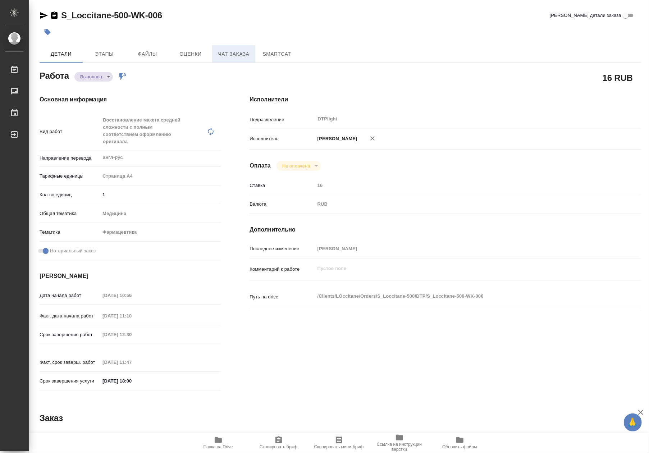
type textarea "x"
click at [237, 54] on span "Чат заказа" at bounding box center [233, 54] width 34 height 9
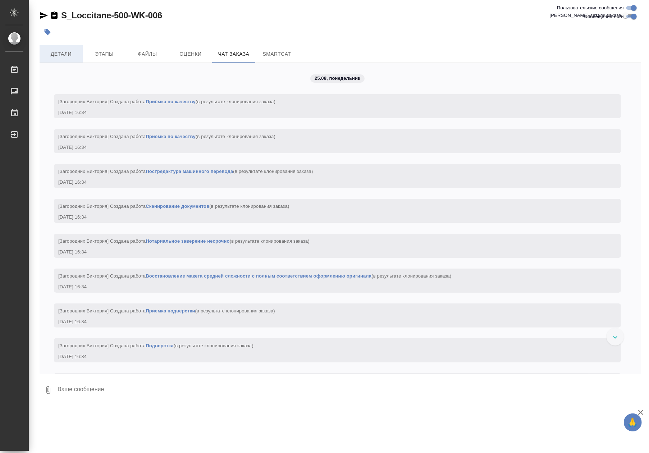
click at [65, 52] on span "Детали" at bounding box center [61, 54] width 34 height 9
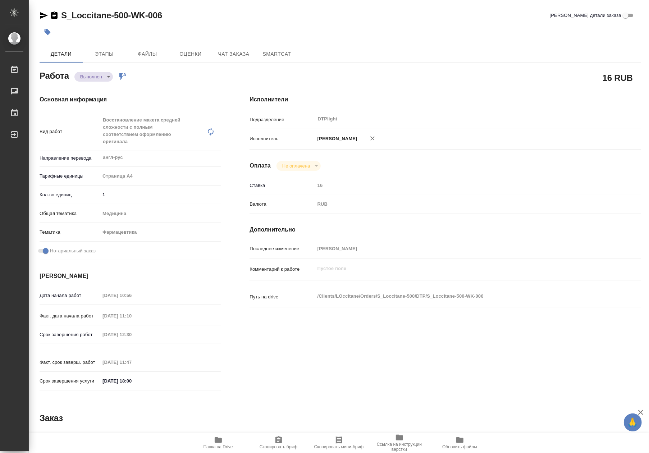
type textarea "x"
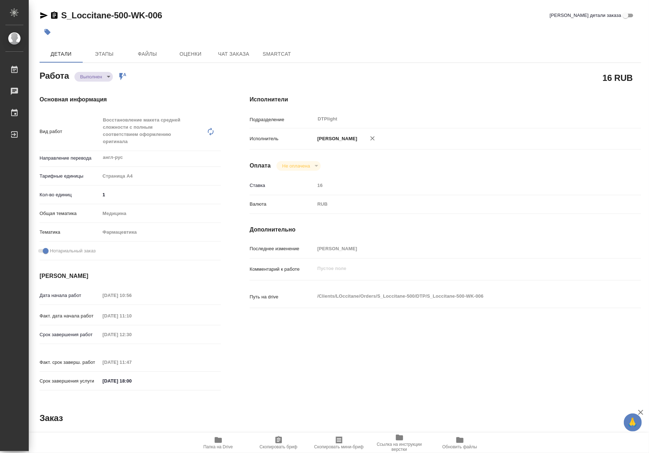
type textarea "x"
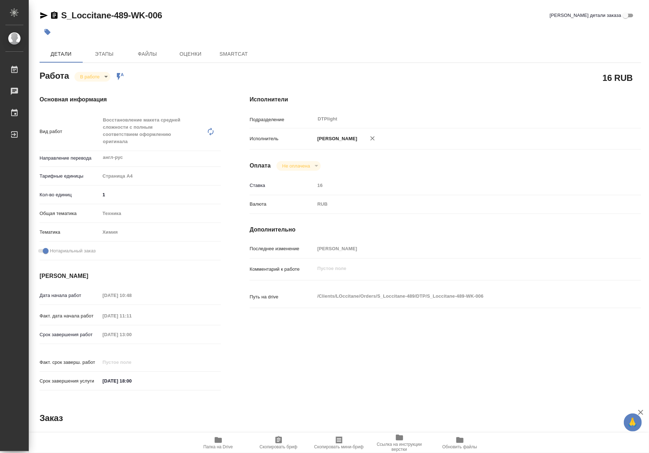
type textarea "x"
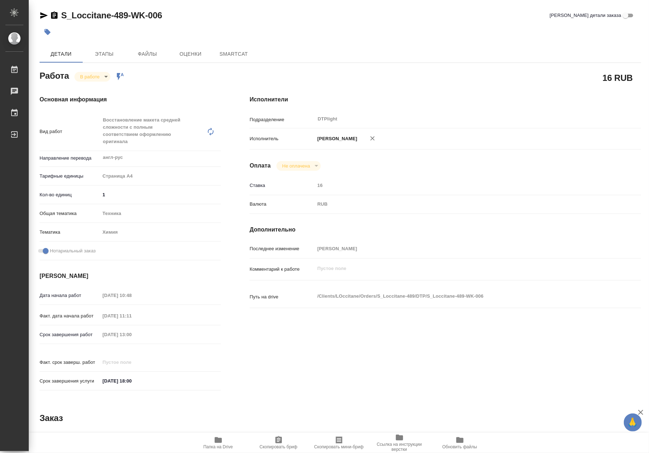
type textarea "x"
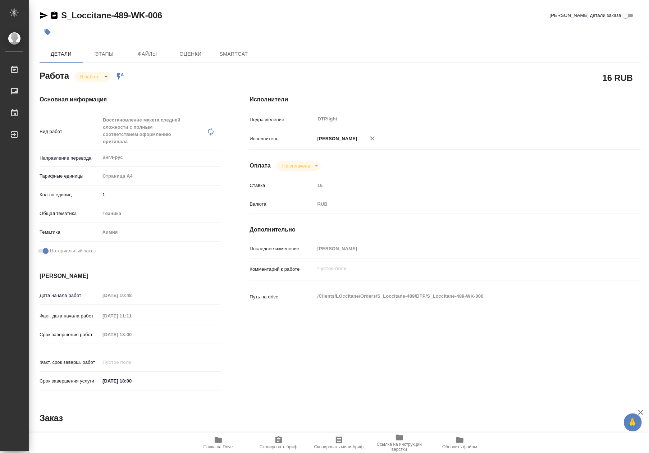
type textarea "x"
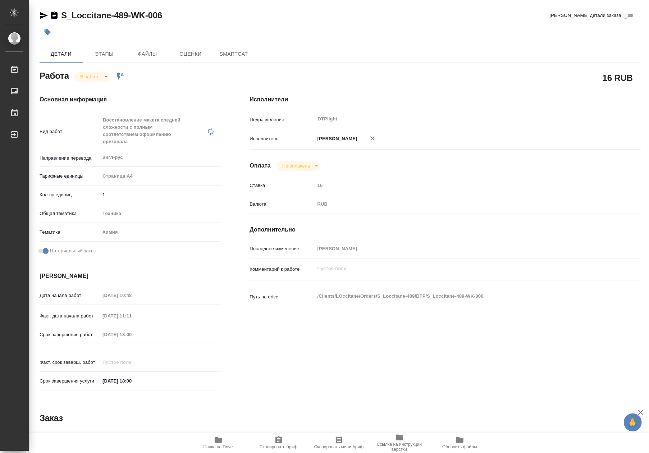
type textarea "x"
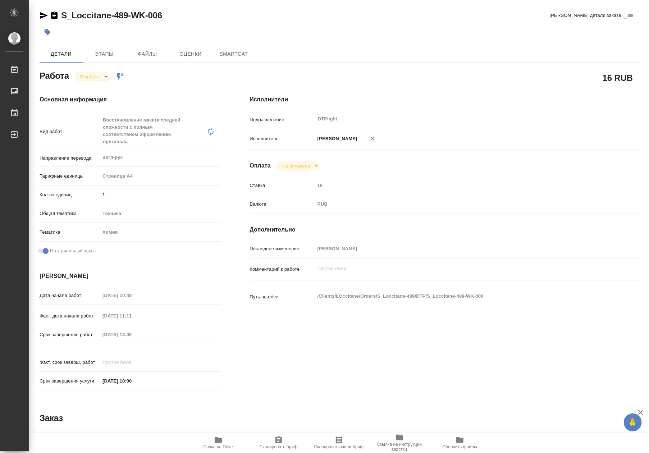
type textarea "x"
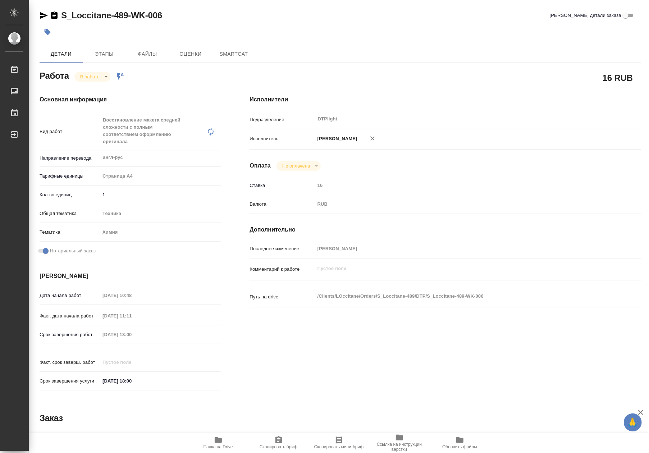
type textarea "x"
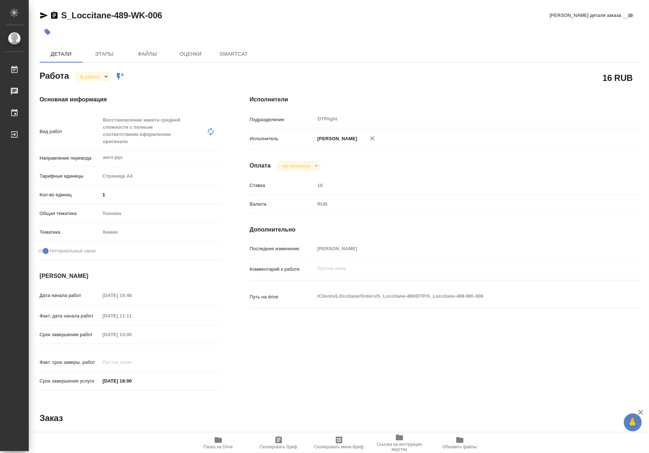
type textarea "x"
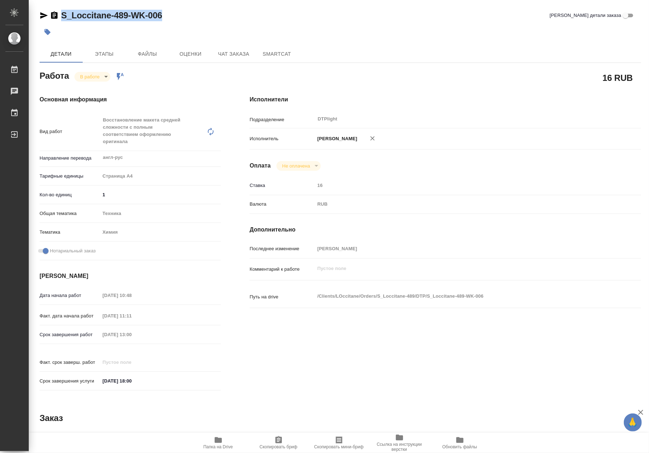
type textarea "x"
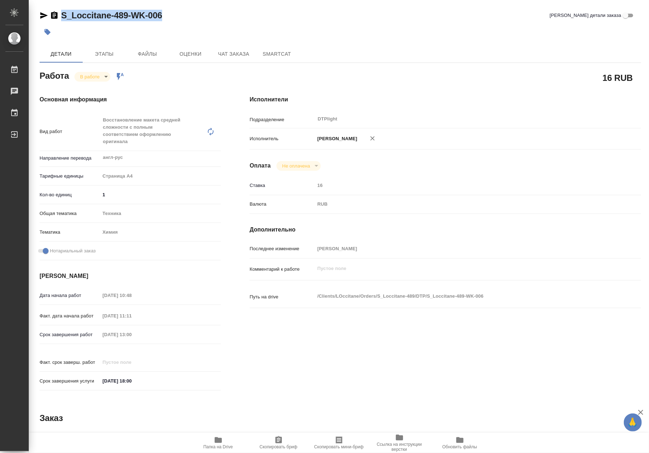
drag, startPoint x: 167, startPoint y: 19, endPoint x: 62, endPoint y: 12, distance: 105.5
click at [62, 12] on div "S_Loccitane-489-WK-006 [PERSON_NAME] детали заказа" at bounding box center [340, 15] width 601 height 11
copy link "S_Loccitane-489-WK-006"
type textarea "x"
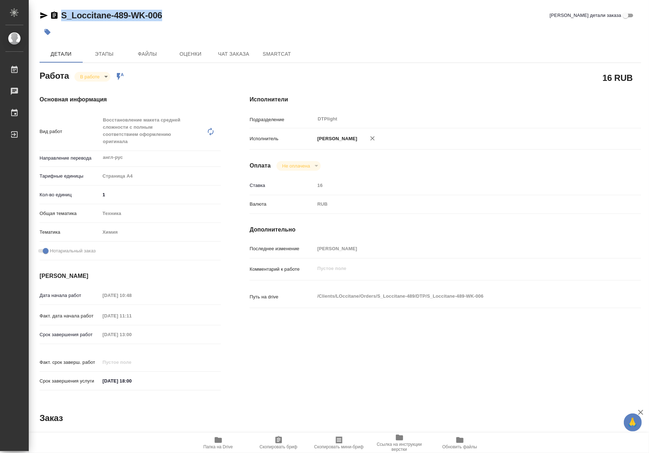
type textarea "x"
click at [212, 437] on span "Папка на Drive" at bounding box center [218, 442] width 52 height 14
click at [98, 79] on body "🙏 .cls-1 fill:#fff; AWATERA Riianova [PERSON_NAME] 0 Чаты График Выйти S_Loccit…" at bounding box center [324, 226] width 649 height 453
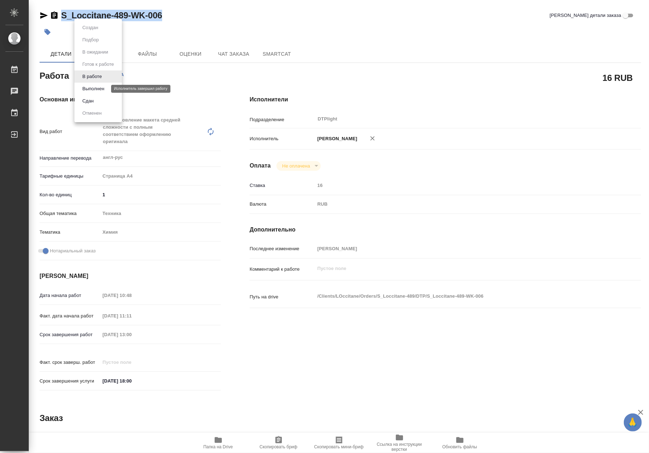
click at [98, 90] on button "Выполнен" at bounding box center [93, 89] width 26 height 8
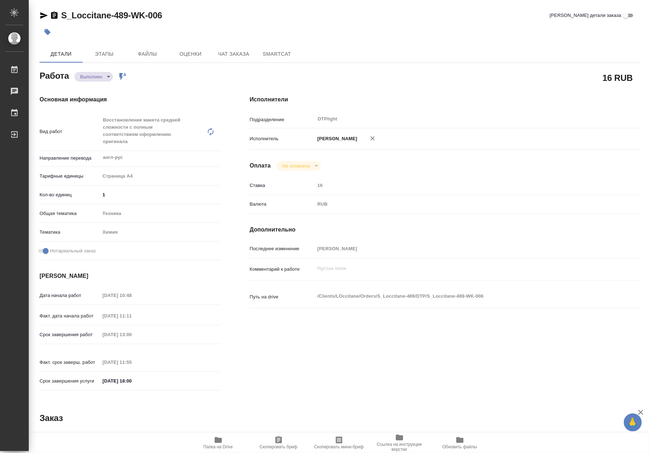
type textarea "x"
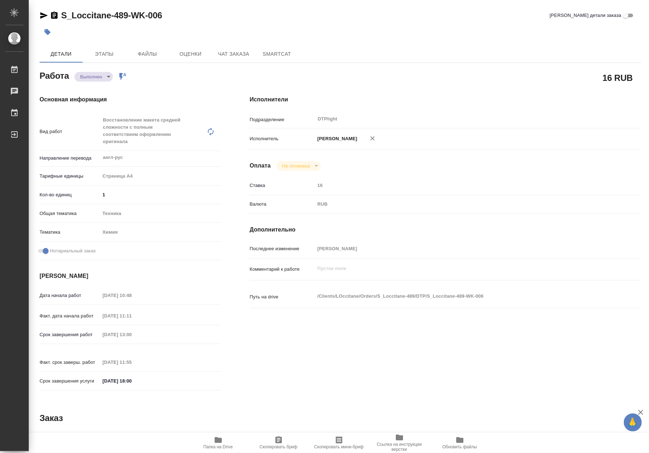
type textarea "x"
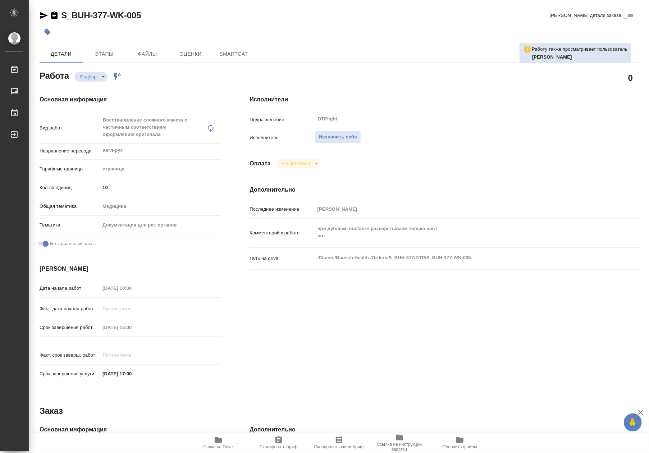
type textarea "x"
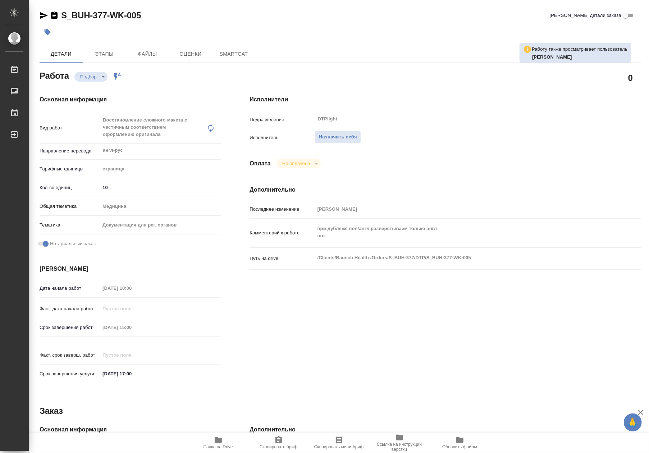
type textarea "x"
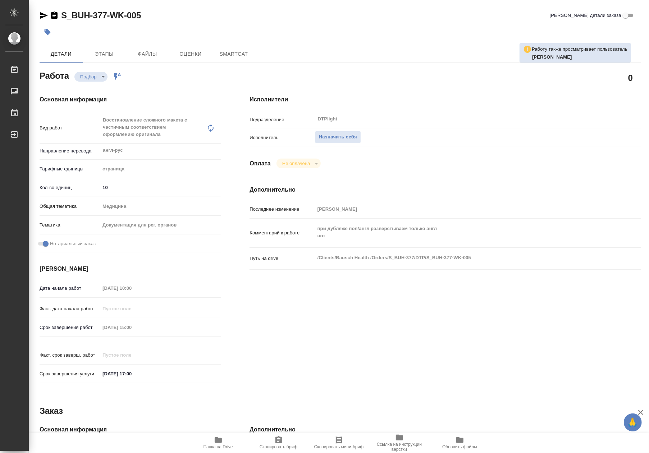
type textarea "x"
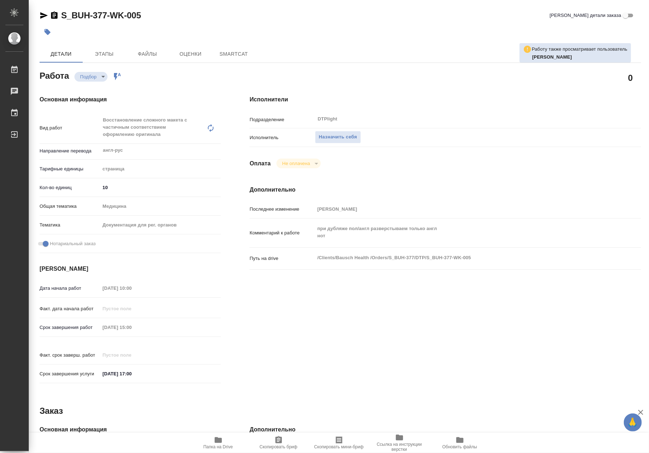
type textarea "x"
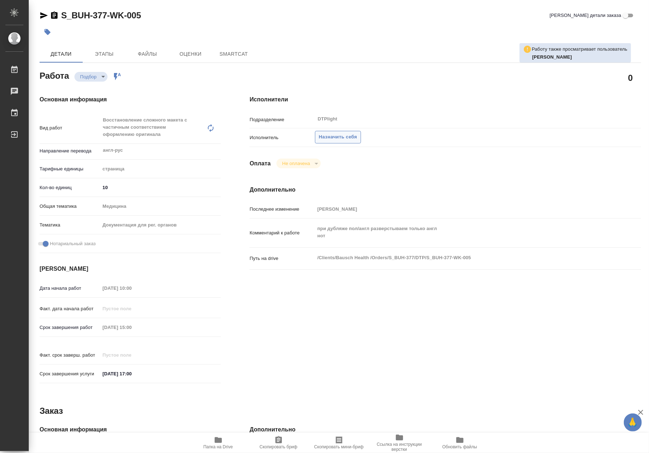
type textarea "x"
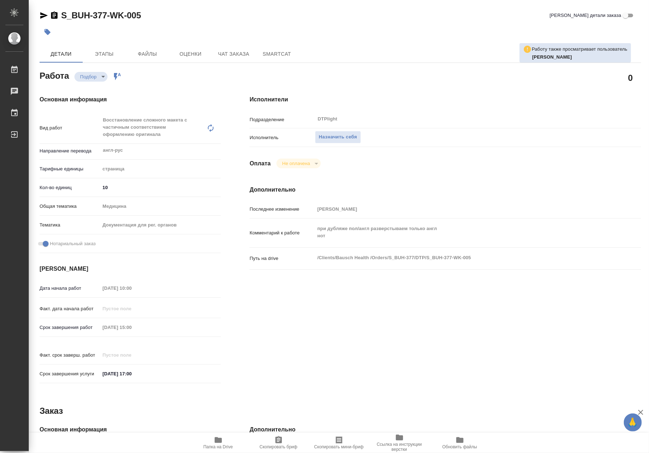
type textarea "x"
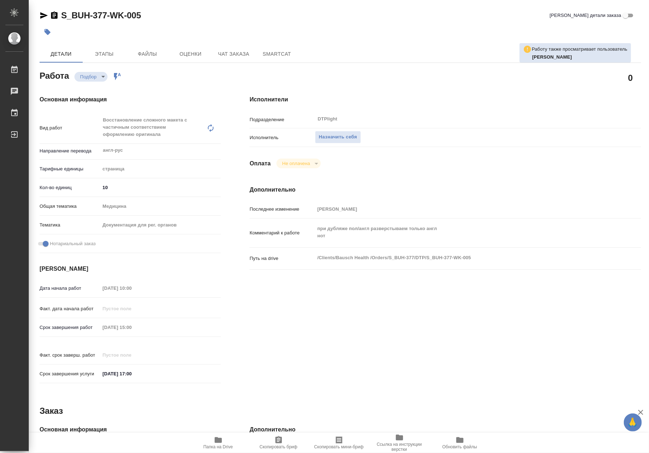
type textarea "x"
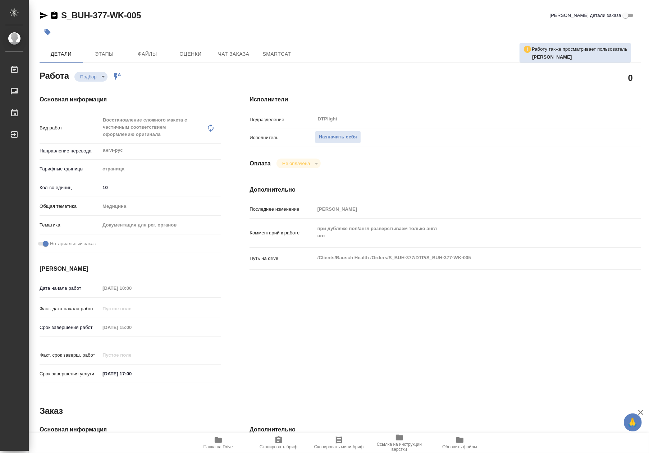
click at [221, 436] on icon "button" at bounding box center [218, 439] width 9 height 9
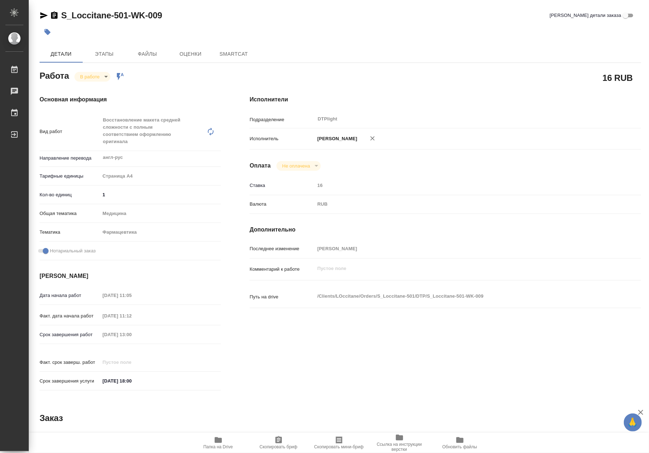
type textarea "x"
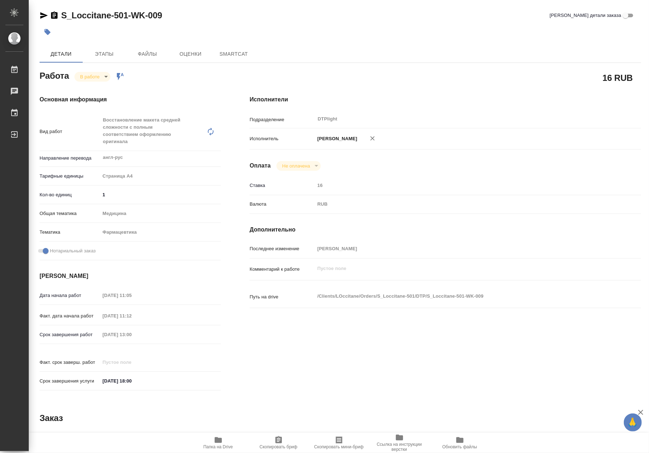
type textarea "x"
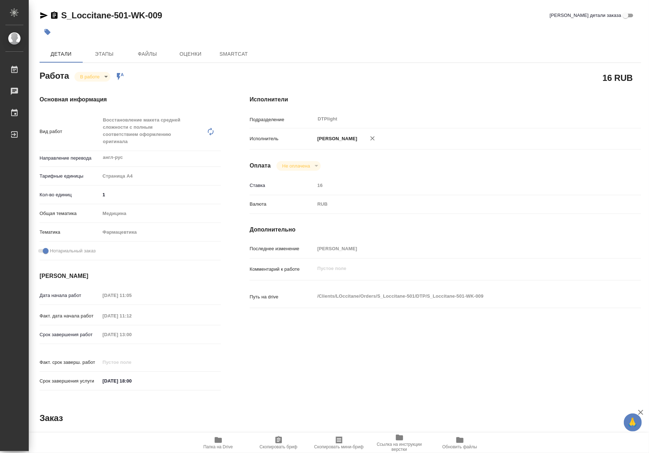
type textarea "x"
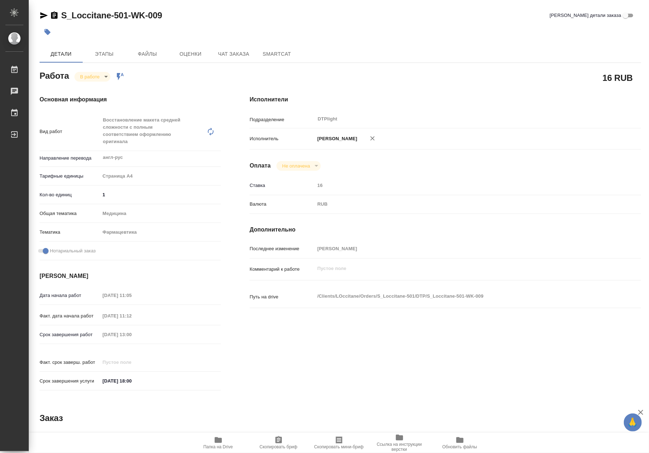
type textarea "x"
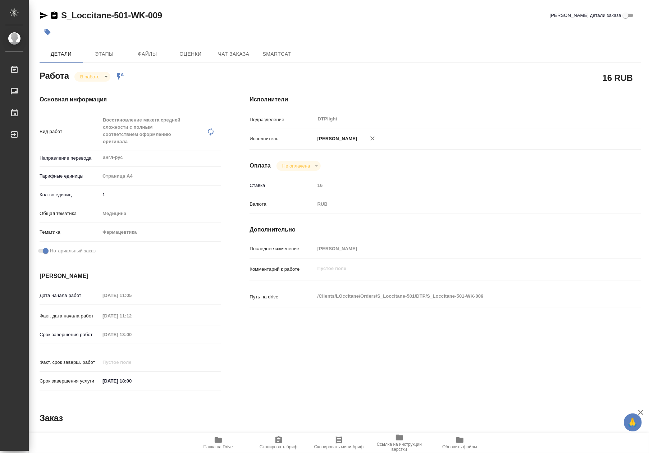
type textarea "x"
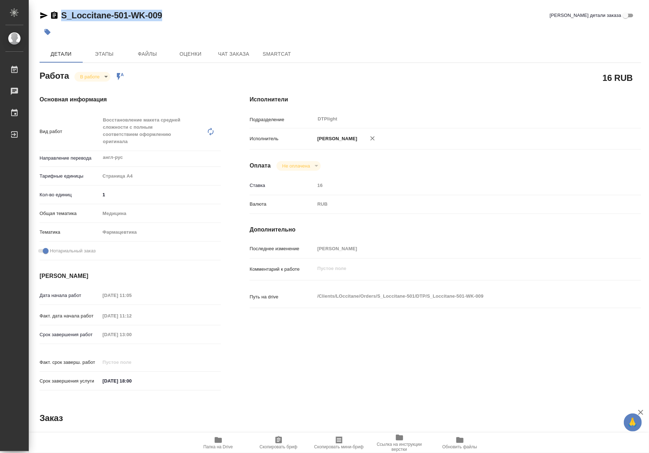
drag, startPoint x: 167, startPoint y: 17, endPoint x: 64, endPoint y: 18, distance: 103.8
click at [64, 18] on div "S_Loccitane-501-WK-009 [PERSON_NAME] детали заказа" at bounding box center [340, 15] width 601 height 11
copy link "S_Loccitane-501-WK-009"
click at [213, 443] on span "Папка на Drive" at bounding box center [218, 442] width 52 height 14
click at [97, 72] on body "🙏 .cls-1 fill:#fff; AWATERA Riianova [PERSON_NAME] 0 Чаты График Выйти S_Loccit…" at bounding box center [324, 226] width 649 height 453
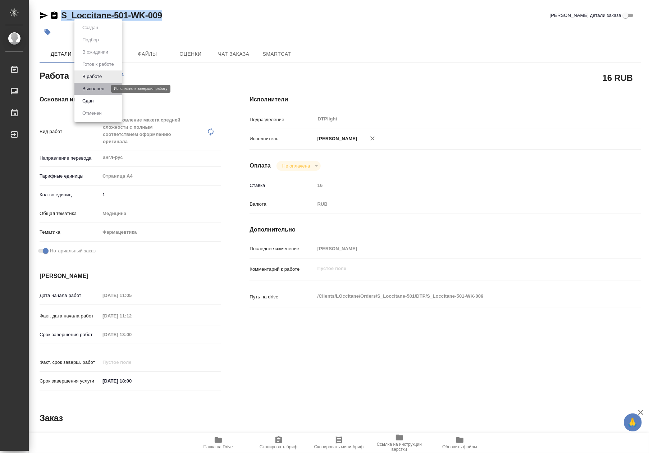
click at [93, 89] on button "Выполнен" at bounding box center [93, 89] width 26 height 8
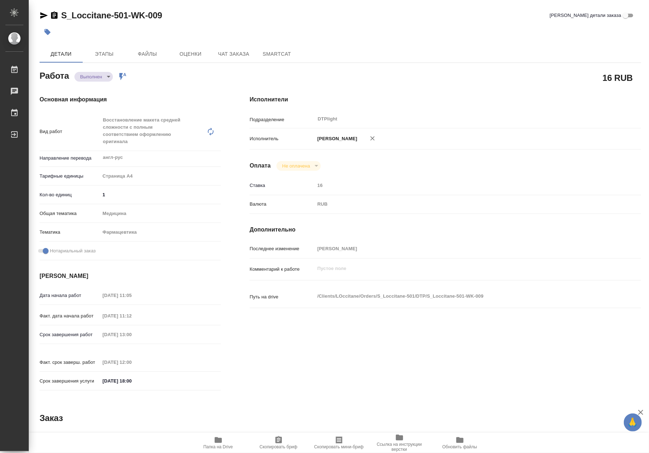
type textarea "x"
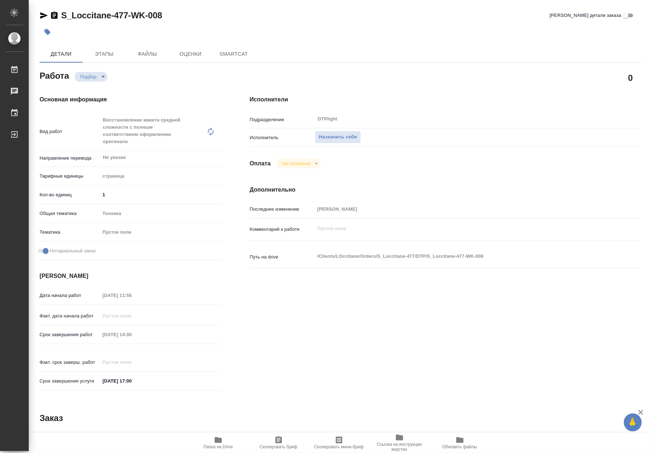
type textarea "x"
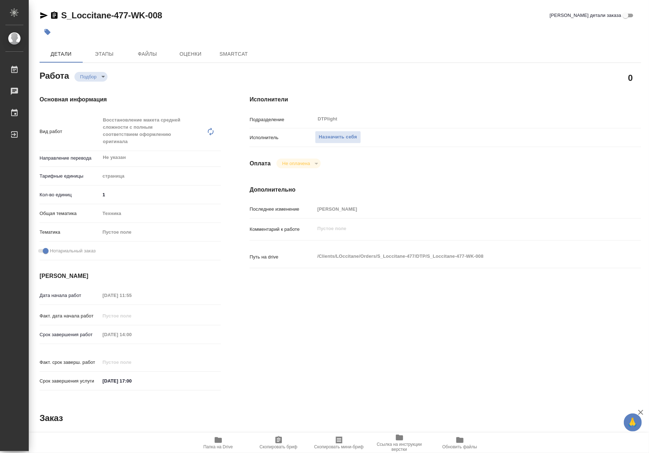
type textarea "x"
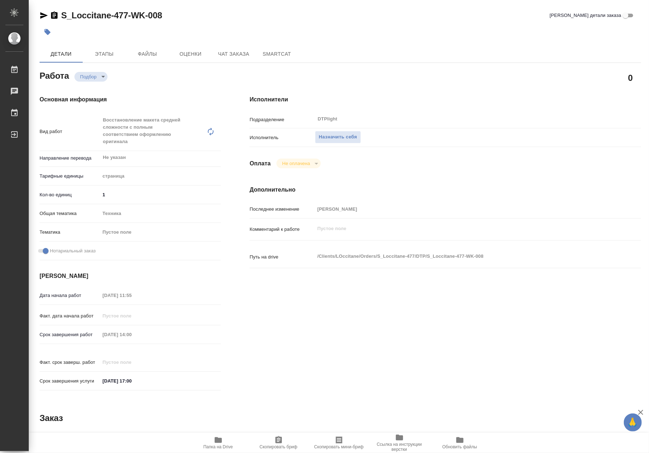
click at [218, 440] on icon "button" at bounding box center [218, 440] width 7 height 6
type textarea "x"
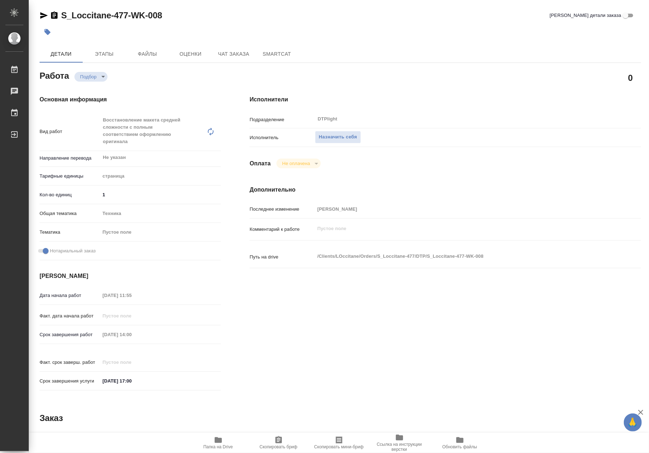
type textarea "x"
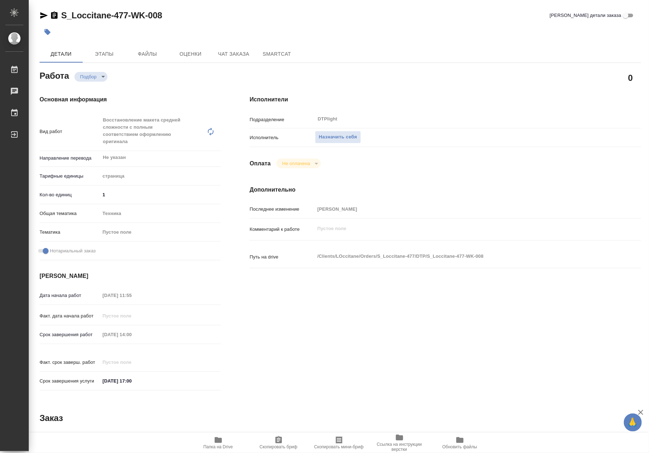
type textarea "x"
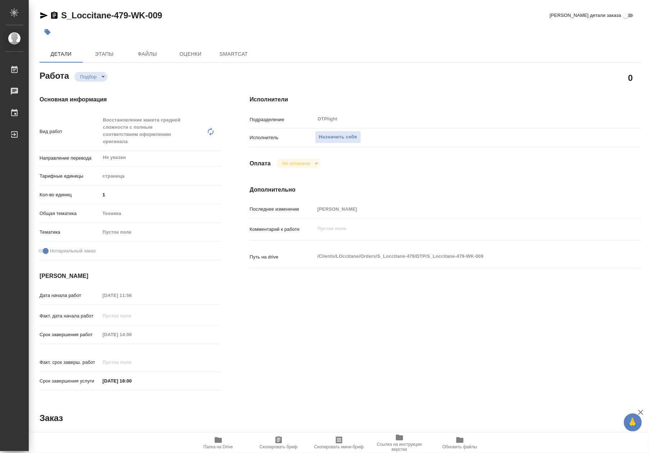
type textarea "x"
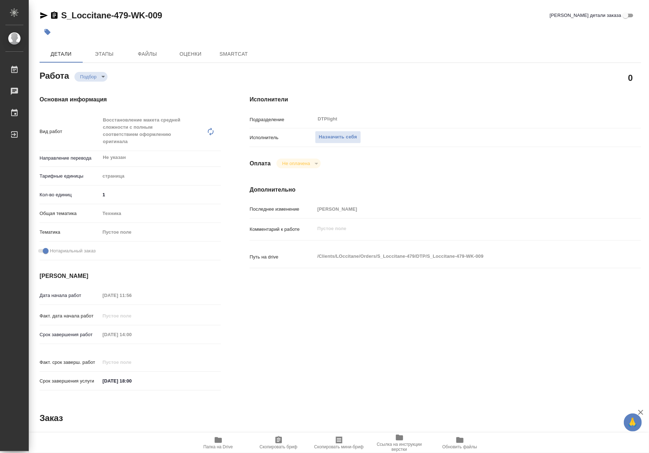
type textarea "x"
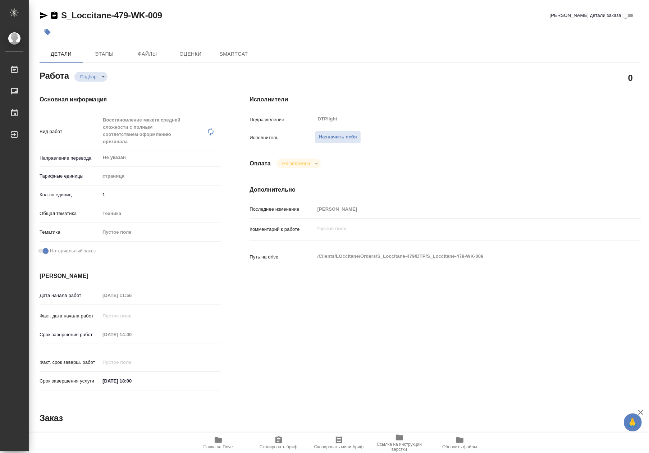
type textarea "x"
click at [214, 440] on icon "button" at bounding box center [218, 439] width 9 height 9
type textarea "x"
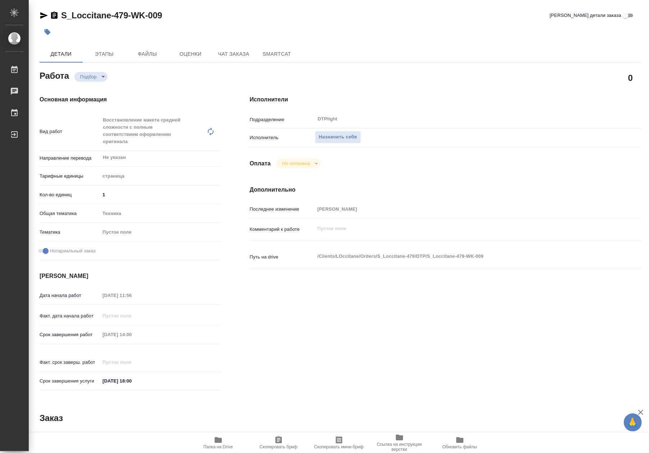
type textarea "x"
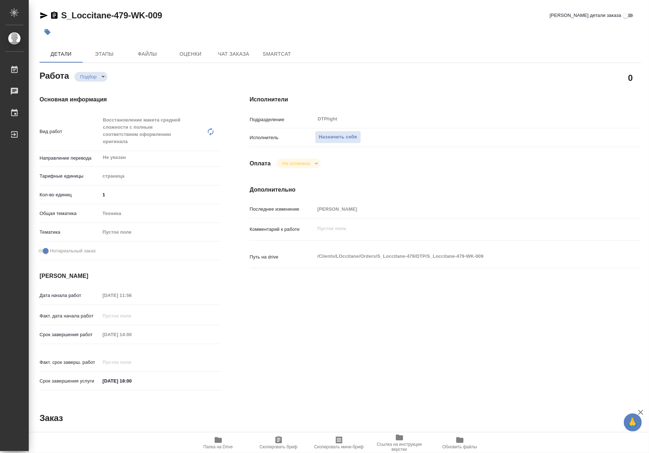
type textarea "x"
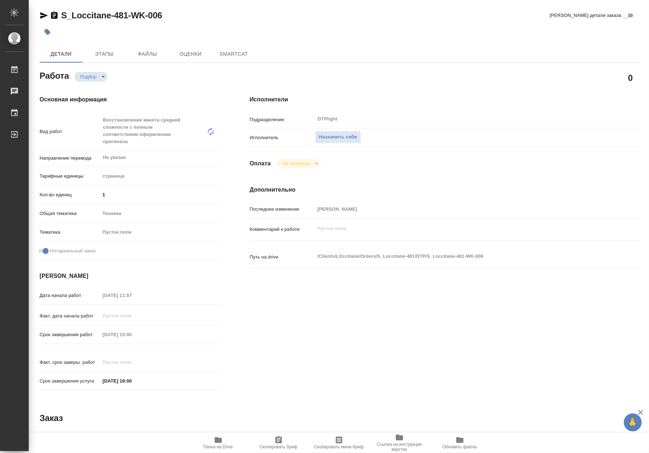
type textarea "x"
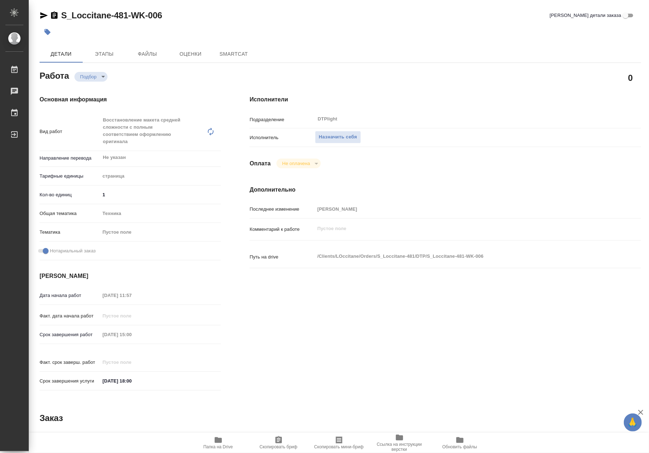
type textarea "x"
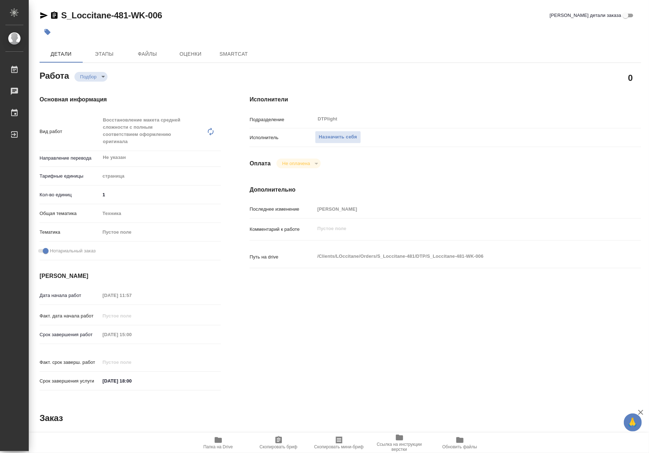
type textarea "x"
click at [228, 442] on span "Папка на Drive" at bounding box center [218, 442] width 52 height 14
type textarea "x"
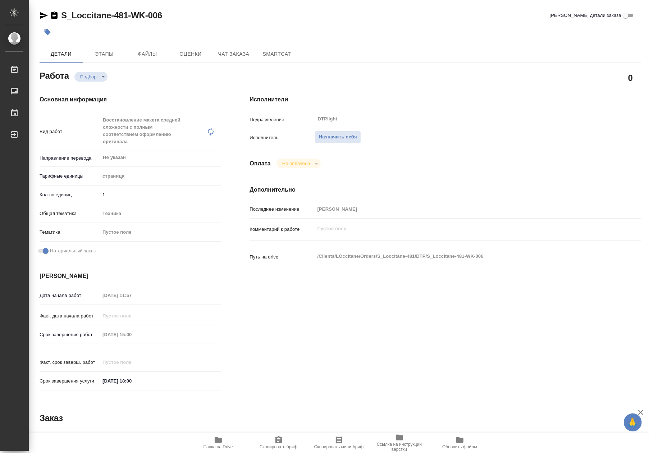
type textarea "x"
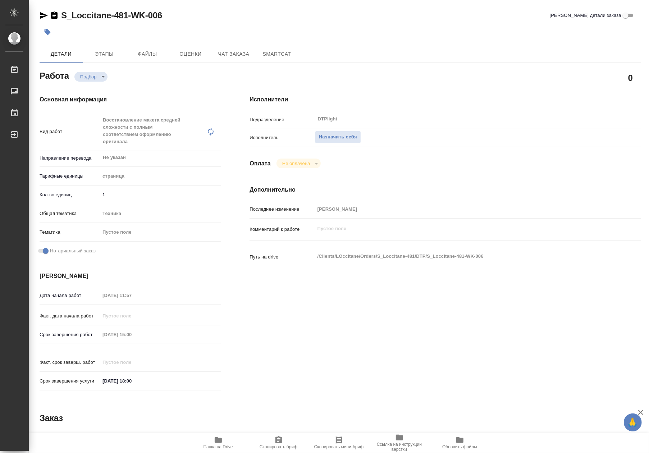
type textarea "x"
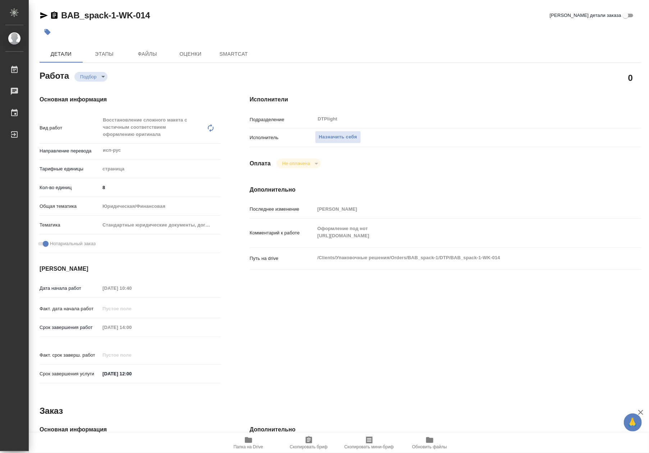
type textarea "x"
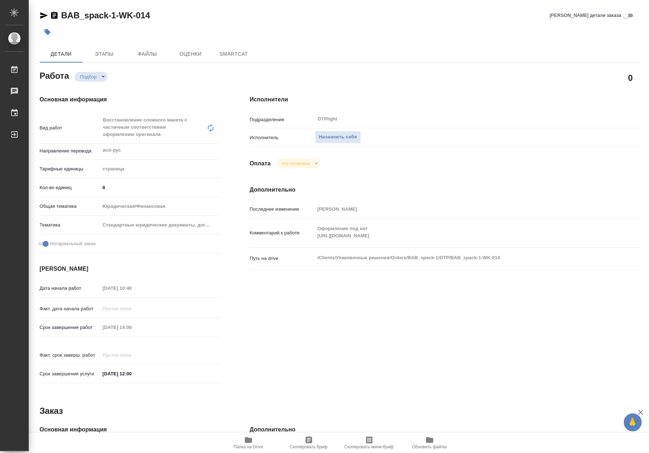
type textarea "x"
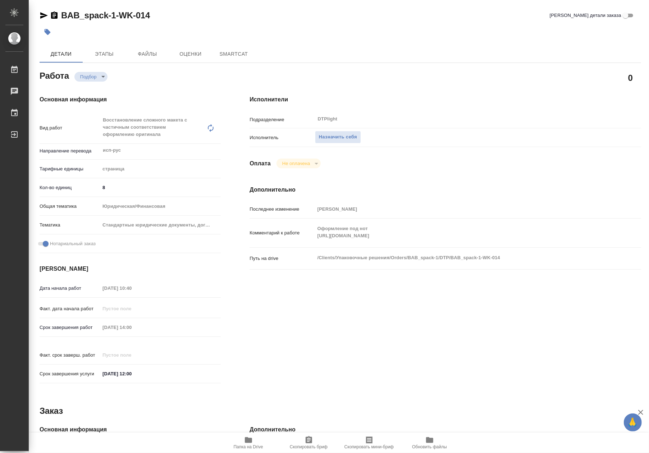
type textarea "x"
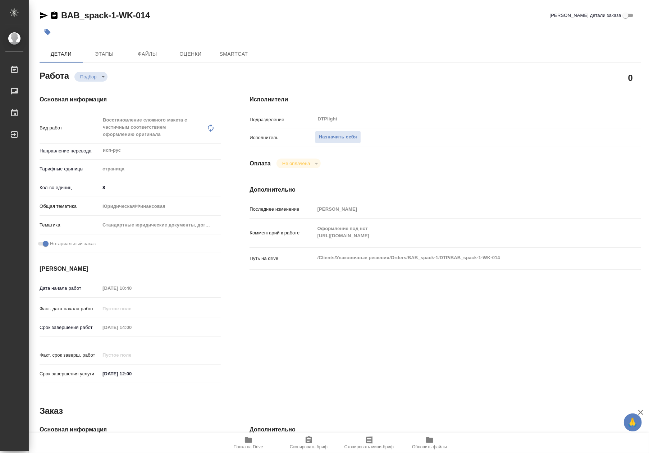
type textarea "x"
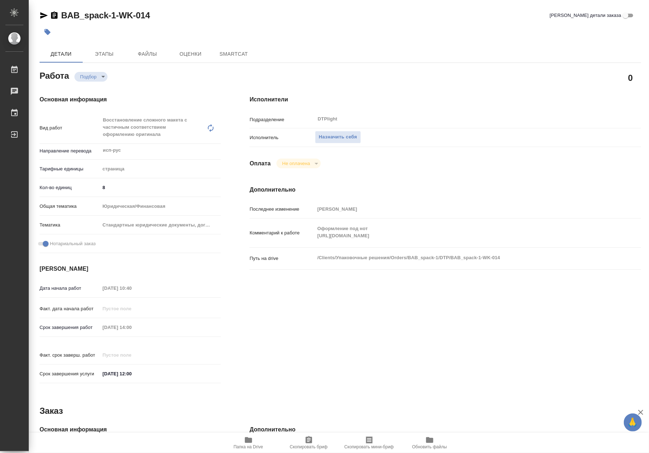
type textarea "x"
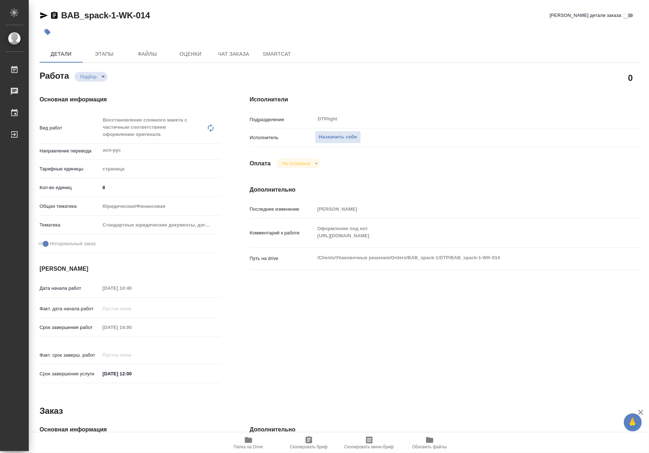
click at [245, 440] on icon "button" at bounding box center [248, 440] width 7 height 6
type textarea "x"
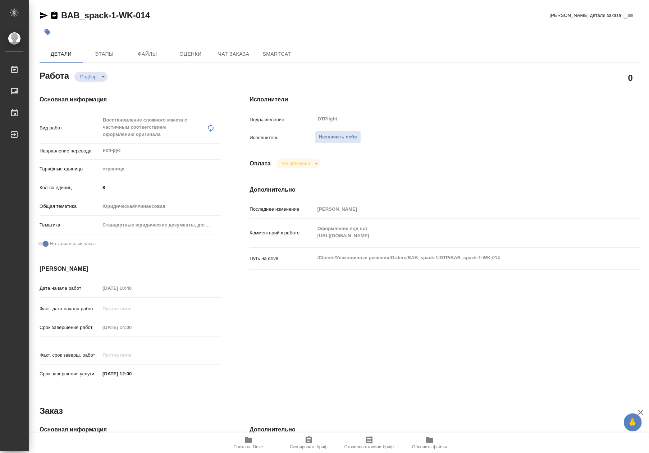
type textarea "x"
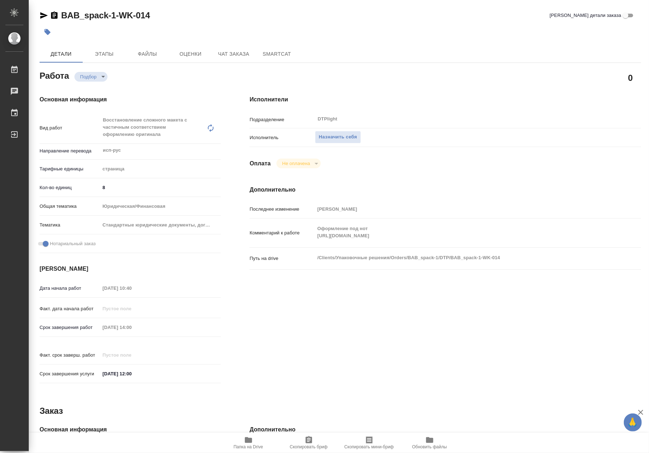
type textarea "x"
click at [324, 137] on span "Назначить себя" at bounding box center [338, 137] width 38 height 8
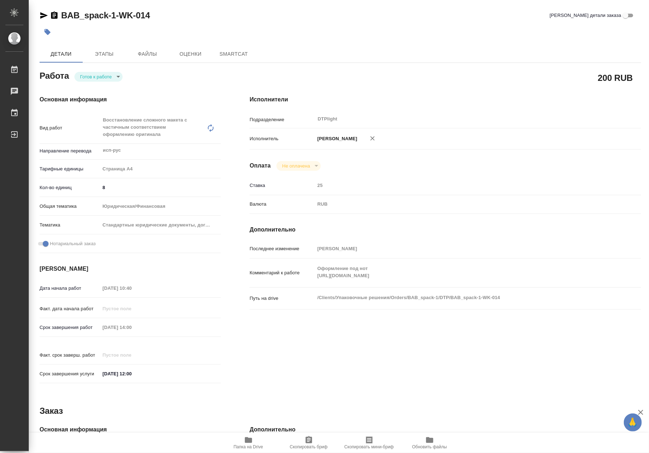
type textarea "x"
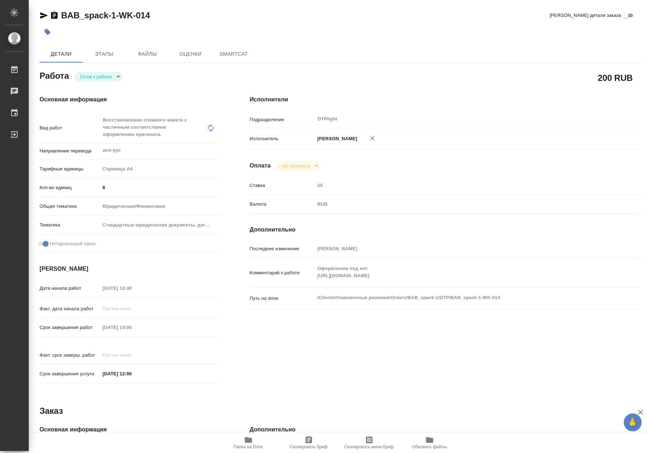
type textarea "x"
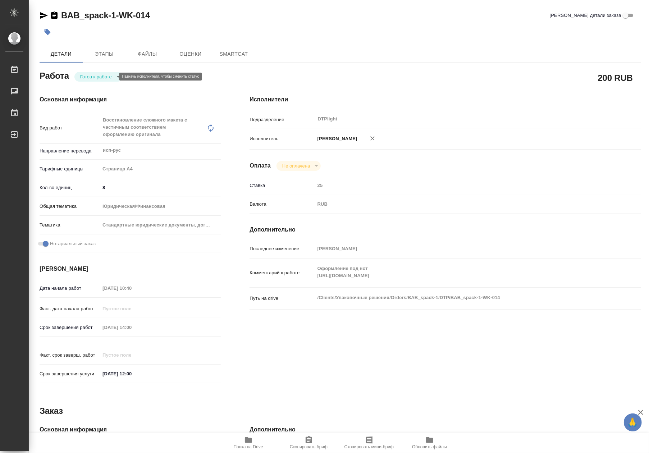
click at [89, 74] on body "🙏 .cls-1 fill:#fff; AWATERA Riianova Anna Работы Чаты График Выйти BAB_spack-1-…" at bounding box center [324, 226] width 649 height 453
type textarea "x"
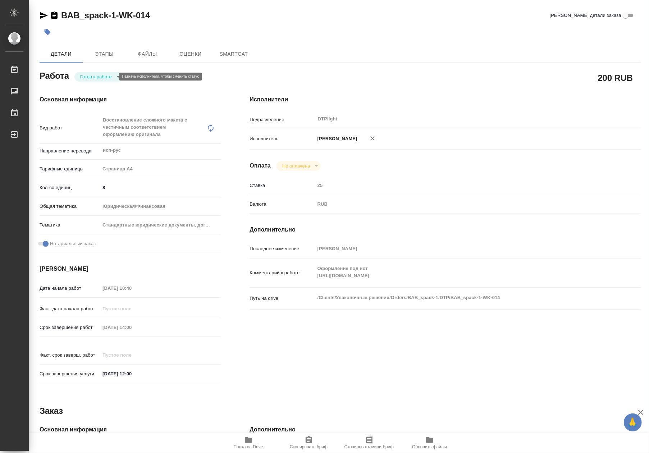
type textarea "x"
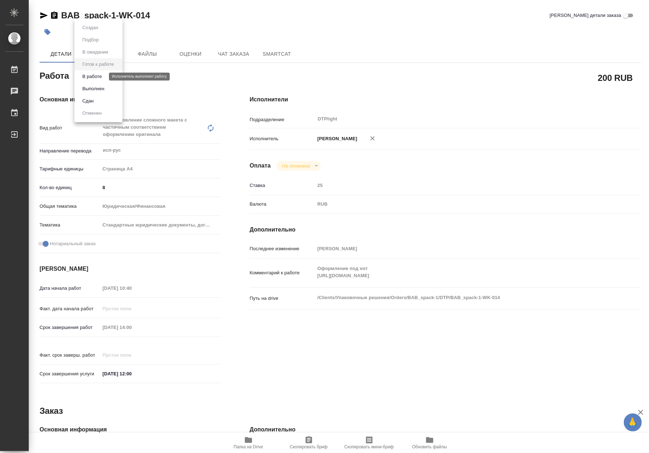
type textarea "x"
click at [86, 79] on button "В работе" at bounding box center [92, 77] width 24 height 8
type textarea "x"
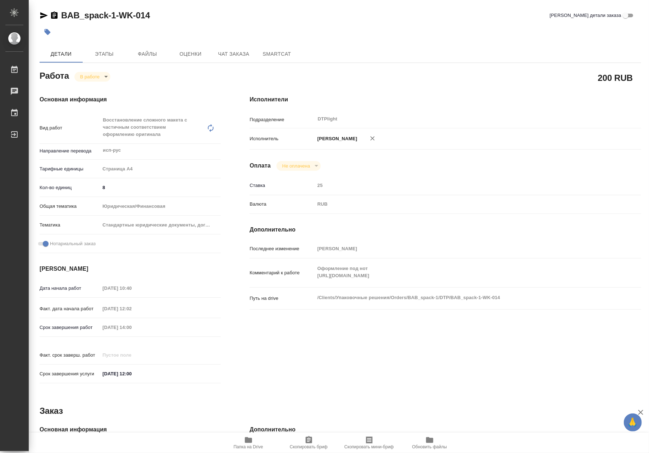
type textarea "x"
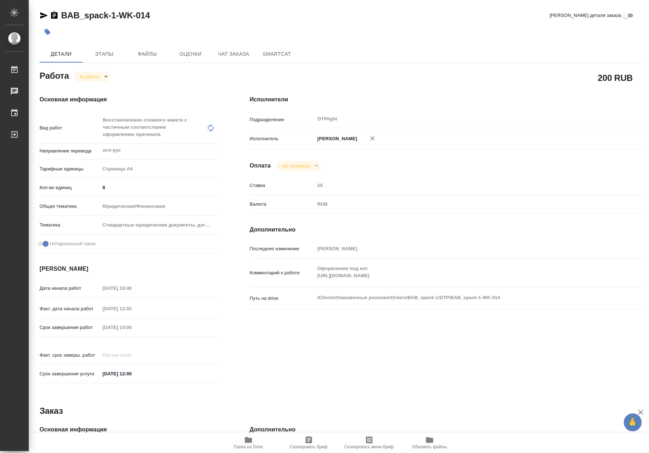
type textarea "x"
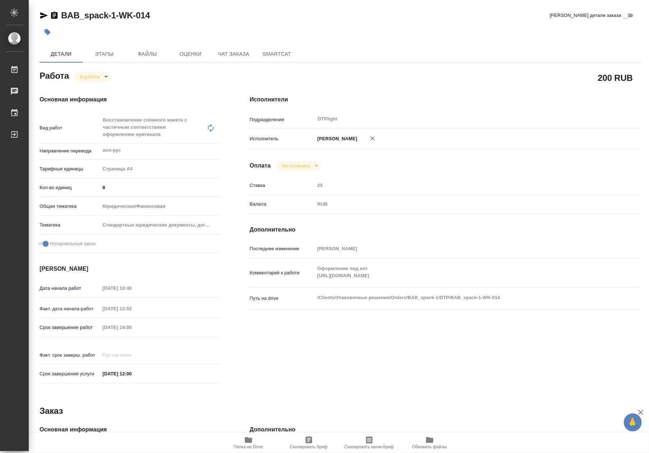
type textarea "x"
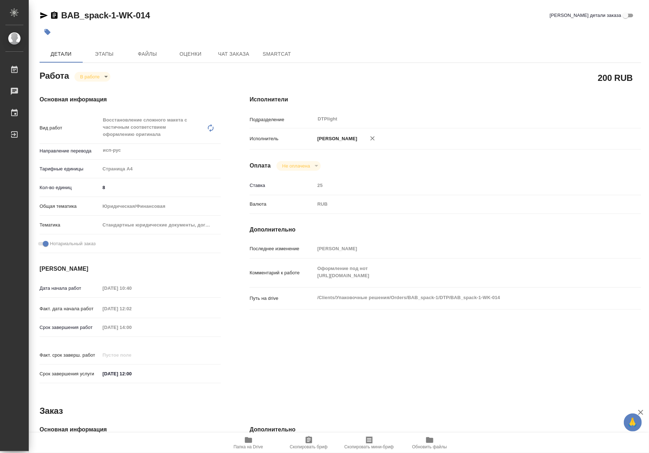
type textarea "x"
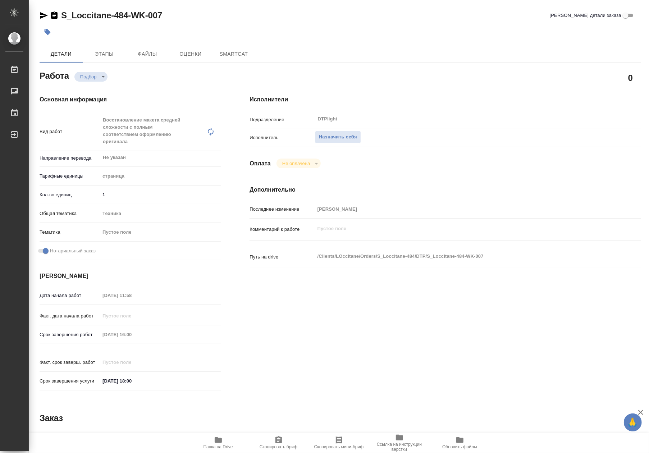
type textarea "x"
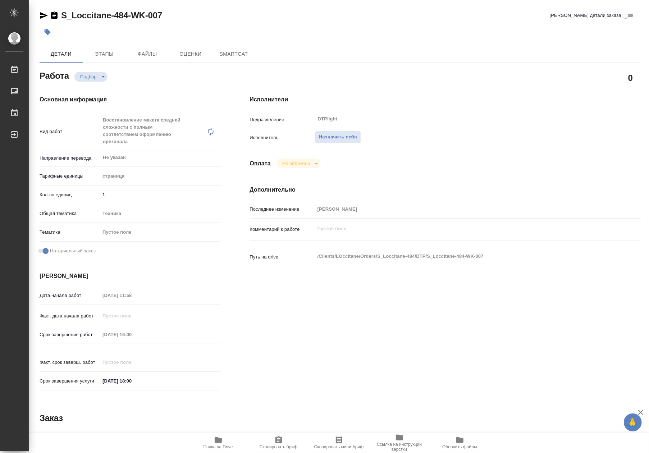
type textarea "x"
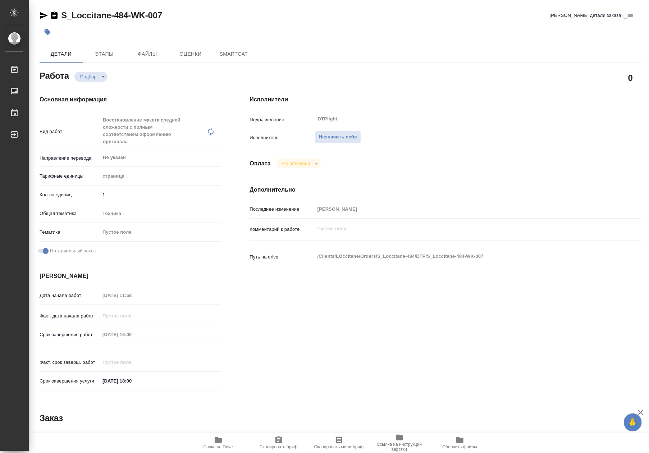
type textarea "x"
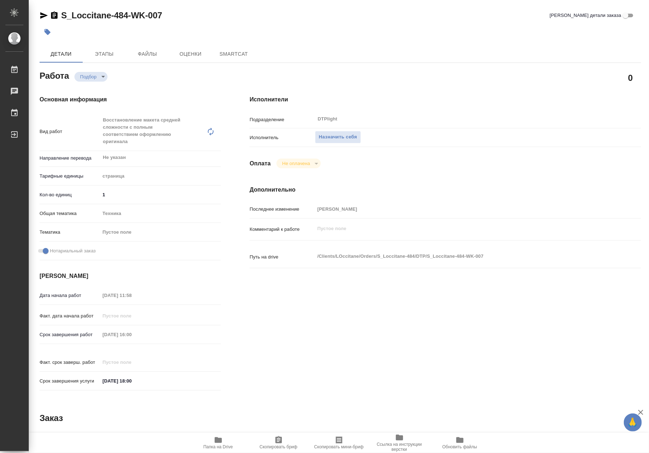
type textarea "x"
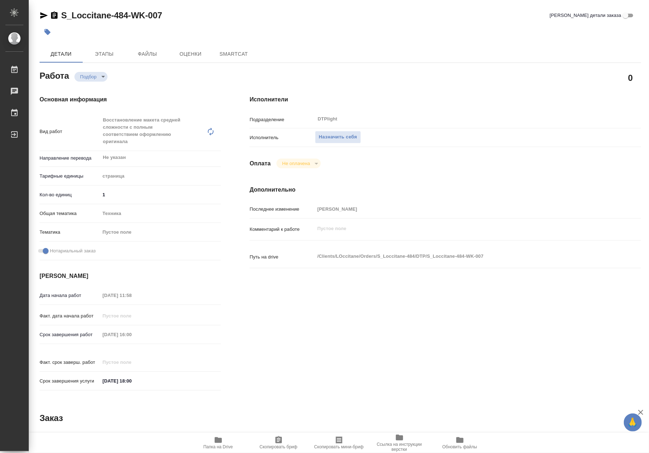
type textarea "x"
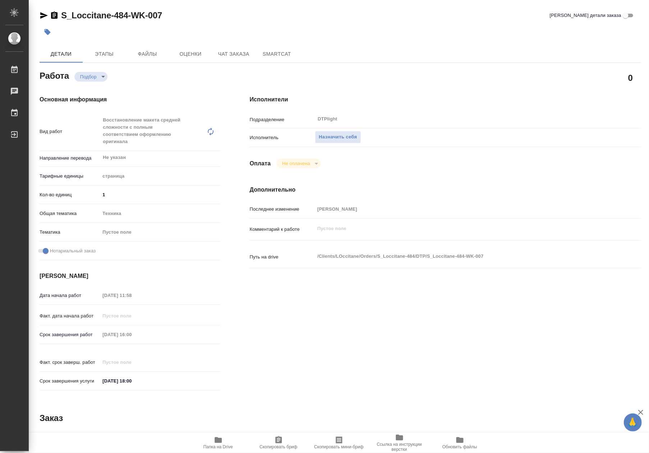
click at [223, 437] on span "Папка на Drive" at bounding box center [218, 442] width 52 height 14
type textarea "x"
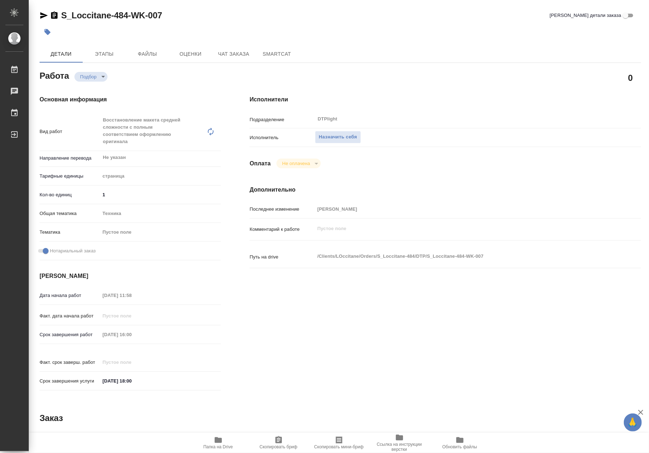
type textarea "x"
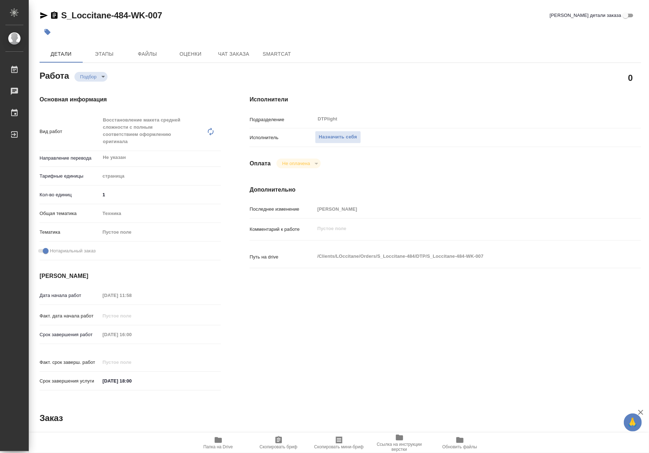
type textarea "x"
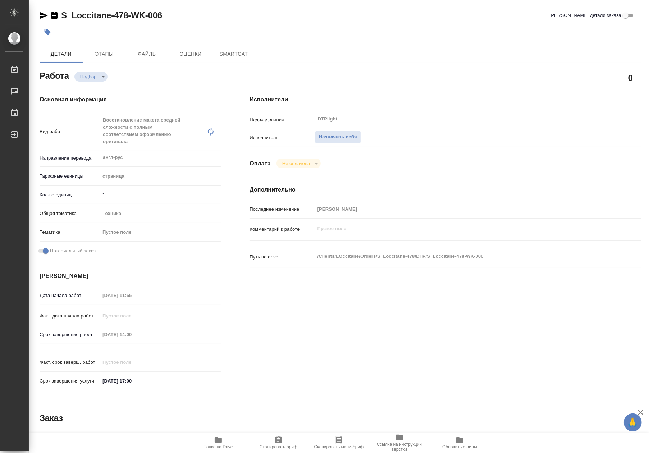
type textarea "x"
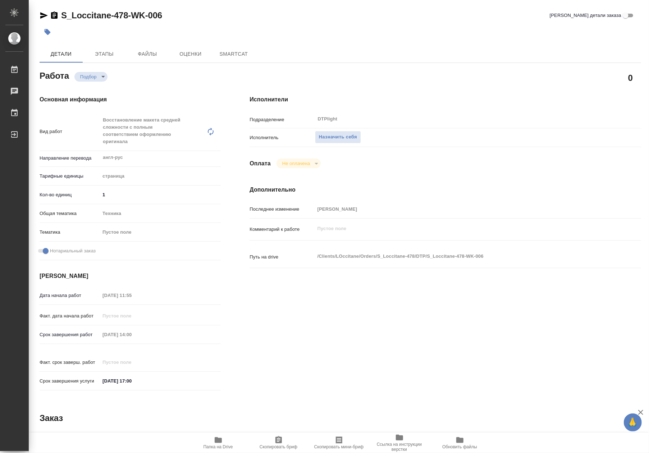
type textarea "x"
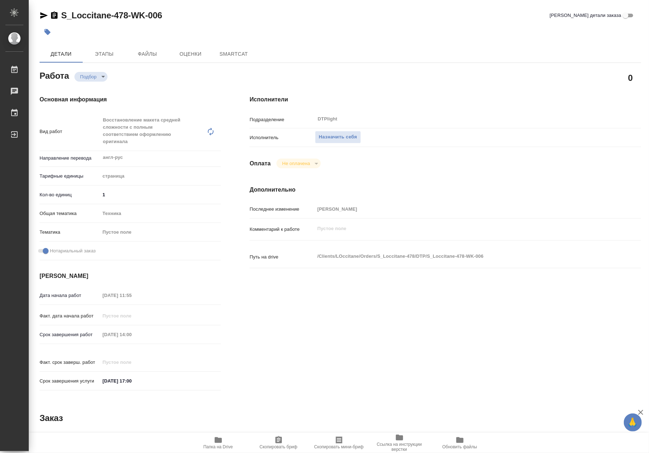
type textarea "x"
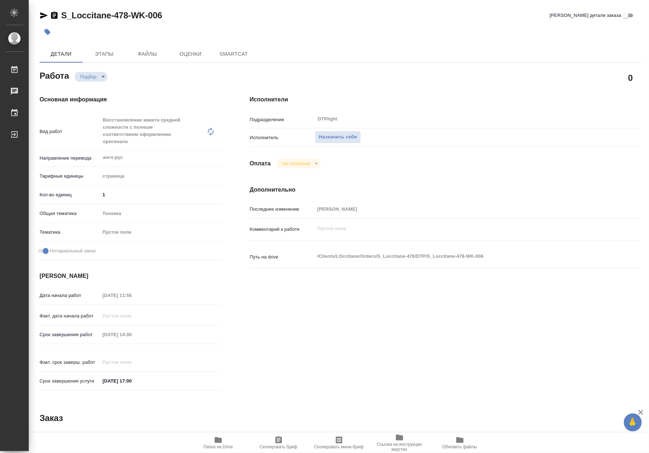
type textarea "x"
click at [227, 439] on span "Папка на Drive" at bounding box center [218, 442] width 52 height 14
type textarea "x"
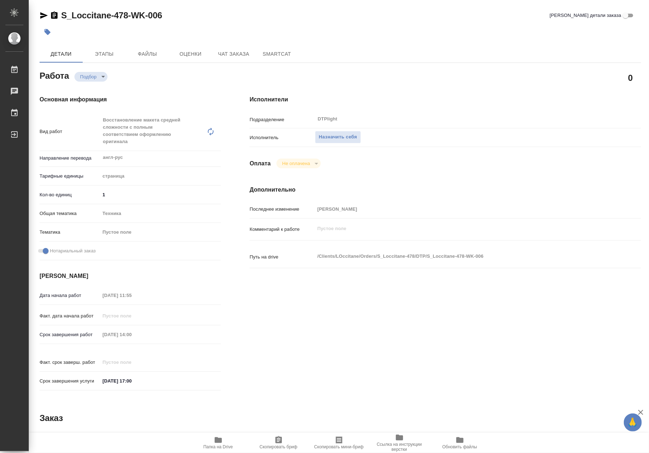
type textarea "x"
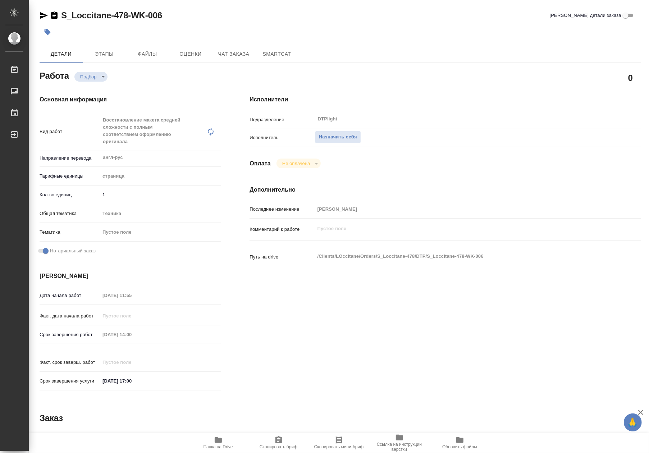
type textarea "x"
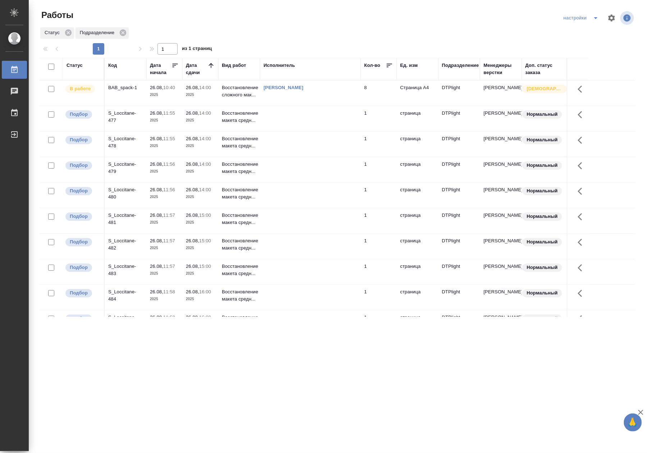
click at [134, 92] on td "BAB_spack-1" at bounding box center [126, 92] width 42 height 25
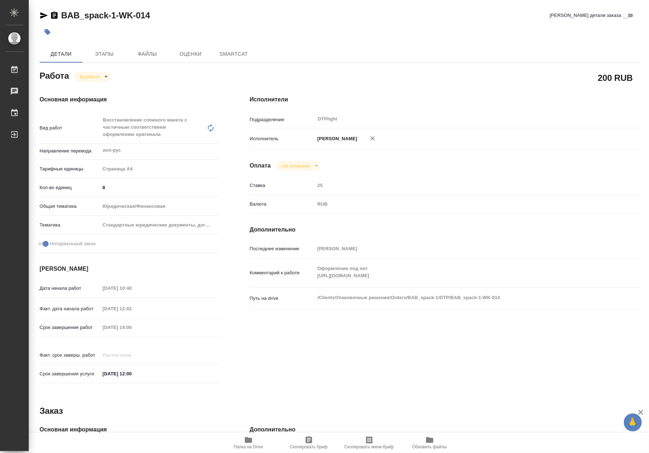
type textarea "x"
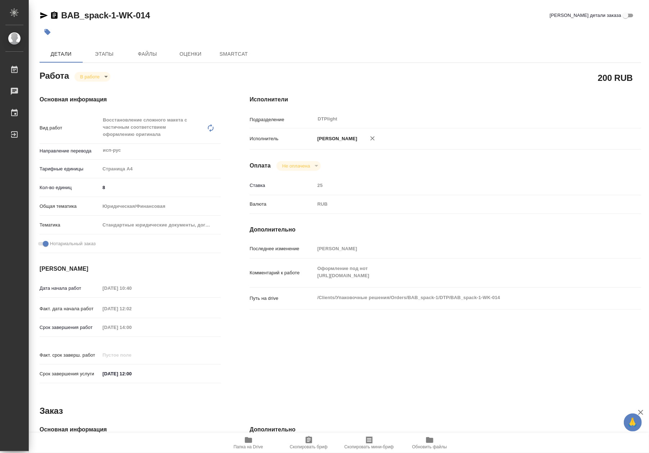
type textarea "x"
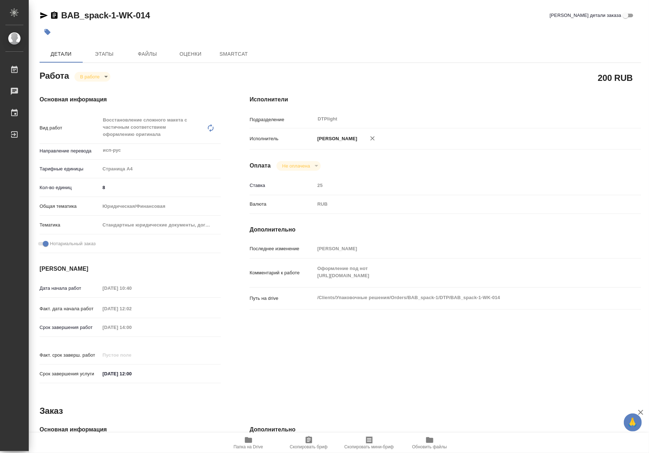
type textarea "x"
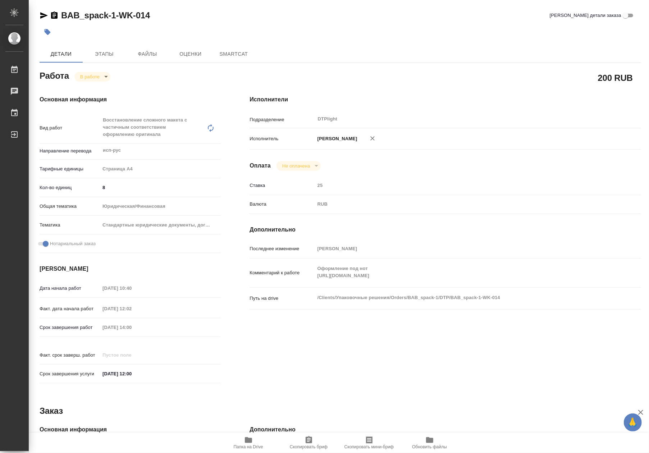
type textarea "x"
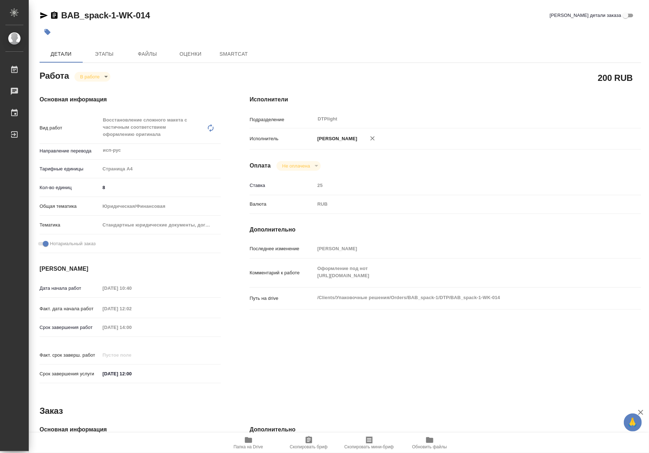
type textarea "x"
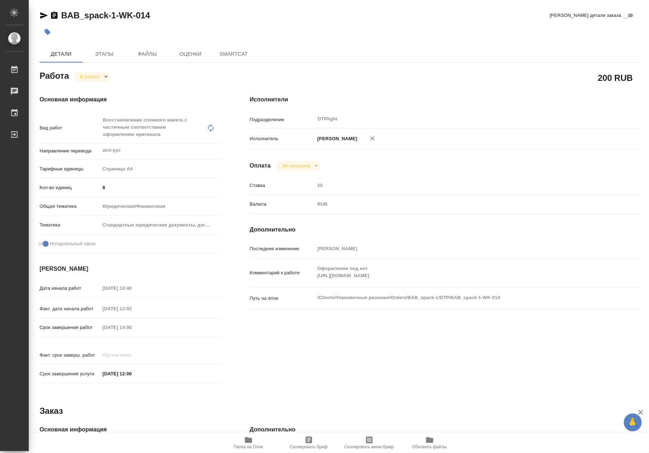
type textarea "x"
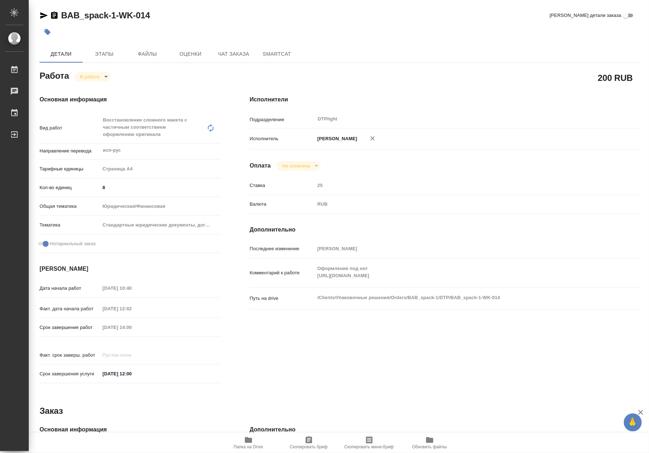
type textarea "x"
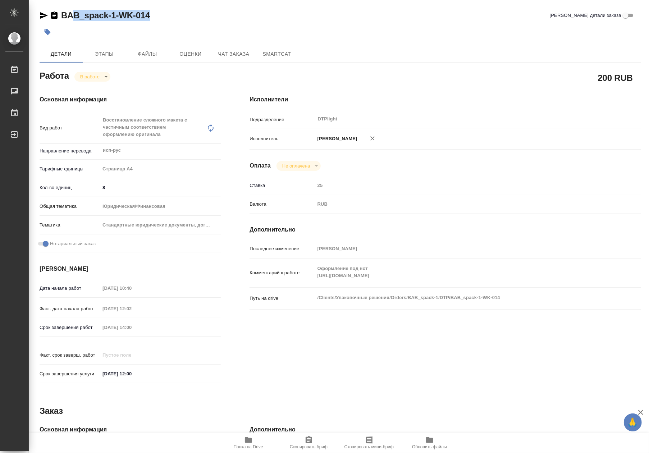
type textarea "x"
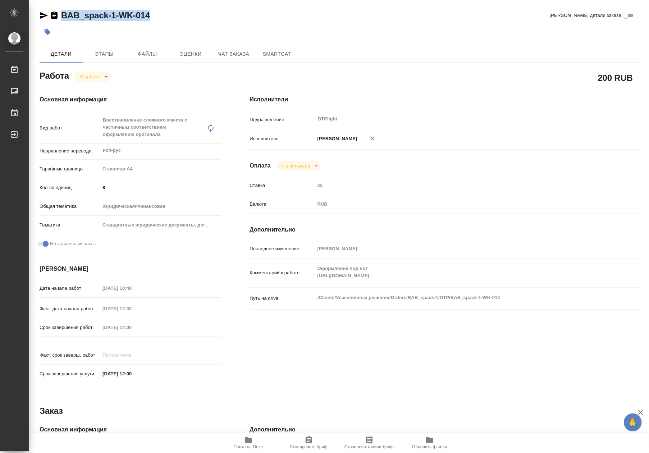
drag, startPoint x: 152, startPoint y: 19, endPoint x: 52, endPoint y: 19, distance: 100.2
click at [52, 19] on div "BAB_spack-1-WK-014 Кратко детали заказа" at bounding box center [340, 15] width 601 height 11
copy link "BAB_spack-1-WK-014"
click at [304, 284] on div "Комментарий к работе Оформление под нот https://drive.awatera.com/f/10187297 x" at bounding box center [444, 272] width 391 height 23
click at [247, 440] on icon "button" at bounding box center [248, 440] width 7 height 6
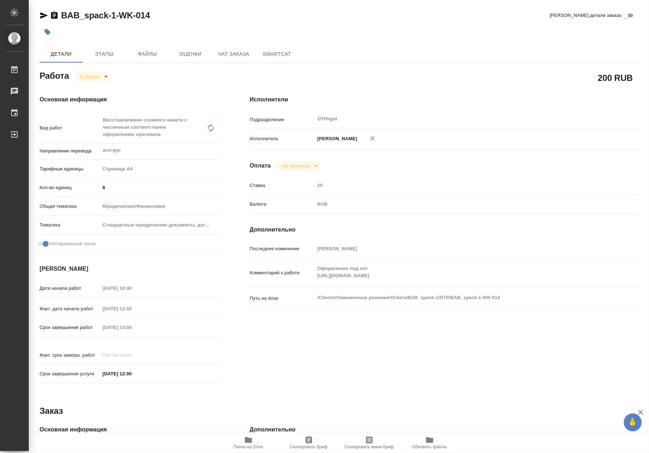
click at [43, 18] on icon "button" at bounding box center [44, 15] width 9 height 9
